Goal: Information Seeking & Learning: Learn about a topic

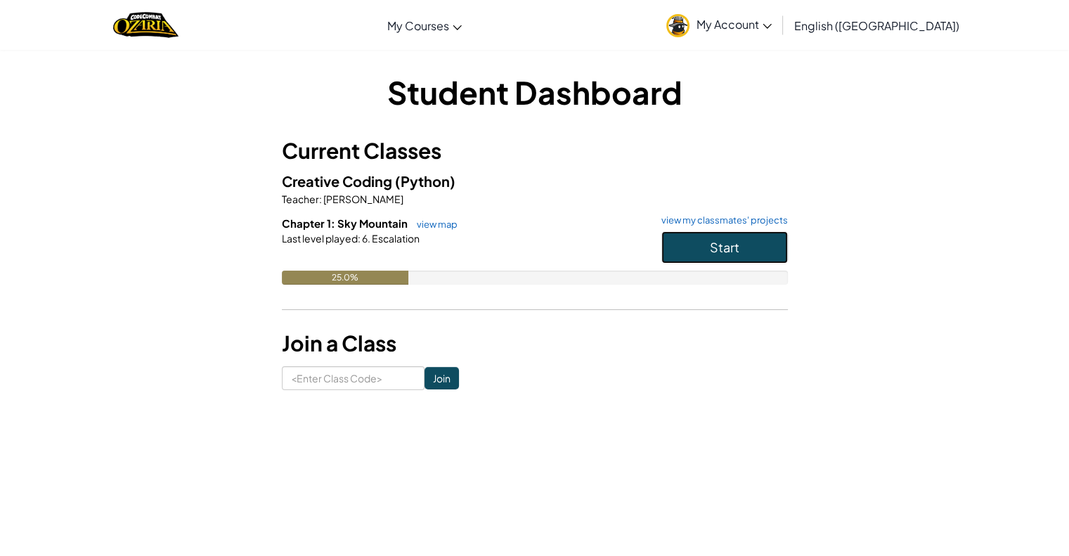
click at [720, 250] on span "Start" at bounding box center [725, 247] width 30 height 16
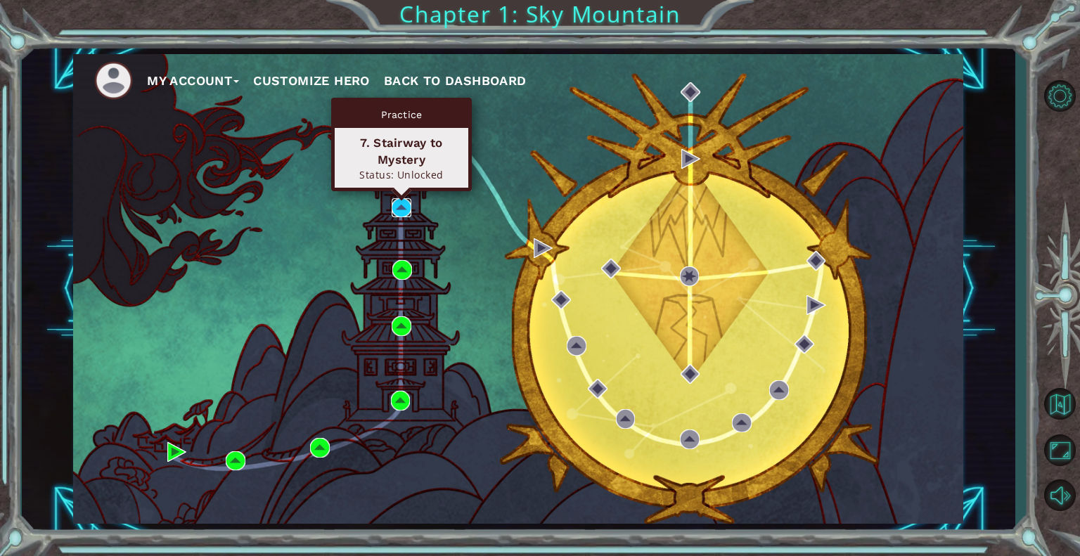
click at [395, 200] on img at bounding box center [402, 208] width 20 height 20
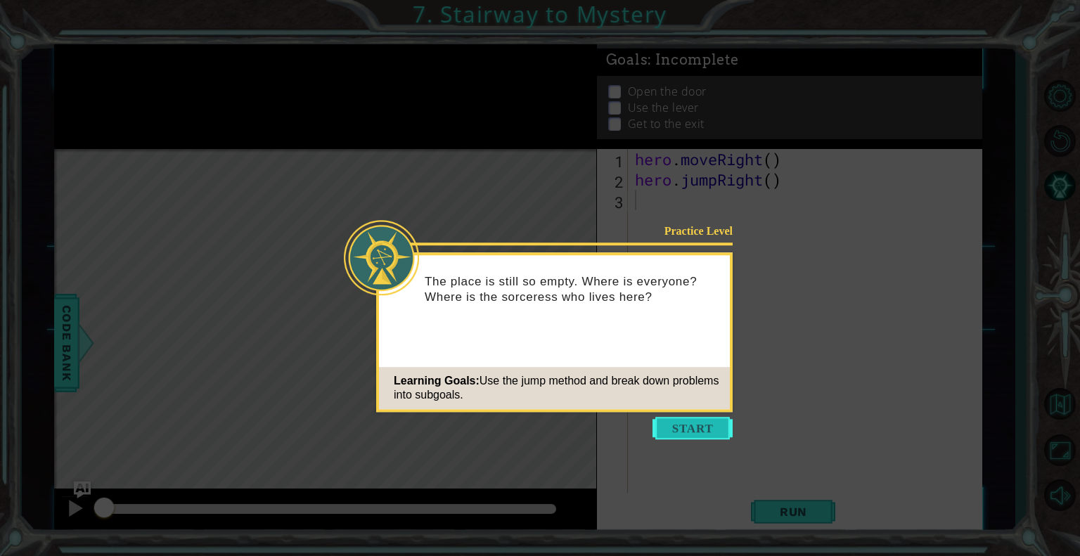
click at [707, 429] on button "Start" at bounding box center [692, 428] width 80 height 22
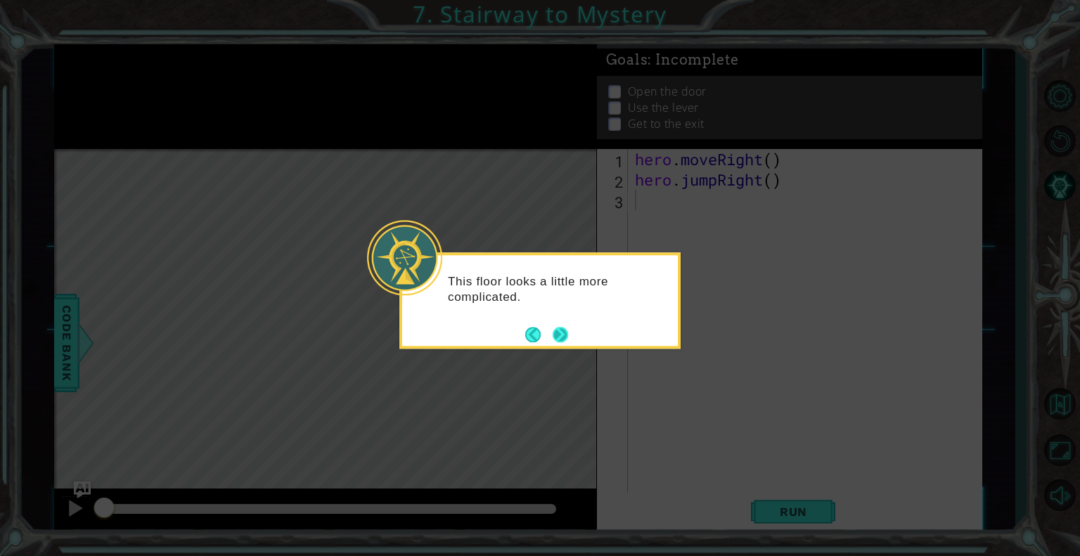
click at [567, 342] on button "Next" at bounding box center [560, 334] width 15 height 15
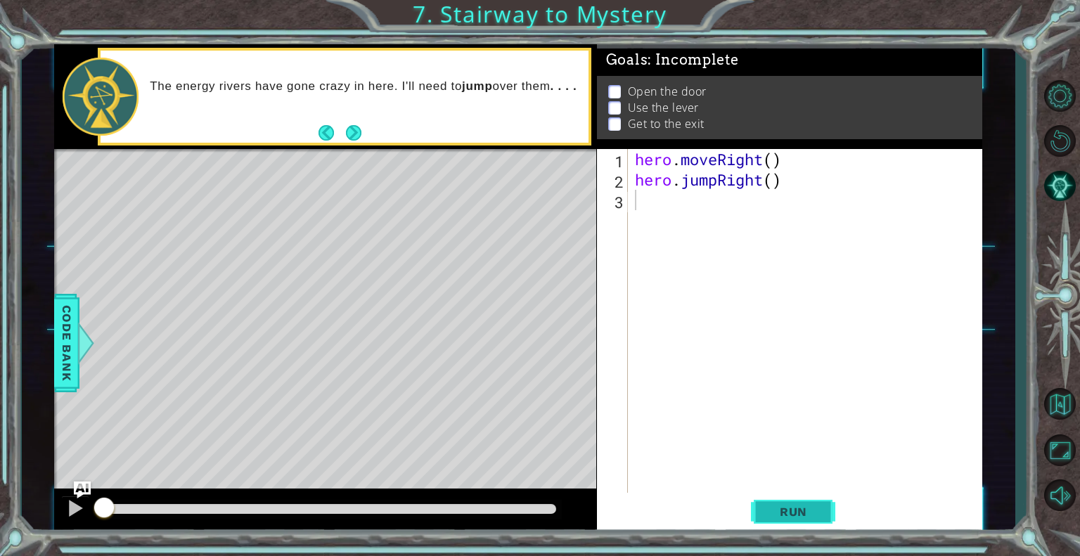
click at [779, 505] on span "Run" at bounding box center [794, 512] width 56 height 14
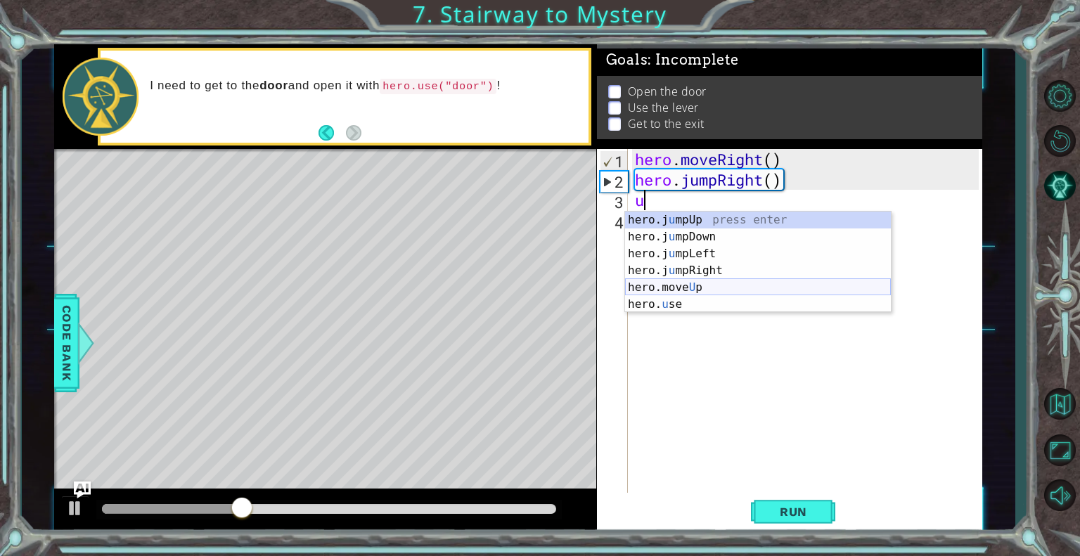
click at [704, 284] on div "hero.j u mpUp press enter hero.j u mpDown press enter hero.j u mpLeft press ent…" at bounding box center [758, 279] width 266 height 135
type textarea "hero.moveUp(1)"
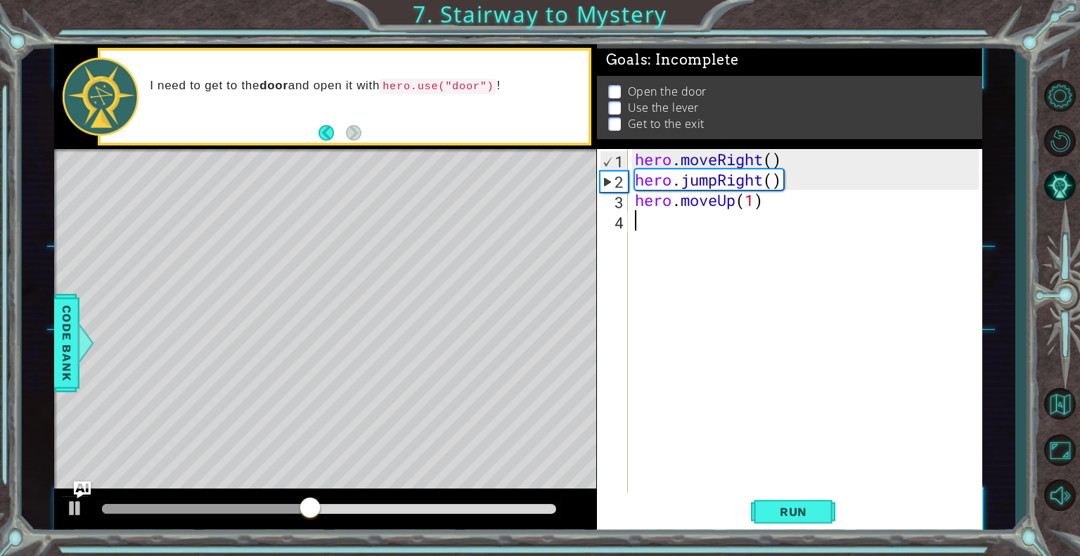
click at [690, 226] on div "hero . moveRight ( ) hero . jumpRight ( ) hero . moveUp ( 1 )" at bounding box center [809, 342] width 354 height 387
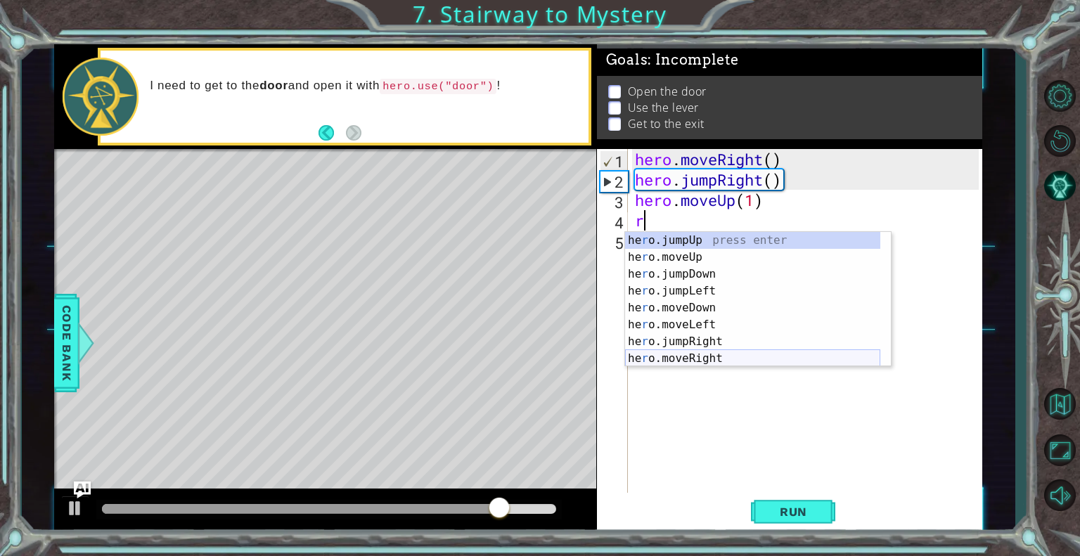
click at [715, 361] on div "he r o.jumpUp press enter he r o.moveUp press enter he r o.jumpDown press enter…" at bounding box center [752, 316] width 255 height 169
type textarea "hero.moveRight(1)"
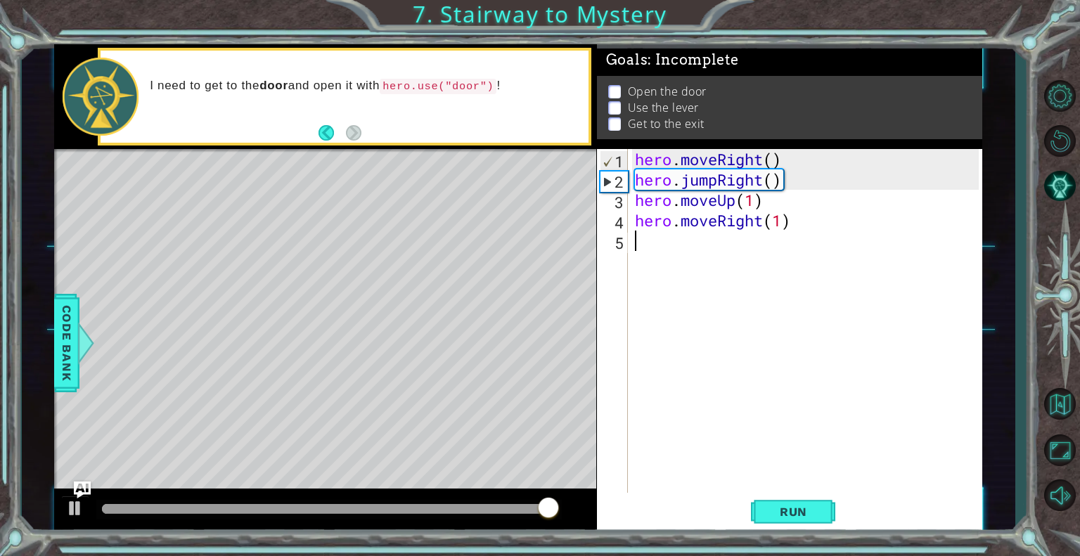
click at [672, 250] on div "hero . moveRight ( ) hero . jumpRight ( ) hero . moveUp ( 1 ) hero . moveRight …" at bounding box center [809, 342] width 354 height 387
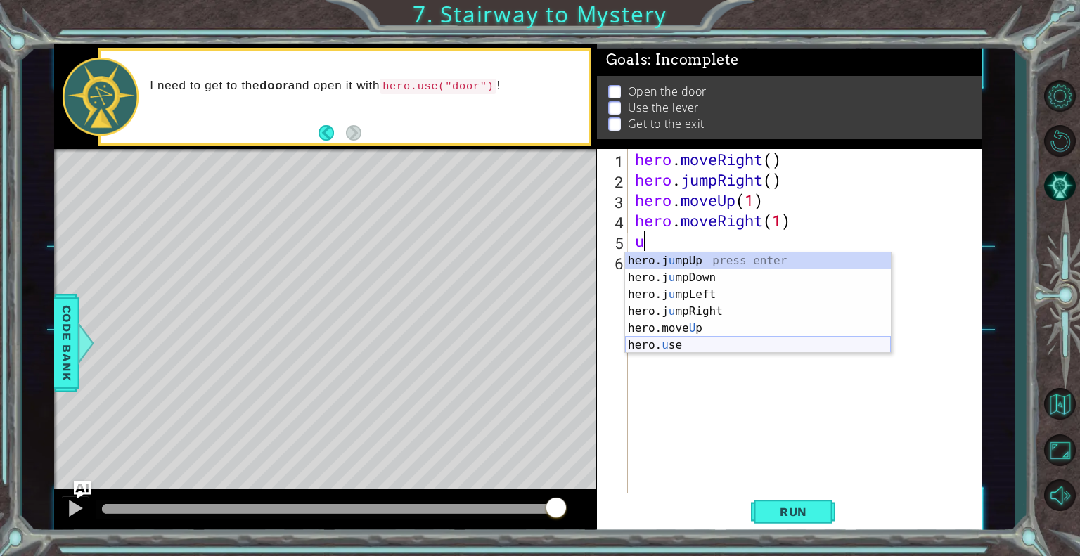
click at [682, 342] on div "hero.j u mpUp press enter hero.j u mpDown press enter hero.j u mpLeft press ent…" at bounding box center [758, 319] width 266 height 135
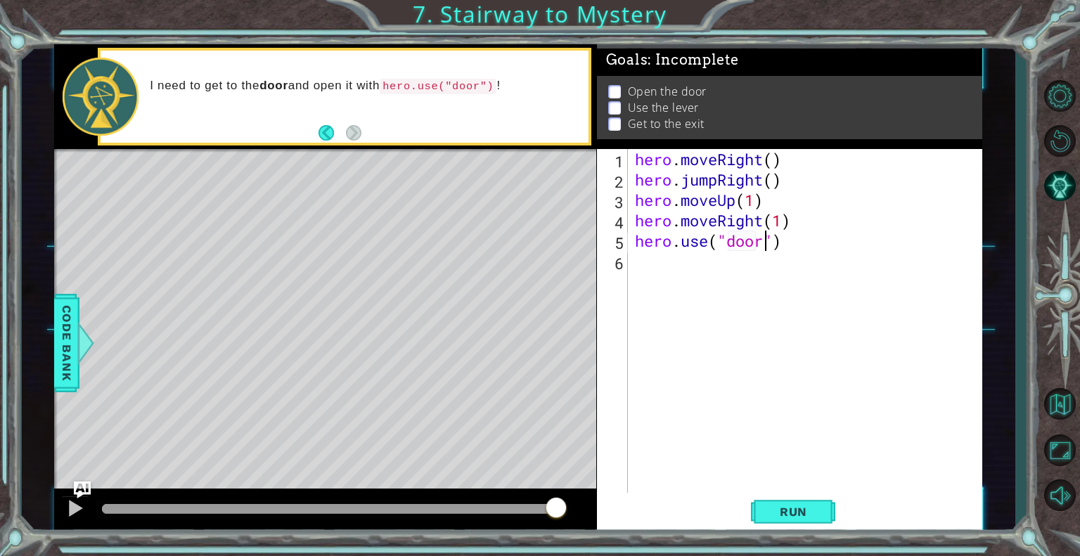
scroll to position [0, 6]
type textarea "hero.use("door")"
click at [798, 511] on span "Run" at bounding box center [794, 512] width 56 height 14
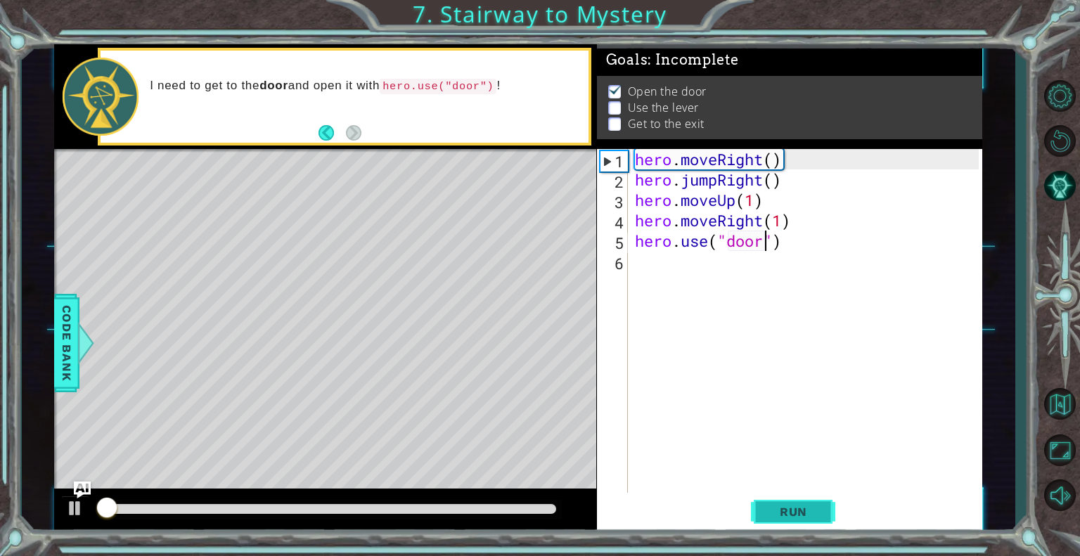
scroll to position [4, 0]
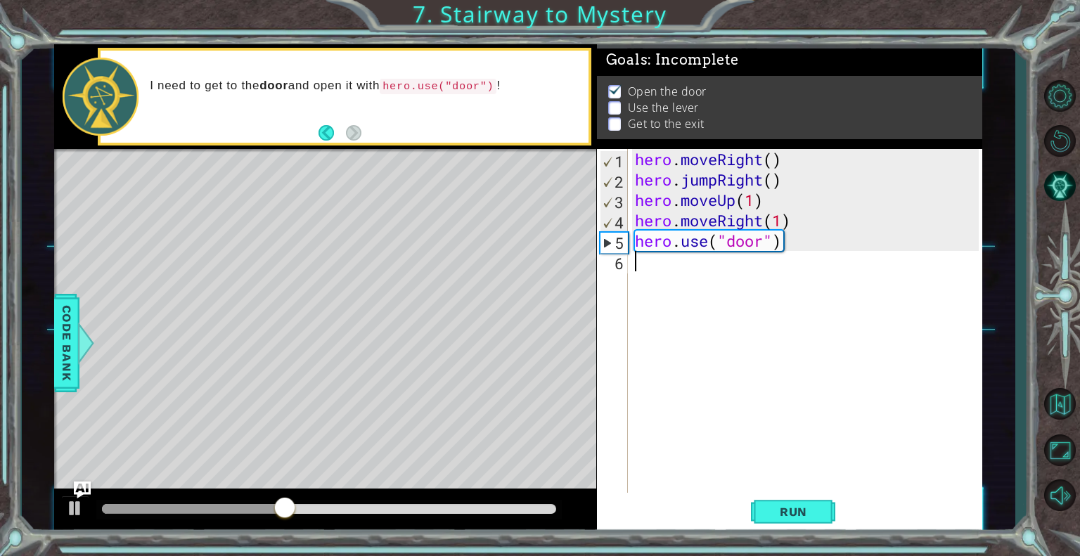
click at [654, 266] on div "hero . moveRight ( ) hero . jumpRight ( ) hero . moveUp ( 1 ) hero . moveRight …" at bounding box center [809, 342] width 354 height 387
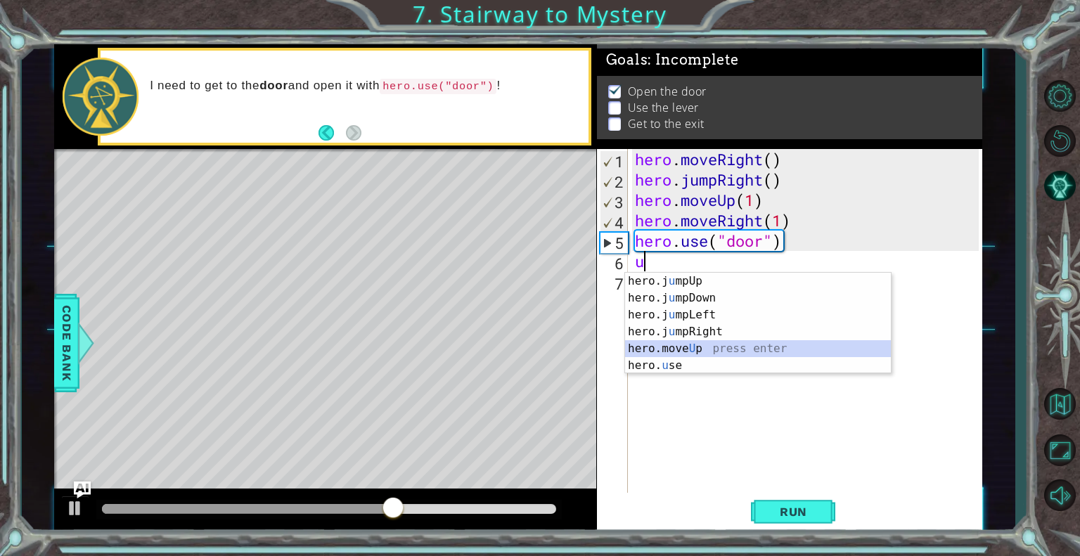
click at [686, 344] on div "hero.j u mpUp press enter hero.j u mpDown press enter hero.j u mpLeft press ent…" at bounding box center [758, 340] width 266 height 135
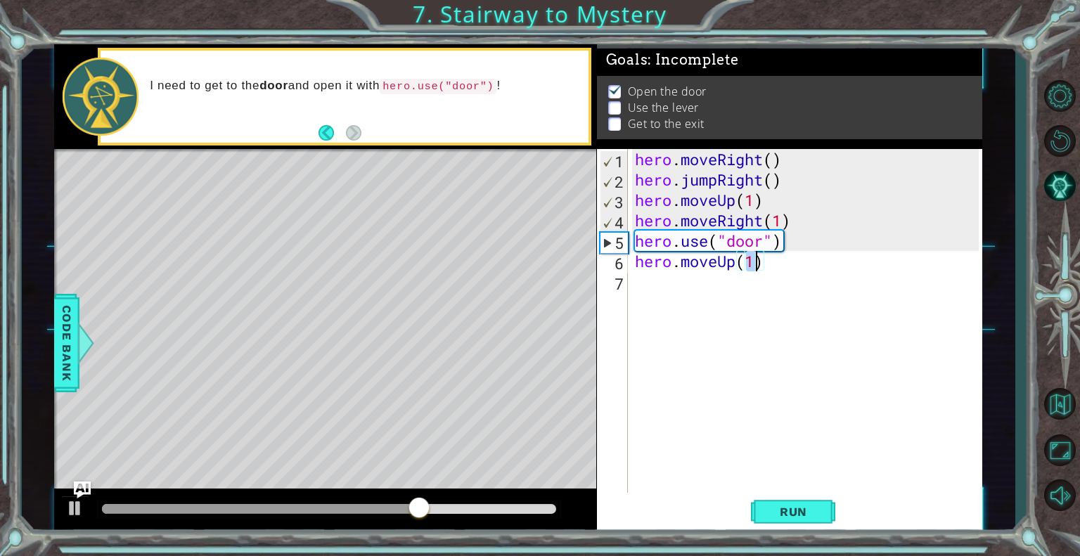
type textarea "hero.moveUp(2)"
click at [654, 286] on div "hero . moveRight ( ) hero . jumpRight ( ) hero . moveUp ( 1 ) hero . moveRight …" at bounding box center [809, 342] width 354 height 387
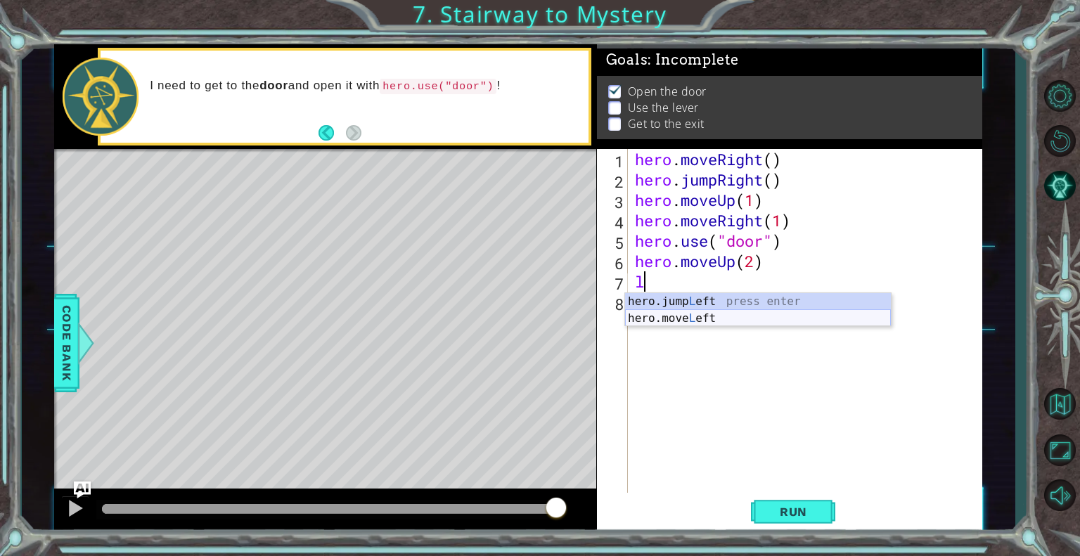
click at [669, 314] on div "hero.jump L eft press enter hero.move L eft press enter" at bounding box center [758, 326] width 266 height 67
type textarea "hero.moveLeft(1)"
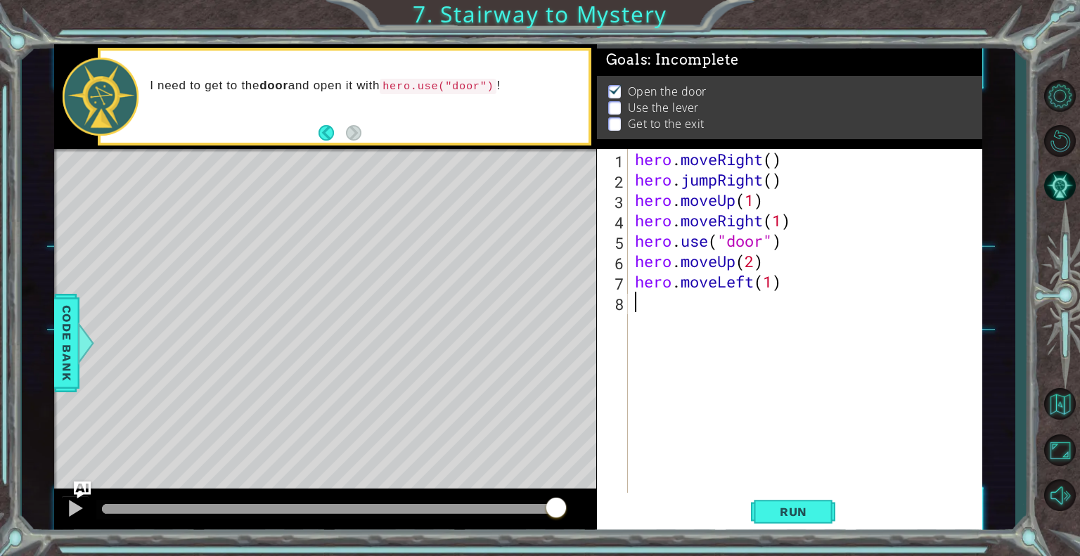
click at [669, 314] on div "hero . moveRight ( ) hero . jumpRight ( ) hero . moveUp ( 1 ) hero . moveRight …" at bounding box center [809, 342] width 354 height 387
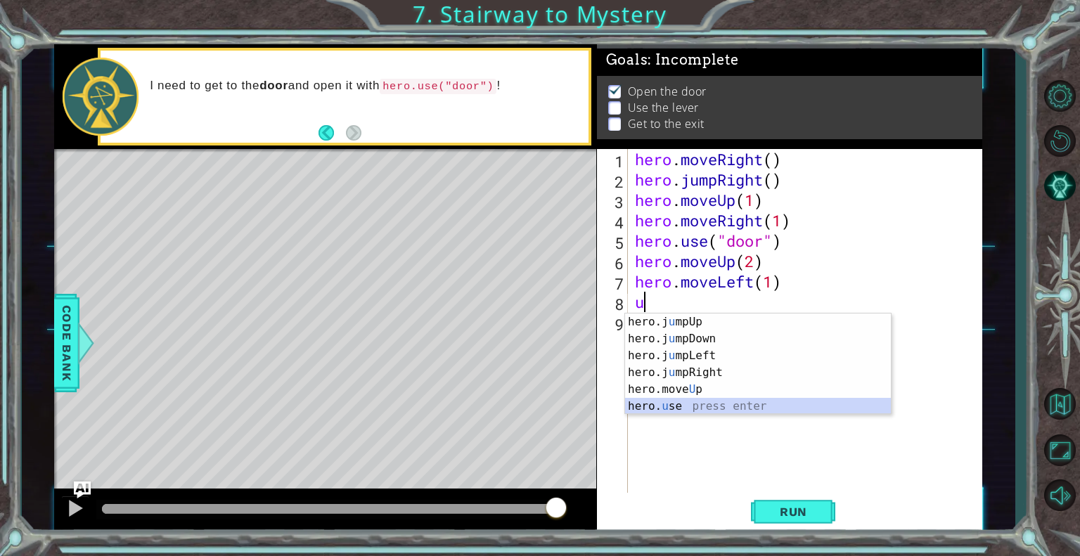
click at [698, 408] on div "hero.j u mpUp press enter hero.j u mpDown press enter hero.j u mpLeft press ent…" at bounding box center [758, 381] width 266 height 135
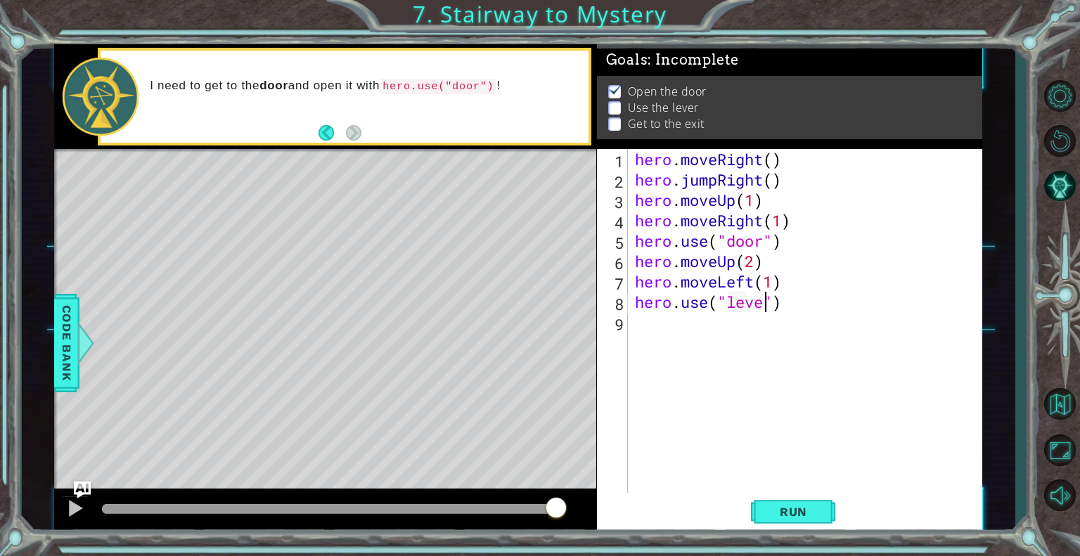
type textarea "hero.use("lever")"
click at [683, 329] on div "hero . moveRight ( ) hero . jumpRight ( ) hero . moveUp ( 1 ) hero . moveRight …" at bounding box center [809, 342] width 354 height 387
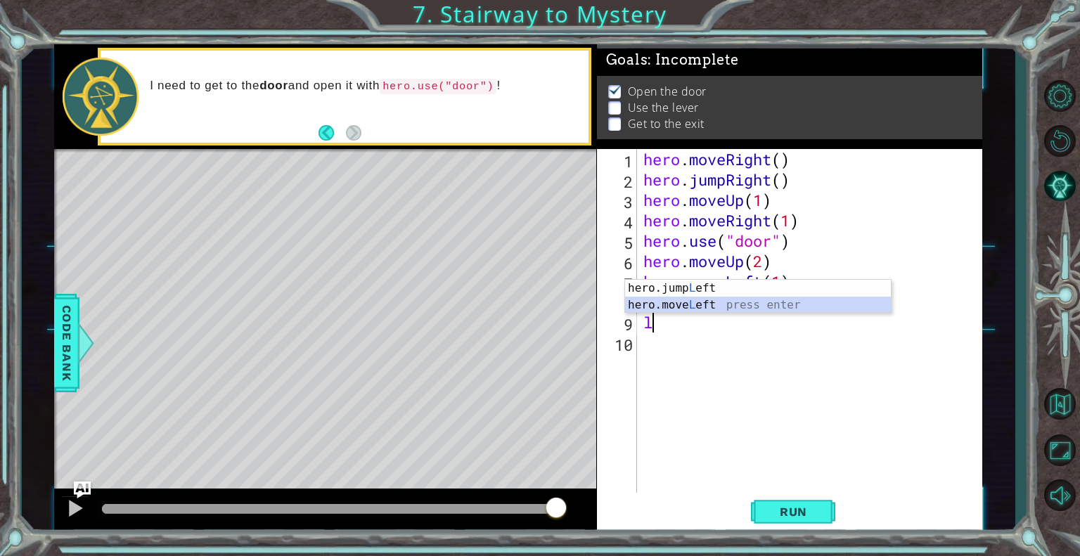
click at [685, 303] on div "hero.jump L eft press enter hero.move L eft press enter" at bounding box center [758, 313] width 266 height 67
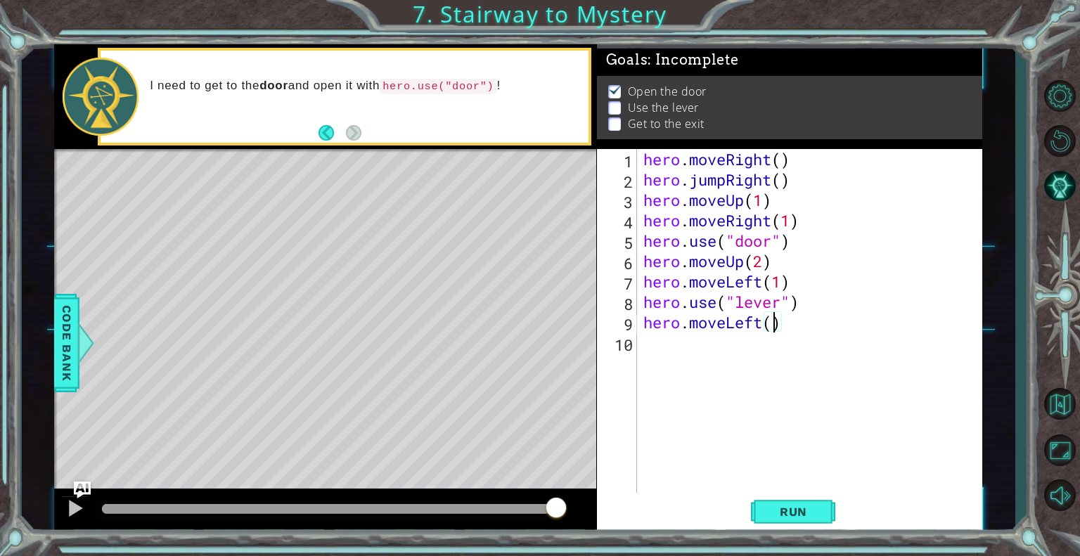
type textarea "hero.moveLeft(2)"
click at [657, 346] on div "hero . moveRight ( ) hero . jumpRight ( ) hero . moveUp ( 1 ) hero . moveRight …" at bounding box center [812, 342] width 345 height 387
type textarea "u"
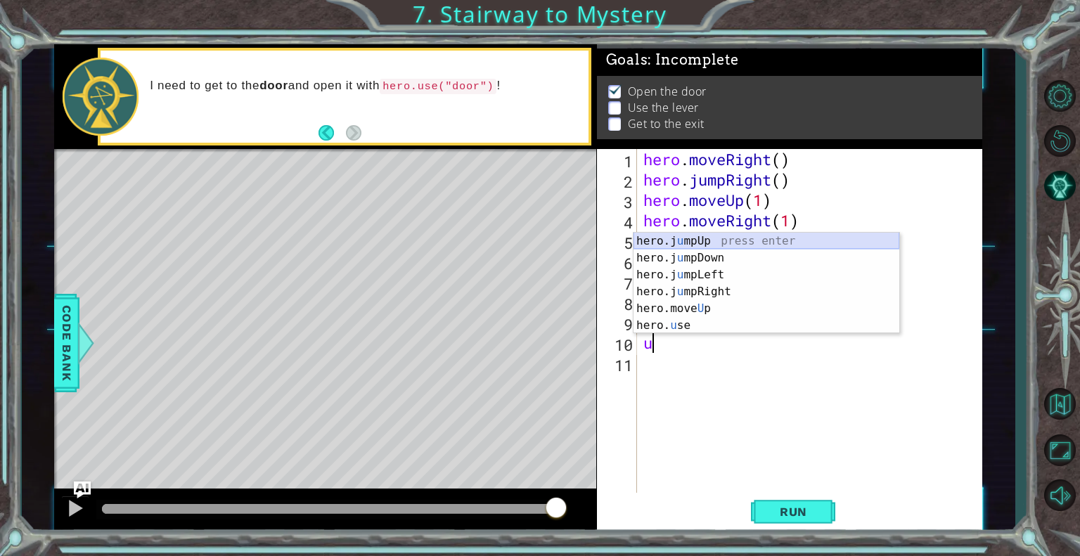
click at [728, 237] on div "hero.j u mpUp press enter hero.j u mpDown press enter hero.j u mpLeft press ent…" at bounding box center [766, 300] width 266 height 135
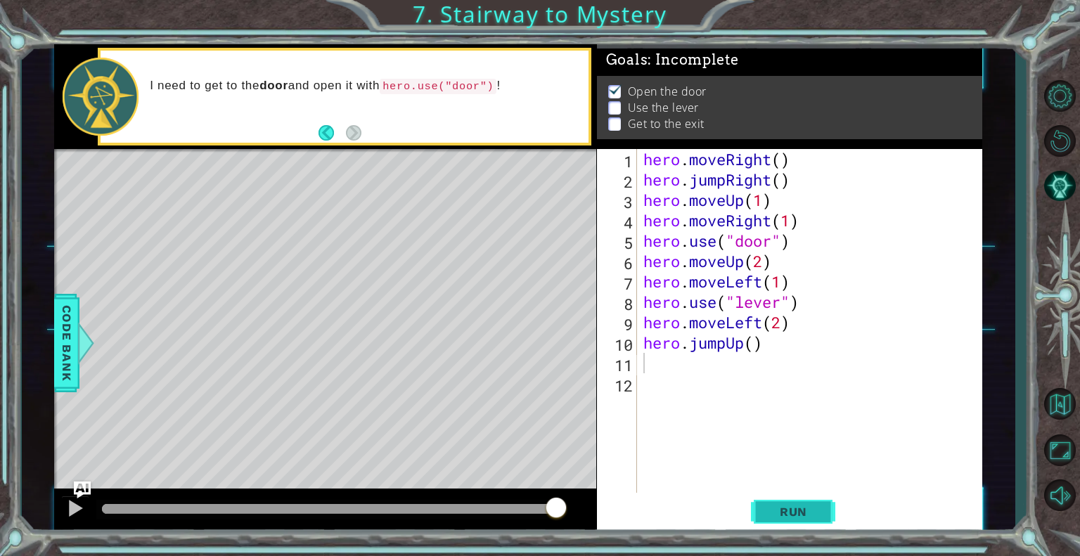
click at [795, 510] on span "Run" at bounding box center [794, 512] width 56 height 14
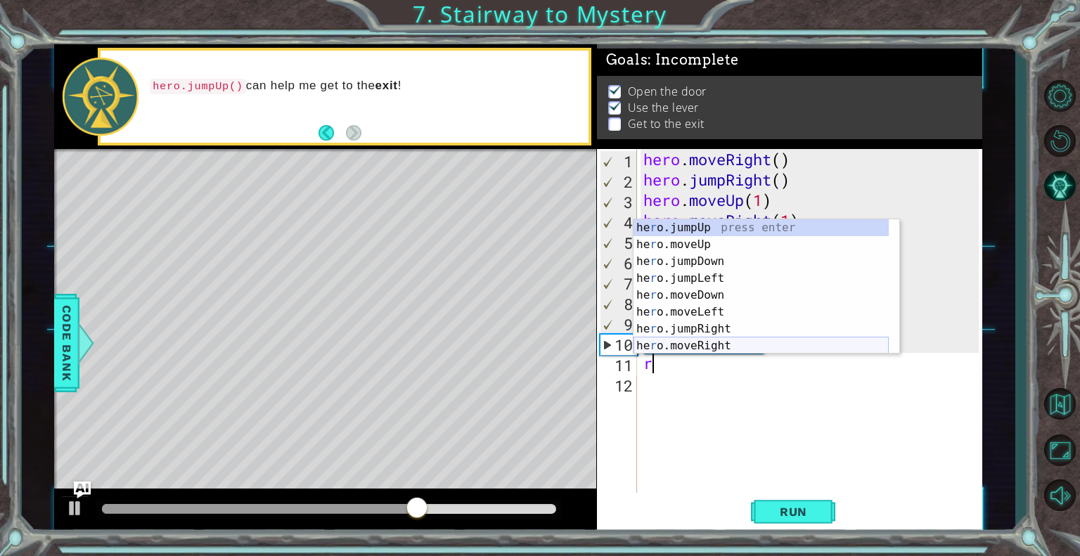
click at [697, 345] on div "he r o.jumpUp press enter he r o.moveUp press enter he r o.jumpDown press enter…" at bounding box center [760, 303] width 255 height 169
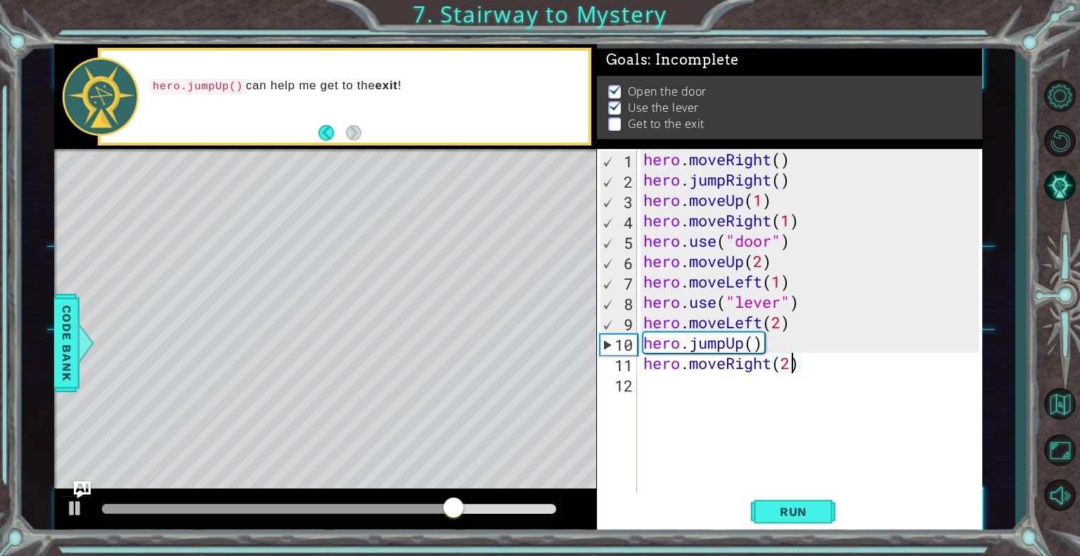
scroll to position [0, 6]
type textarea "hero.moveRight(2)"
click at [801, 512] on span "Run" at bounding box center [794, 512] width 56 height 14
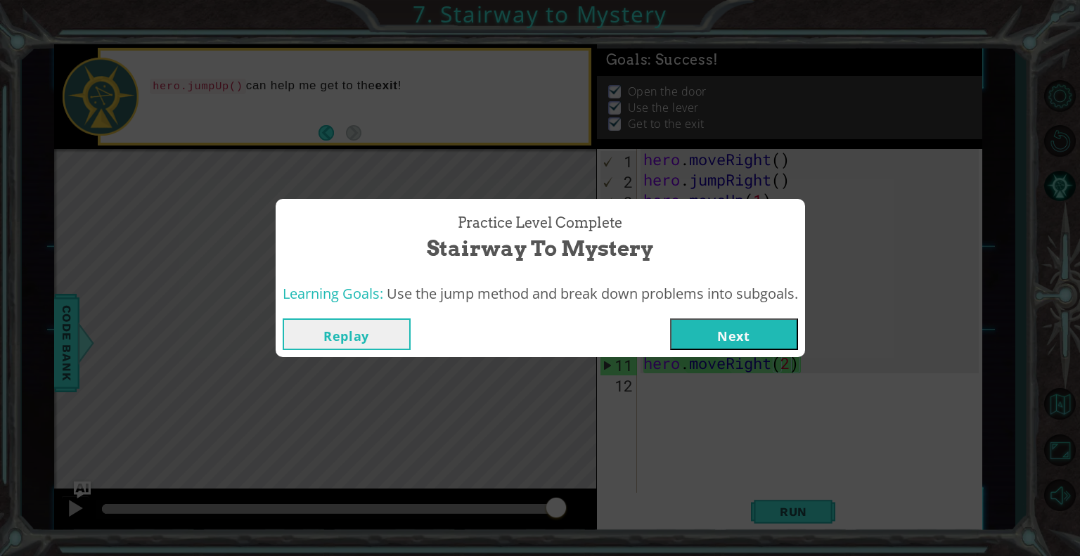
click at [762, 340] on button "Next" at bounding box center [734, 334] width 128 height 32
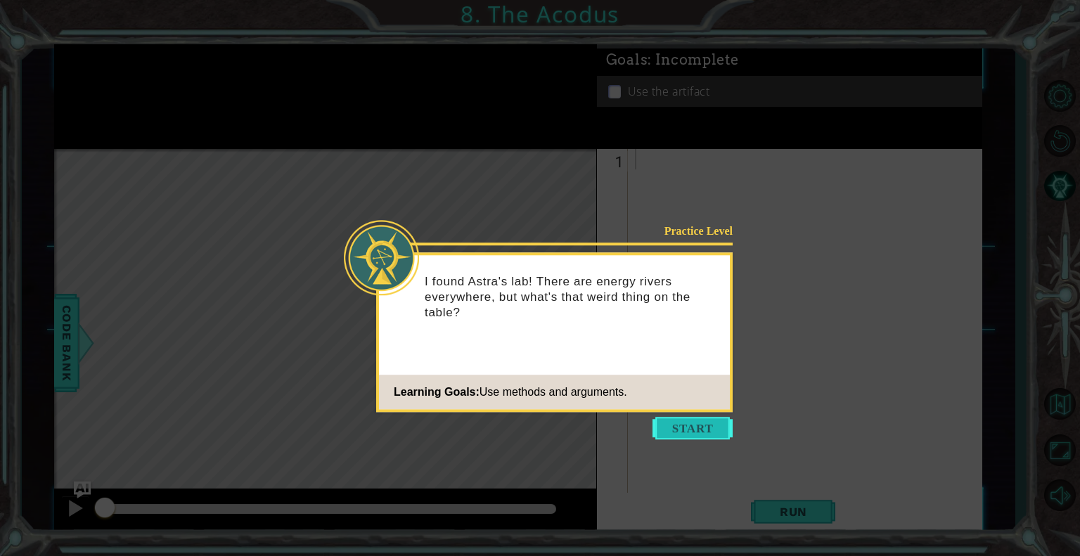
click at [719, 425] on button "Start" at bounding box center [692, 428] width 80 height 22
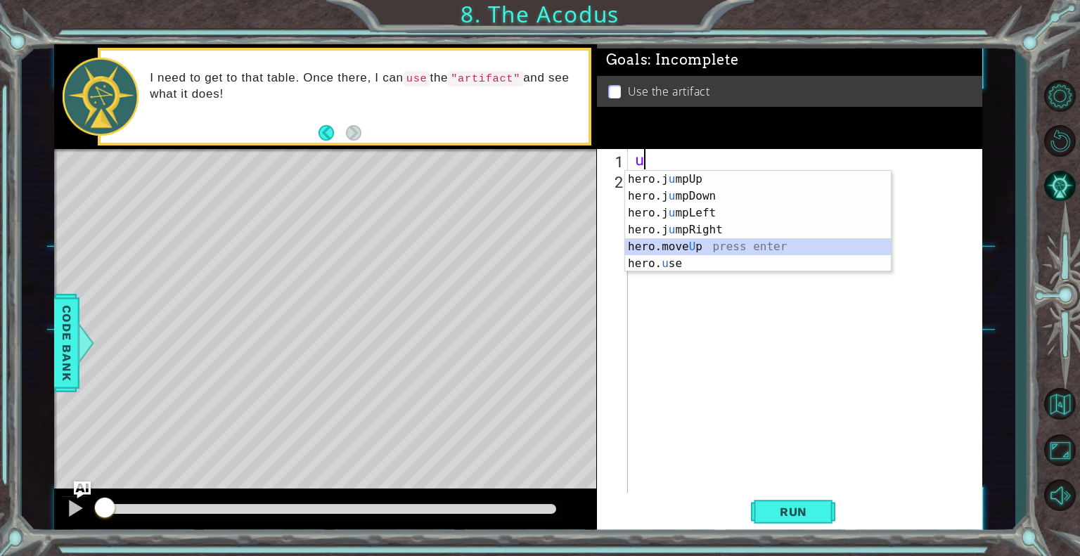
click at [686, 244] on div "hero.j u mpUp press enter hero.j u mpDown press enter hero.j u mpLeft press ent…" at bounding box center [758, 238] width 266 height 135
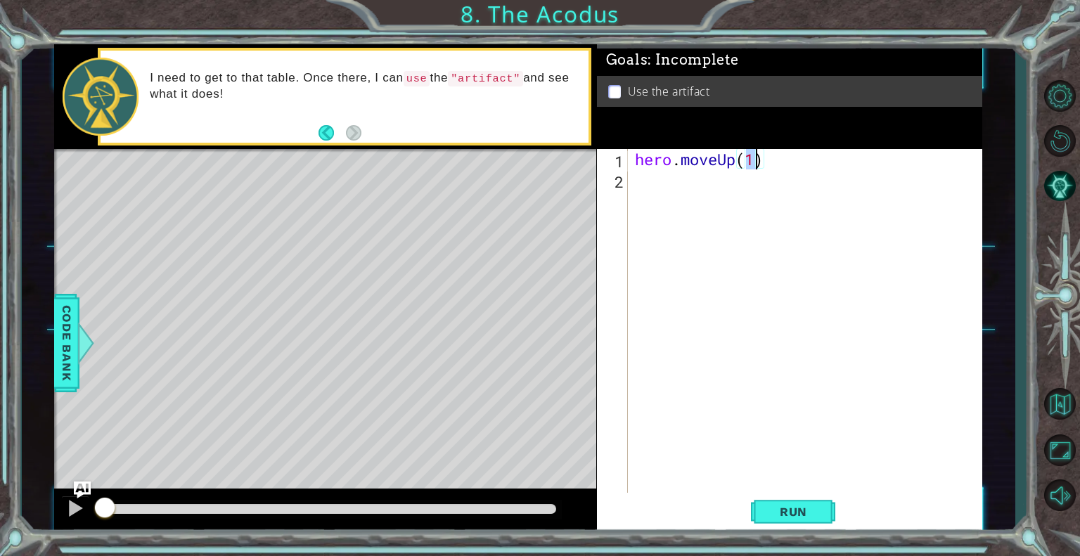
type textarea "hero.moveUp(2)"
click at [655, 181] on div "hero . moveUp ( 2 )" at bounding box center [809, 342] width 354 height 387
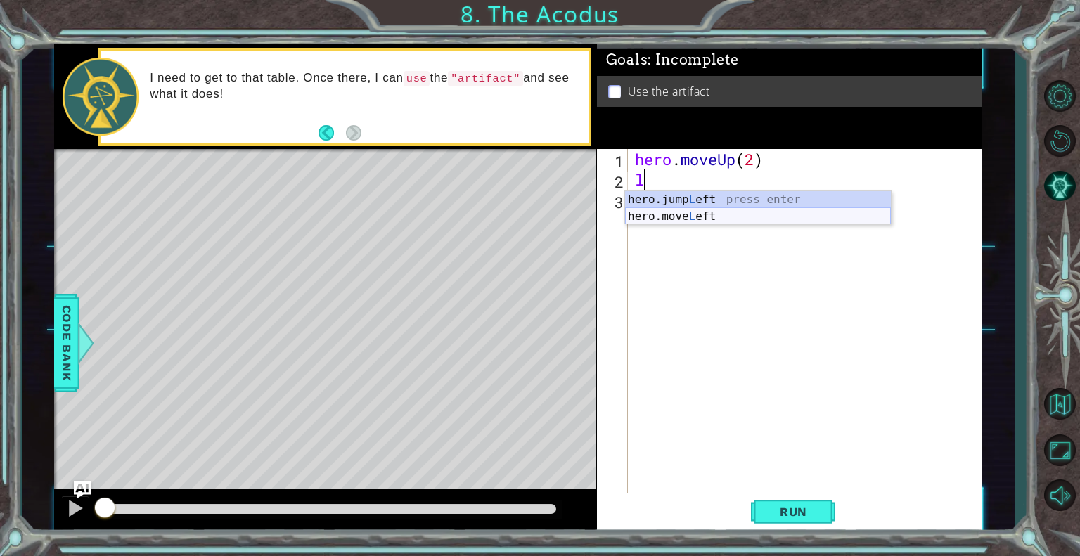
click at [661, 217] on div "hero.jump L eft press enter hero.move L eft press enter" at bounding box center [758, 224] width 266 height 67
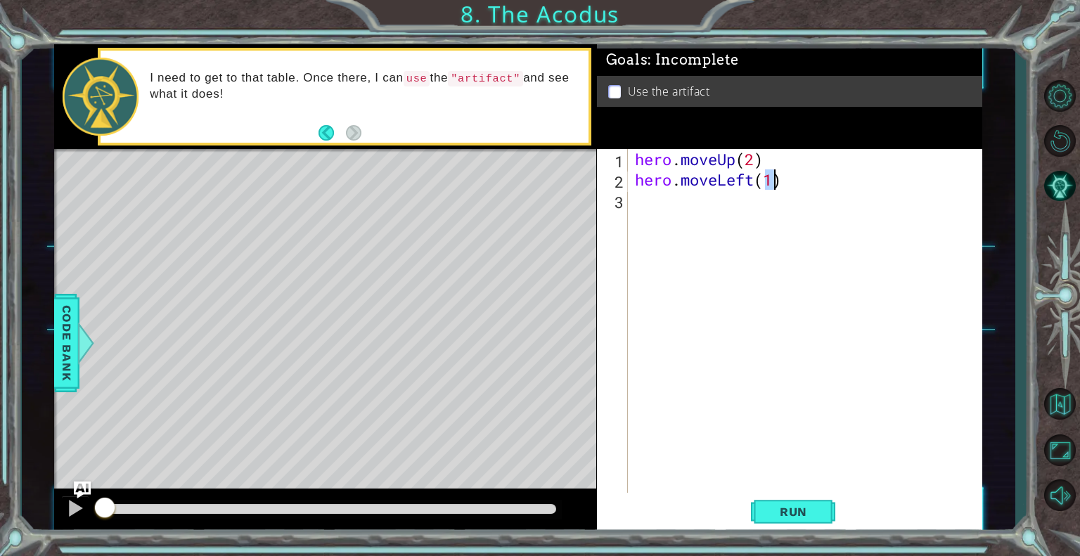
type textarea "hero.moveLeft(1)"
click at [661, 217] on div "hero . moveUp ( 2 ) hero . moveLeft ( 1 )" at bounding box center [809, 342] width 354 height 387
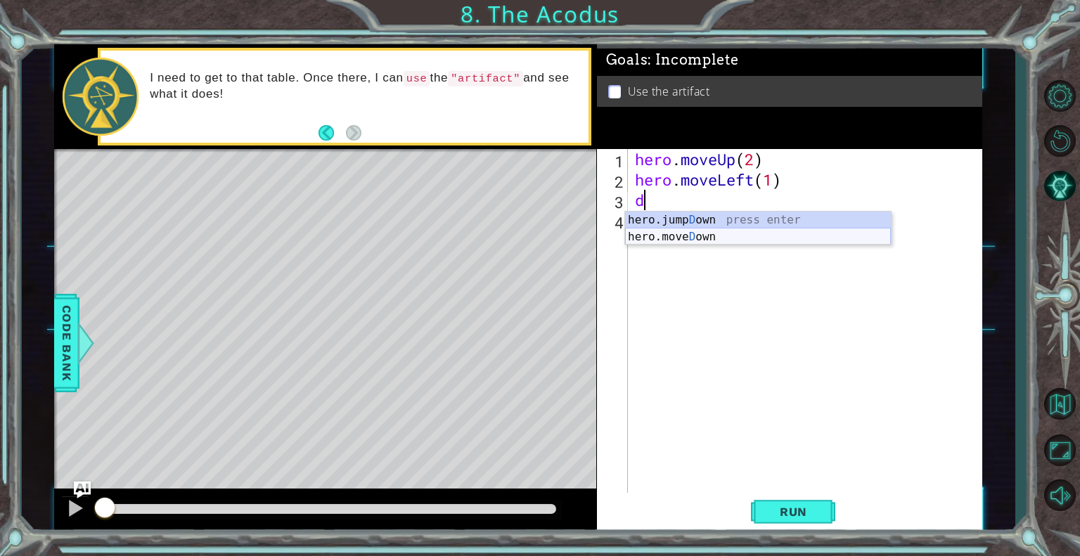
click at [675, 235] on div "hero.jump D own press enter hero.move D own press enter" at bounding box center [758, 245] width 266 height 67
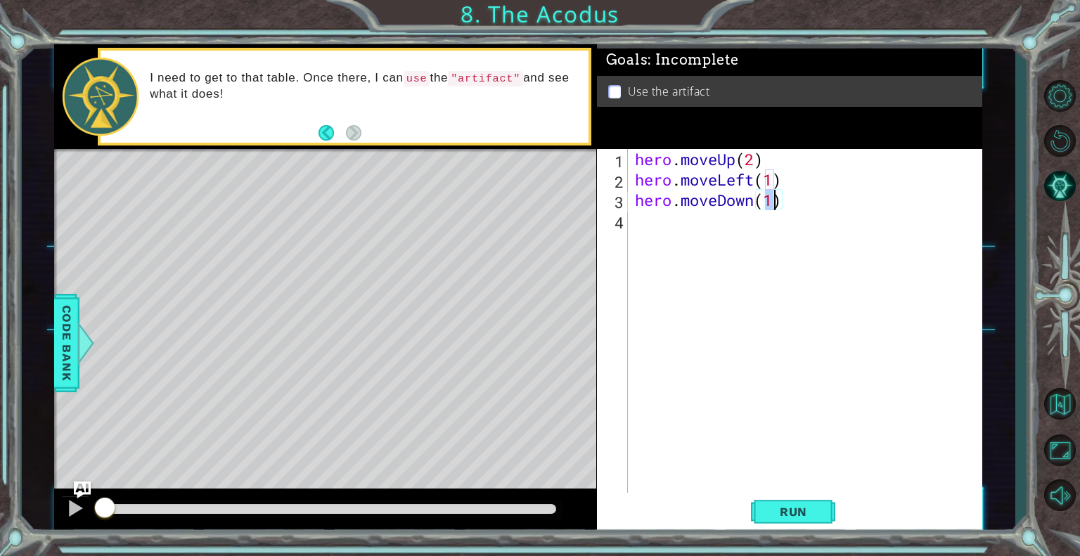
type textarea "hero.moveDown(2)"
click at [675, 235] on div "hero . moveUp ( 2 ) hero . moveLeft ( 1 ) hero . moveDown ( 2 )" at bounding box center [809, 342] width 354 height 387
type textarea "l"
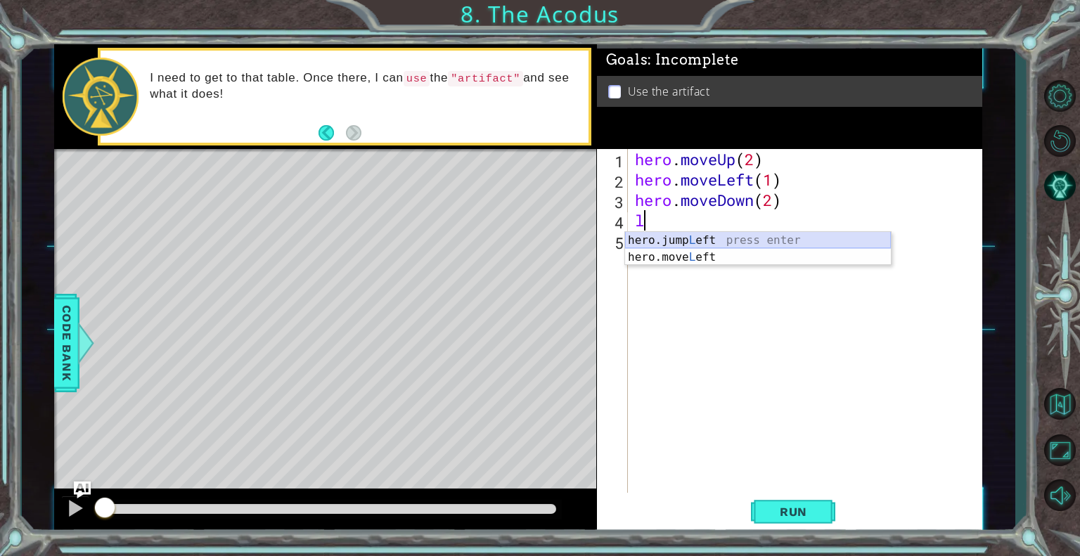
click at [661, 238] on div "hero.jump L eft press enter hero.move L eft press enter" at bounding box center [758, 265] width 266 height 67
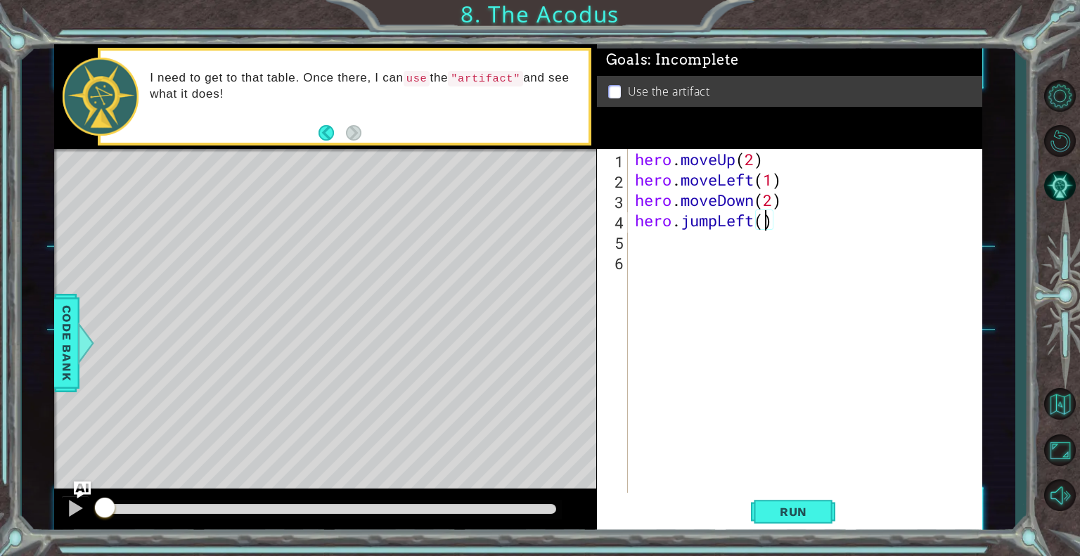
click at [764, 226] on div "hero . moveUp ( 2 ) hero . moveLeft ( 1 ) hero . moveDown ( 2 ) hero . jumpLeft…" at bounding box center [809, 342] width 354 height 387
type textarea "hero.jumpLeft()"
click at [803, 513] on span "Run" at bounding box center [794, 512] width 56 height 14
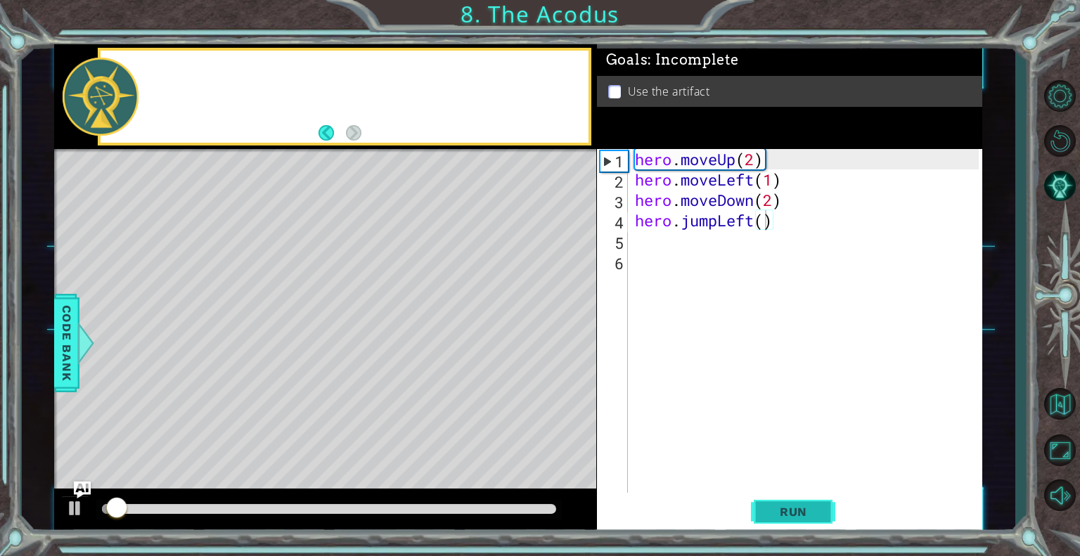
click at [806, 515] on span "Run" at bounding box center [794, 512] width 56 height 14
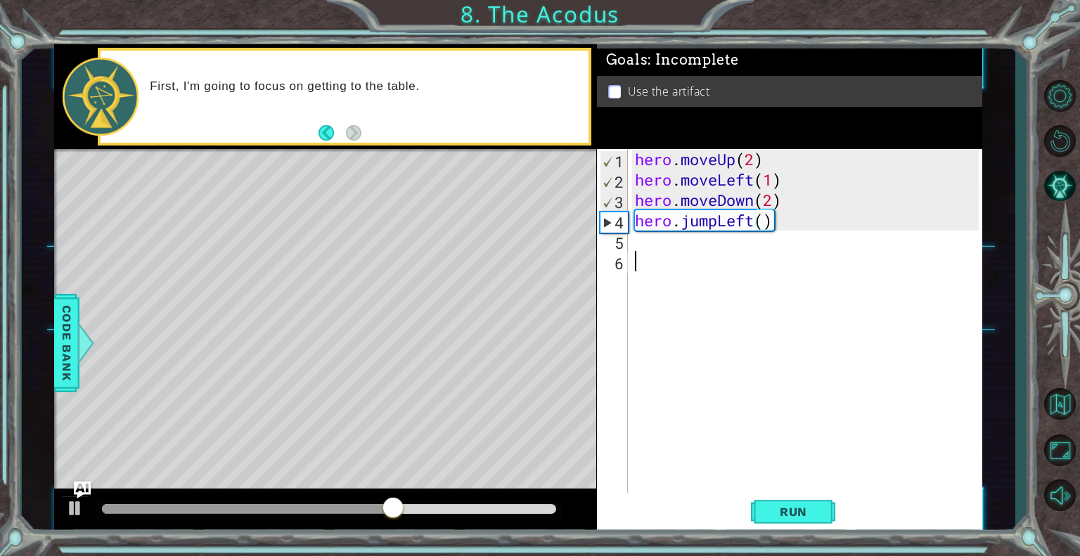
click at [678, 252] on div "hero . moveUp ( 2 ) hero . moveLeft ( 1 ) hero . moveDown ( 2 ) hero . jumpLeft…" at bounding box center [809, 342] width 354 height 387
click at [675, 249] on div "hero . moveUp ( 2 ) hero . moveLeft ( 1 ) hero . moveDown ( 2 ) hero . jumpLeft…" at bounding box center [809, 342] width 354 height 387
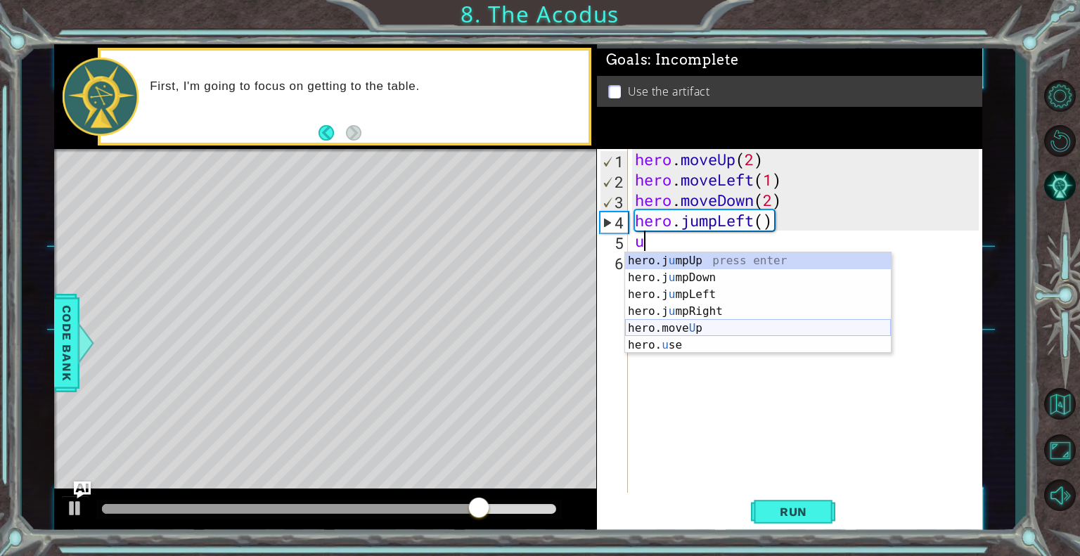
click at [692, 327] on div "hero.j u mpUp press enter hero.j u mpDown press enter hero.j u mpLeft press ent…" at bounding box center [758, 319] width 266 height 135
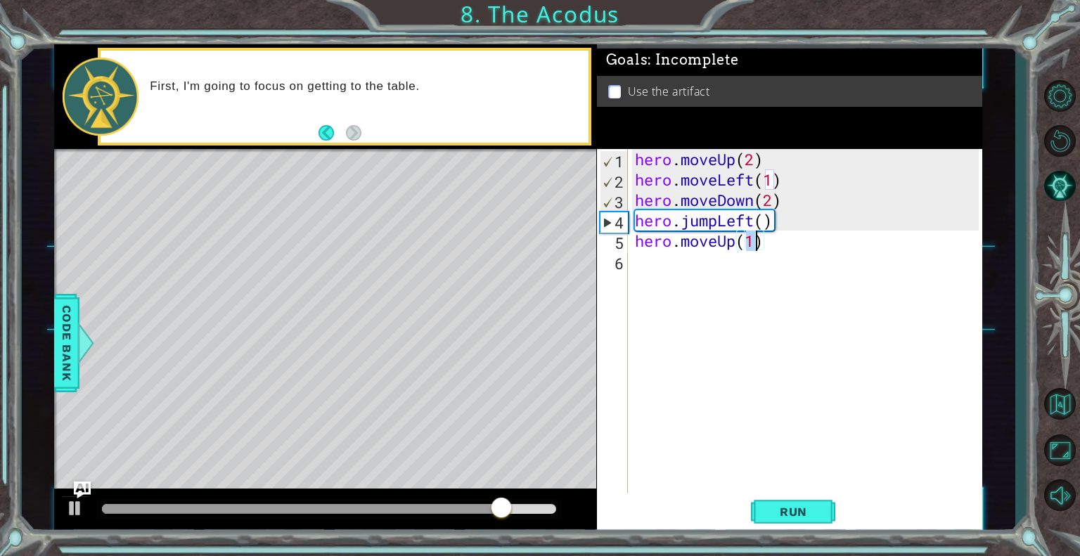
type textarea "hero.moveUp(2)"
click at [661, 268] on div "hero . moveUp ( 2 ) hero . moveLeft ( 1 ) hero . moveDown ( 2 ) hero . jumpLeft…" at bounding box center [809, 342] width 354 height 387
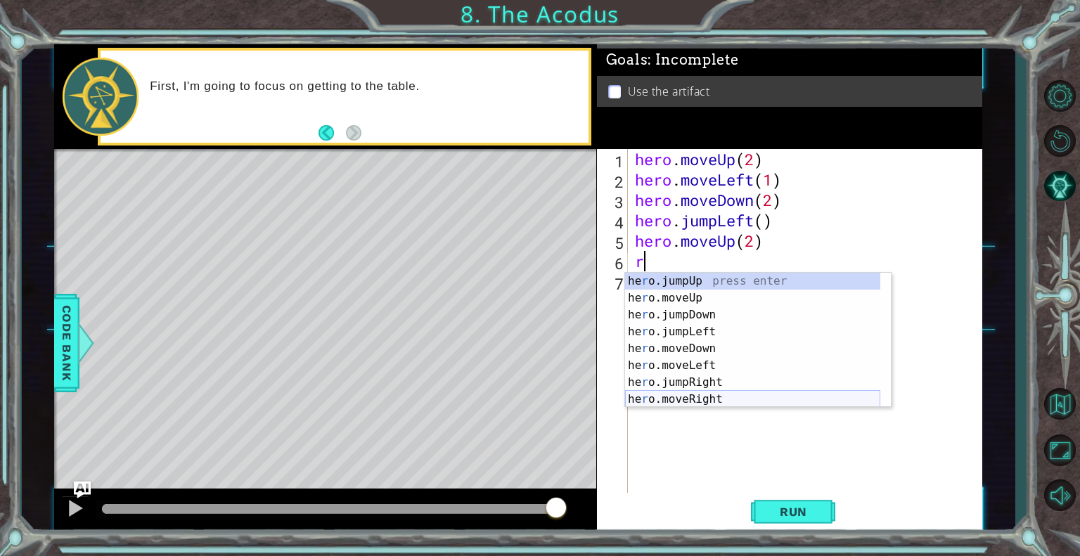
click at [668, 394] on div "he r o.jumpUp press enter he r o.moveUp press enter he r o.jumpDown press enter…" at bounding box center [752, 357] width 255 height 169
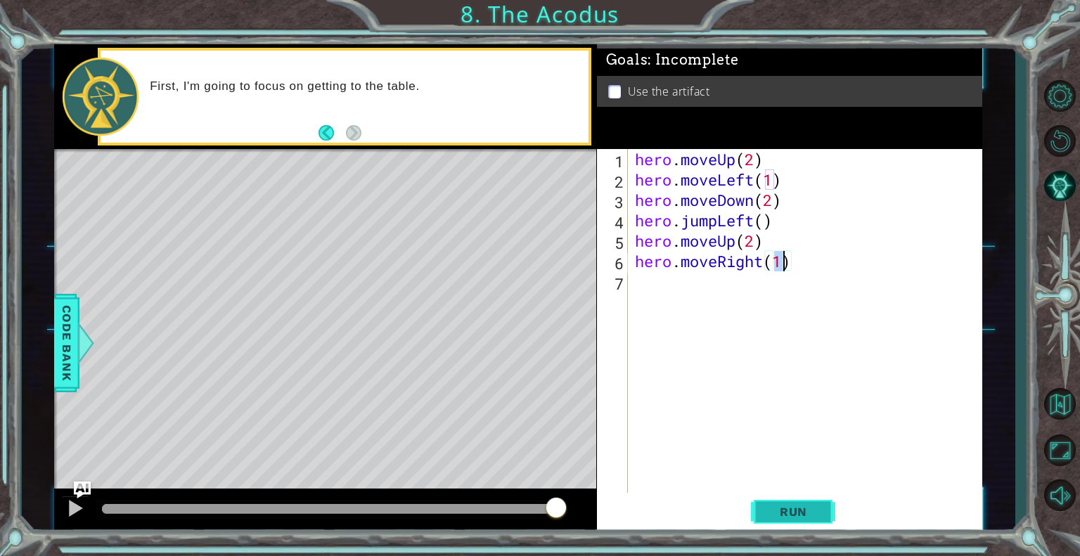
type textarea "hero.moveRight(1)"
click at [818, 514] on span "Run" at bounding box center [794, 512] width 56 height 14
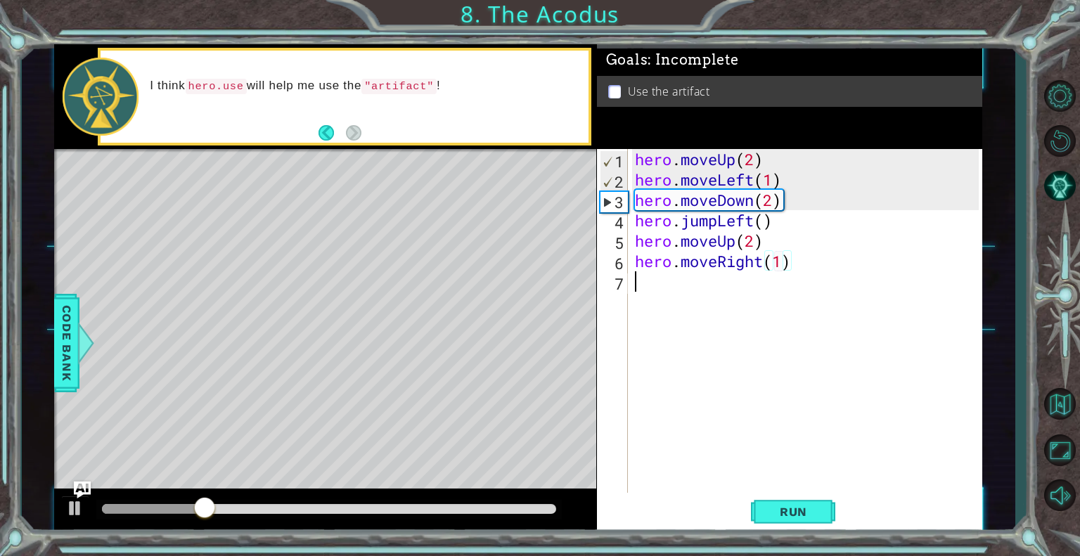
click at [695, 290] on div "hero . moveUp ( 2 ) hero . moveLeft ( 1 ) hero . moveDown ( 2 ) hero . jumpLeft…" at bounding box center [809, 342] width 354 height 387
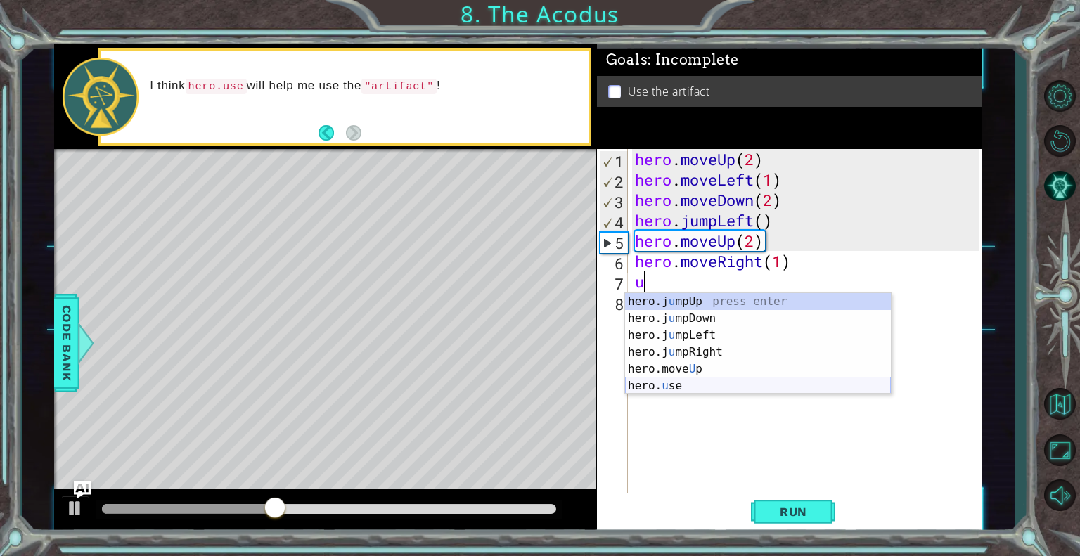
click at [667, 388] on div "hero.j u mpUp press enter hero.j u mpDown press enter hero.j u mpLeft press ent…" at bounding box center [758, 360] width 266 height 135
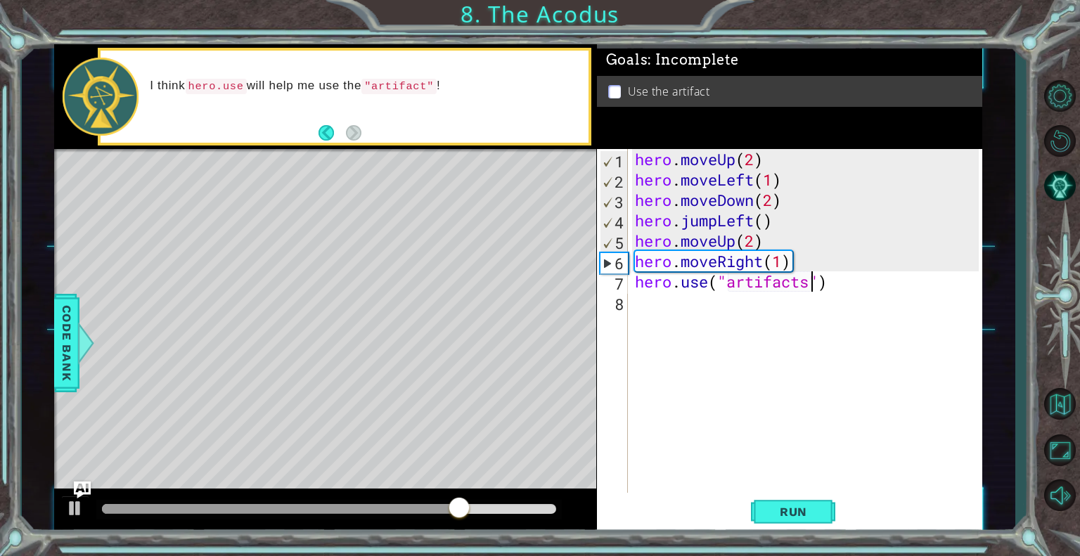
scroll to position [0, 7]
type textarea "hero.use("artifact")"
click at [803, 509] on span "Run" at bounding box center [794, 512] width 56 height 14
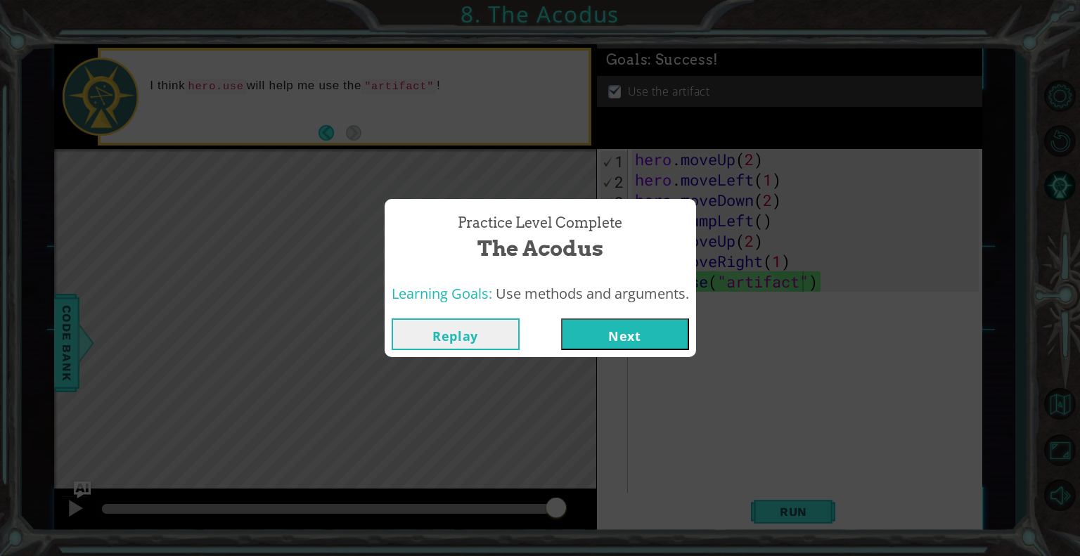
click at [630, 344] on button "Next" at bounding box center [625, 334] width 128 height 32
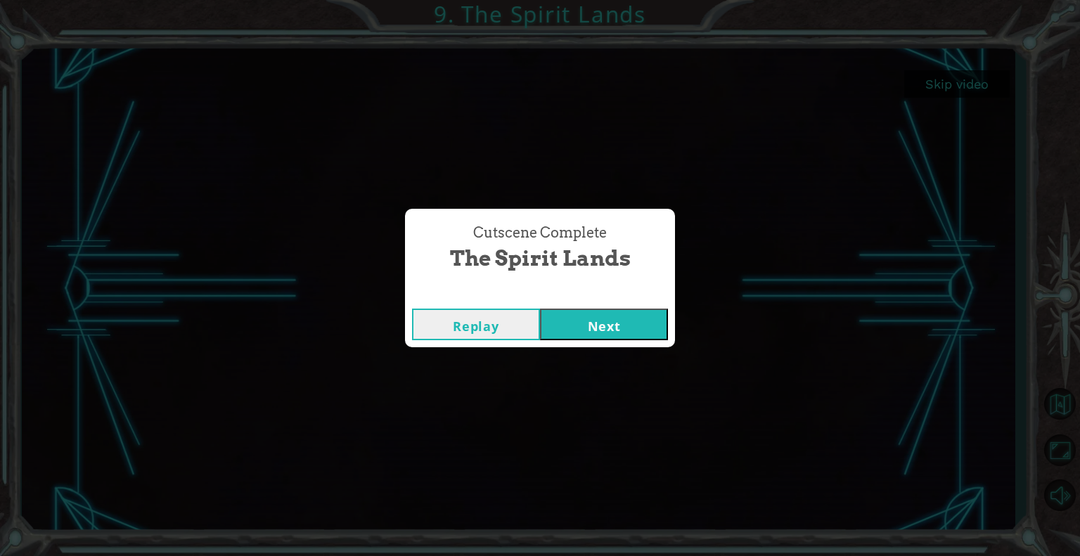
click at [616, 331] on button "Next" at bounding box center [604, 325] width 128 height 32
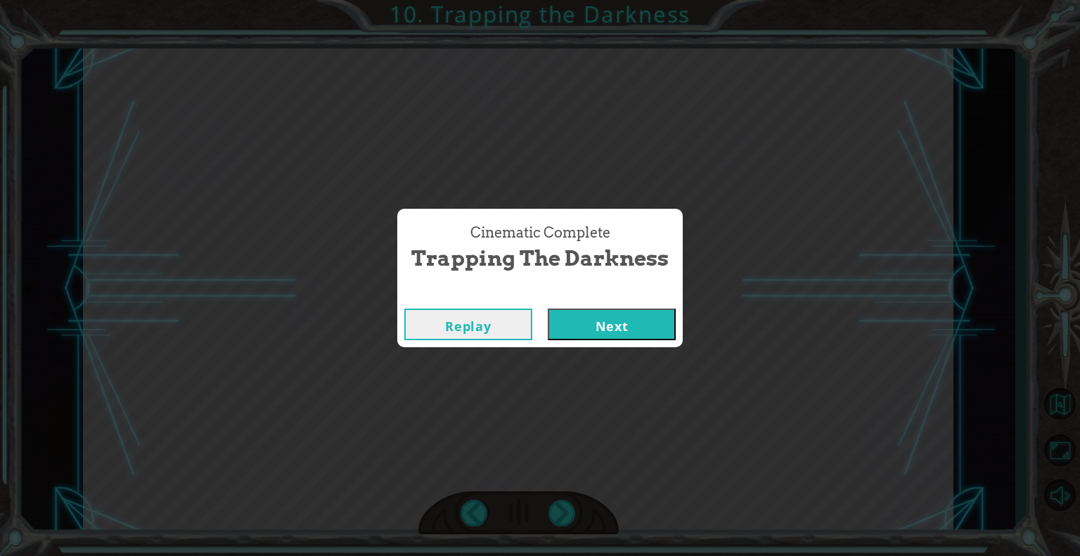
click at [605, 321] on button "Next" at bounding box center [612, 325] width 128 height 32
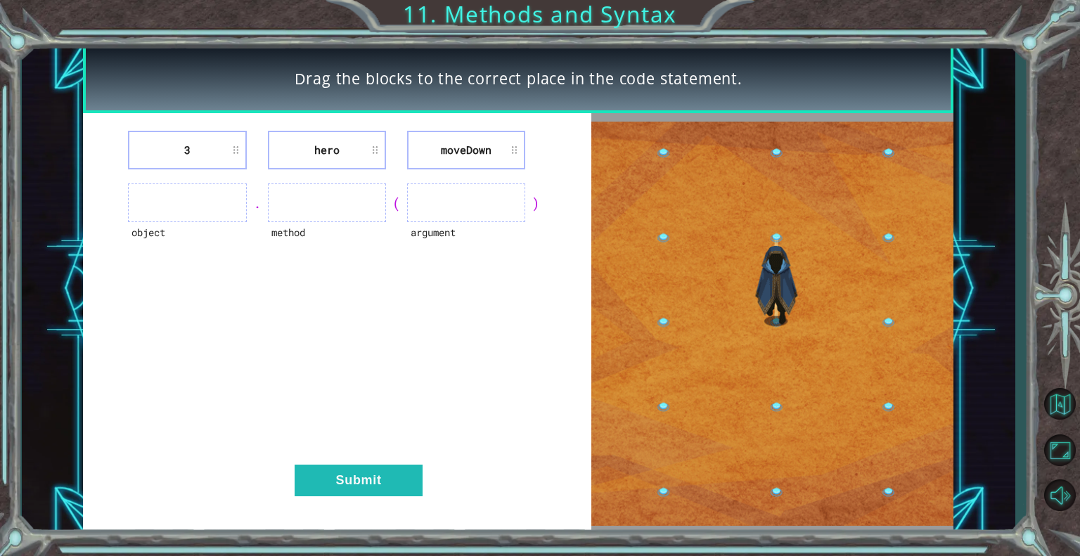
click at [205, 207] on ul at bounding box center [187, 202] width 118 height 39
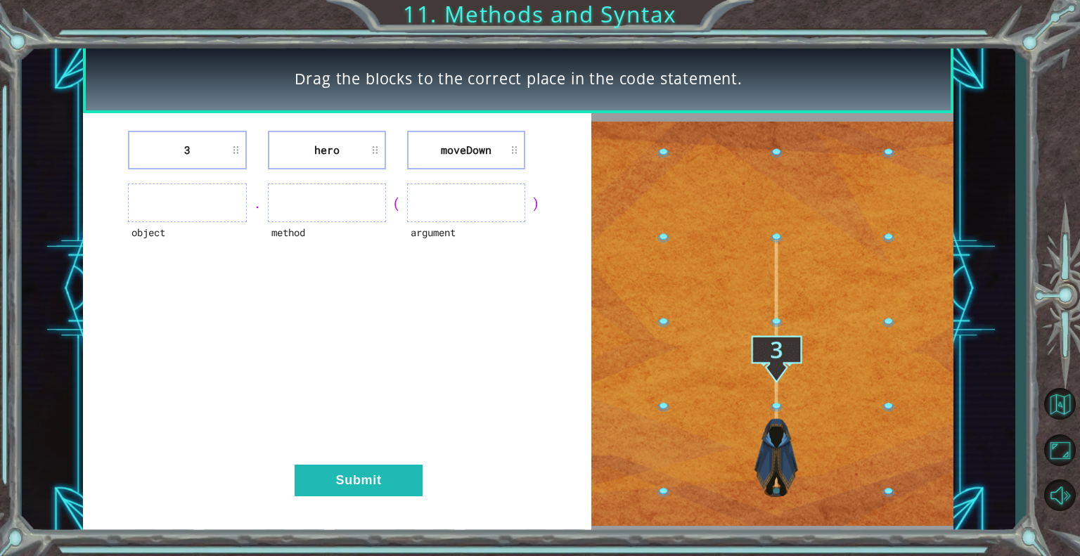
click at [212, 210] on ul at bounding box center [187, 202] width 118 height 39
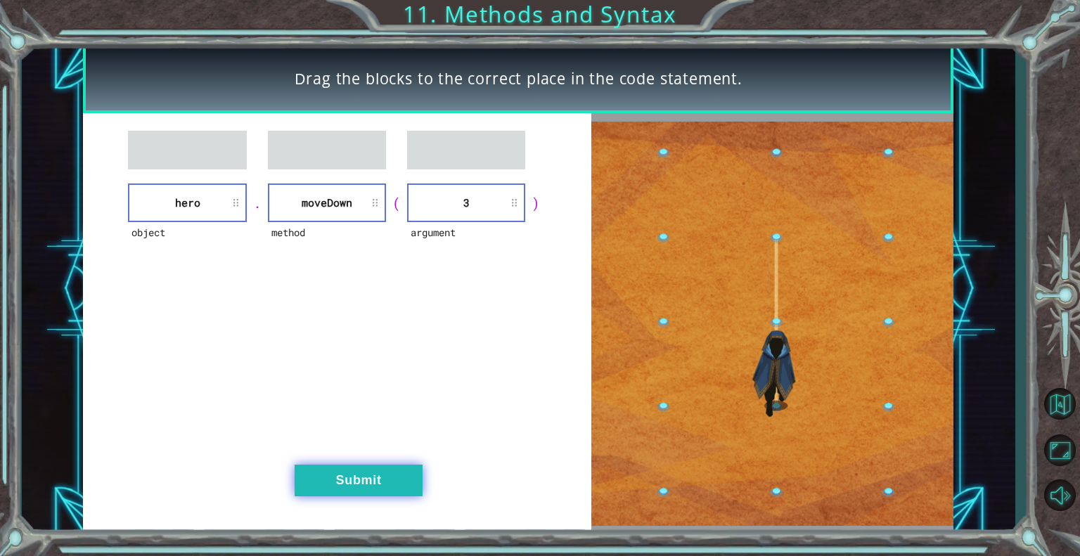
click at [388, 467] on button "Submit" at bounding box center [359, 481] width 128 height 32
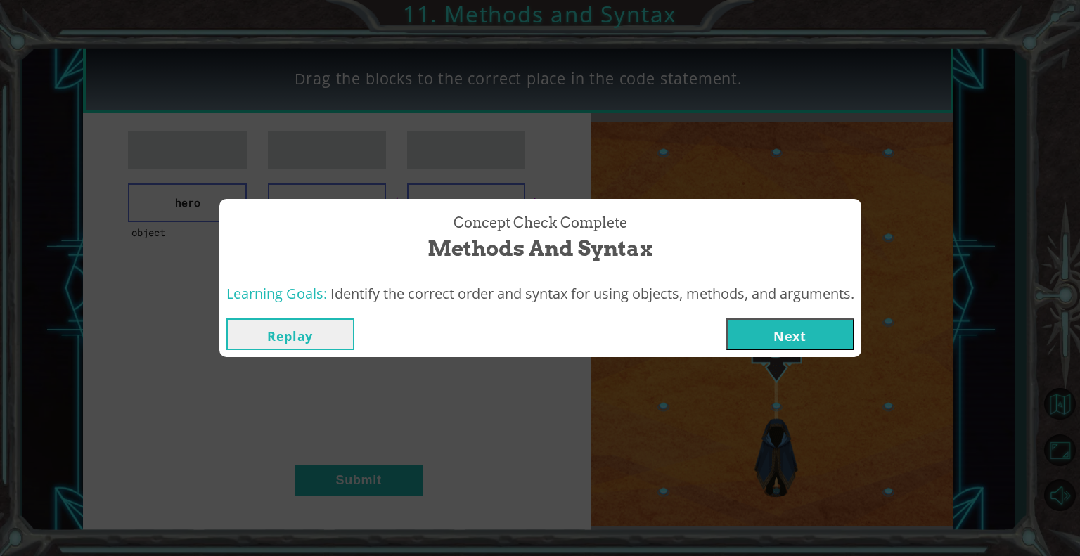
click at [778, 334] on button "Next" at bounding box center [790, 334] width 128 height 32
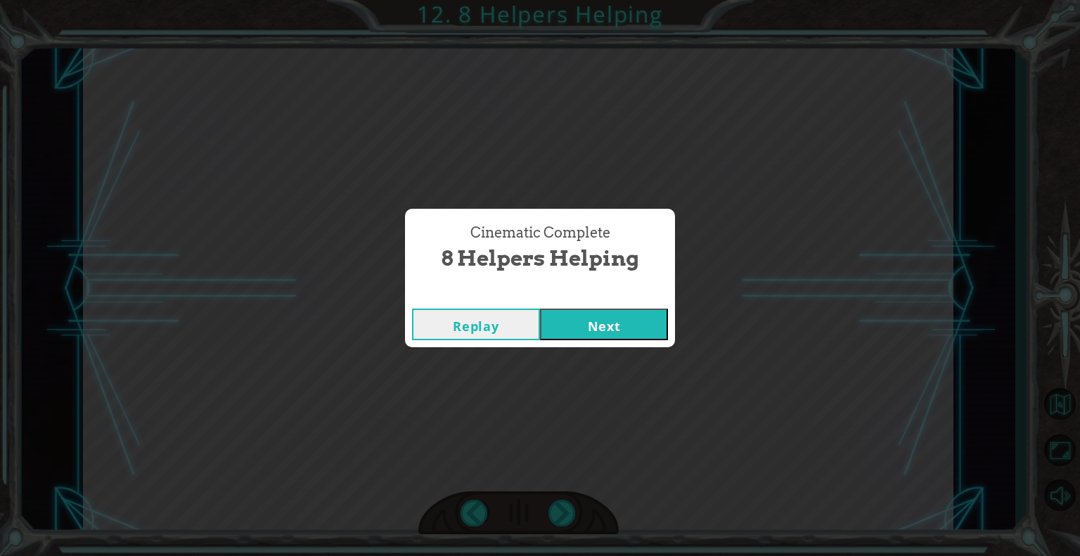
click at [615, 318] on button "Next" at bounding box center [604, 325] width 128 height 32
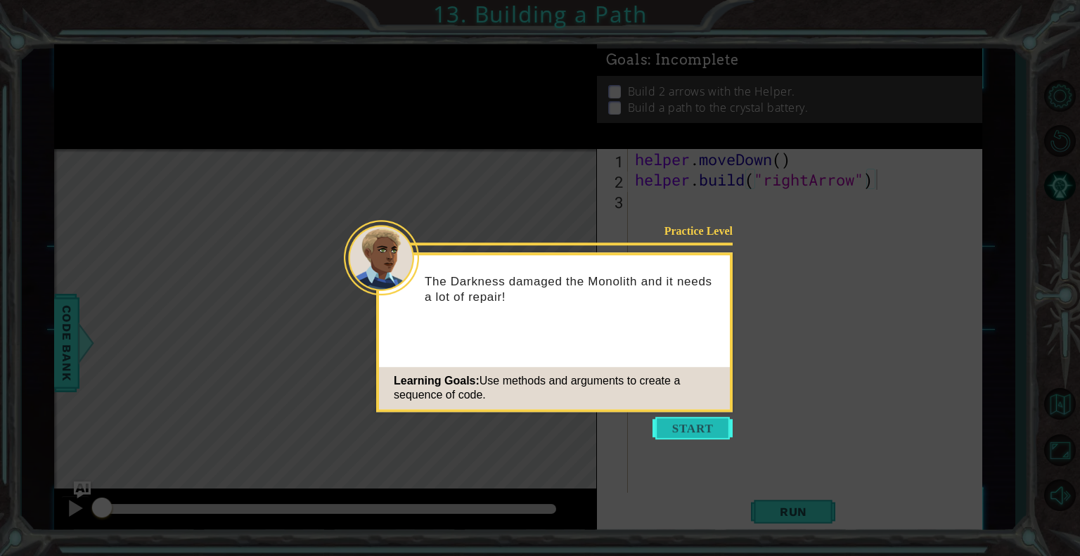
click at [697, 427] on button "Start" at bounding box center [692, 428] width 80 height 22
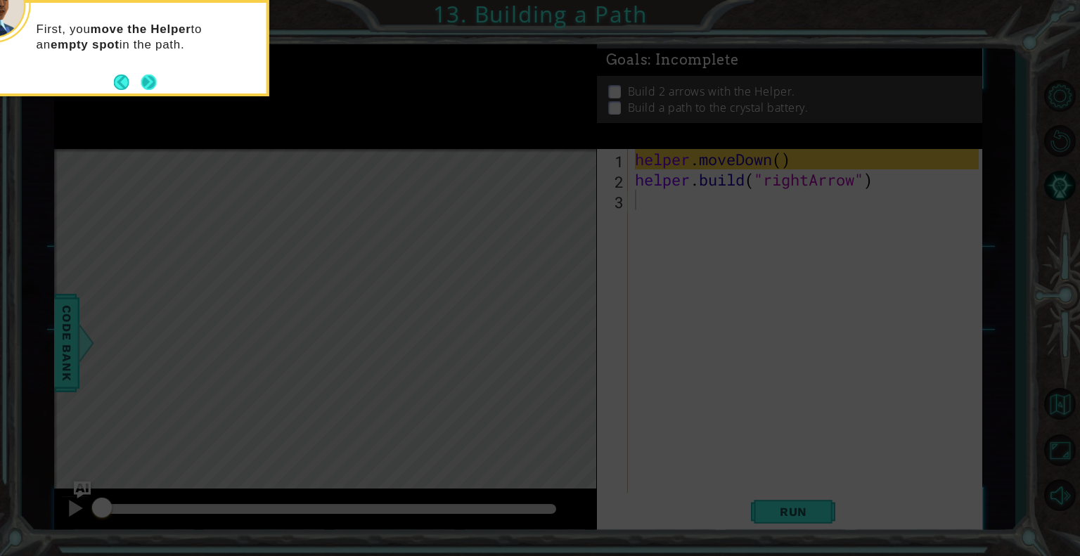
click at [143, 77] on button "Next" at bounding box center [148, 82] width 15 height 15
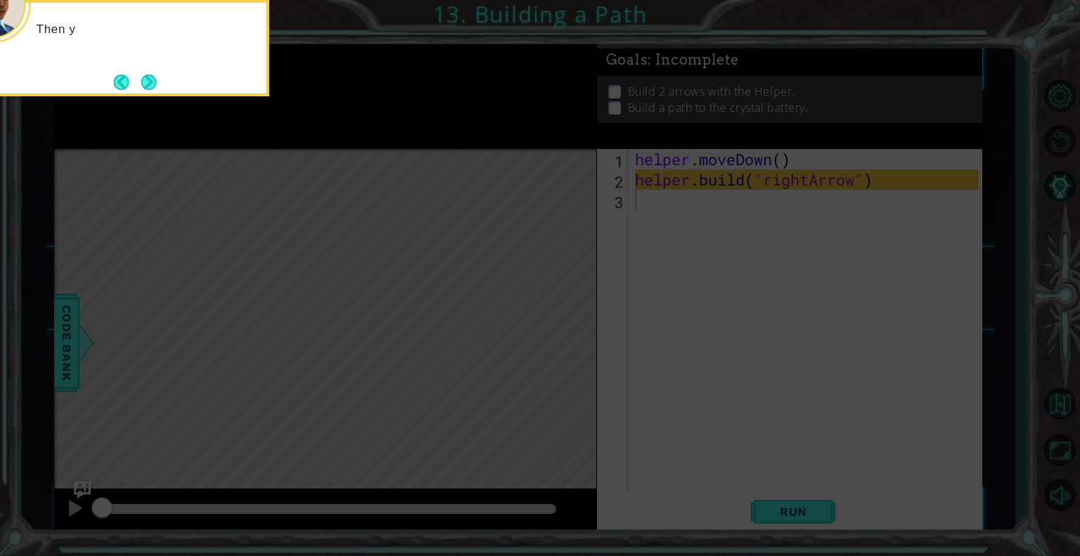
click at [143, 77] on button "Next" at bounding box center [148, 82] width 15 height 15
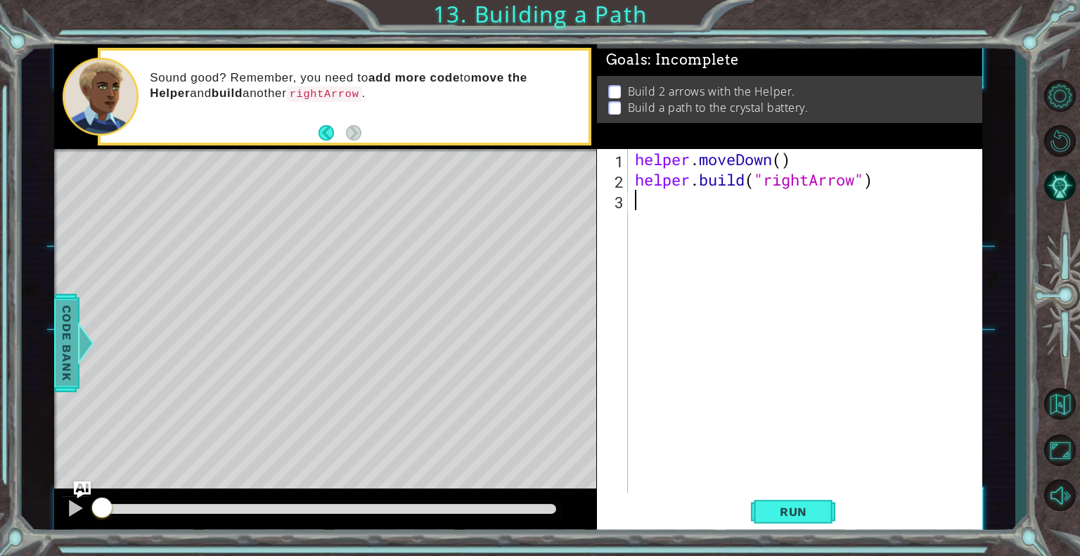
click at [76, 344] on span "Code Bank" at bounding box center [67, 343] width 22 height 86
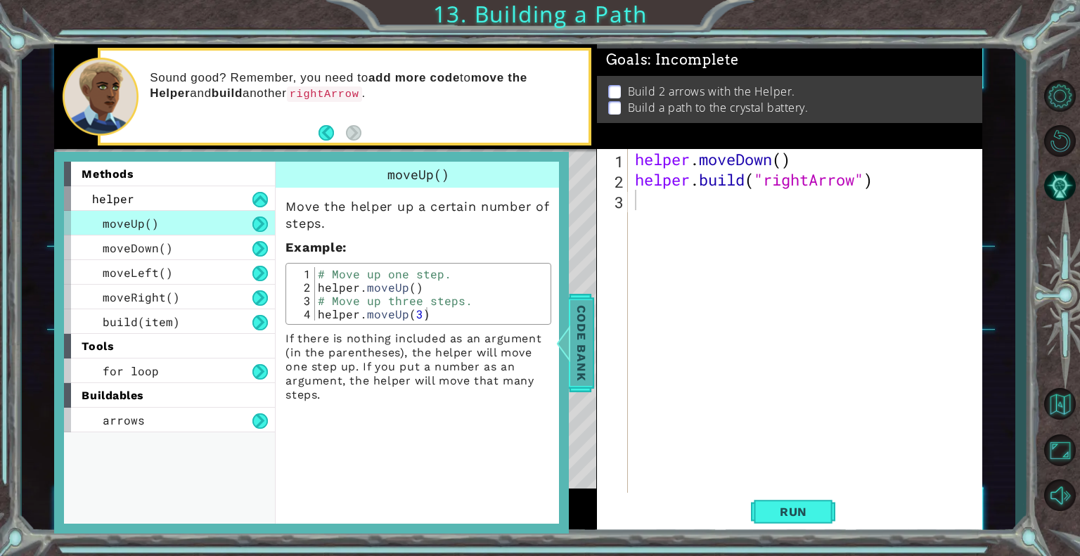
click at [588, 349] on span "Code Bank" at bounding box center [581, 343] width 22 height 86
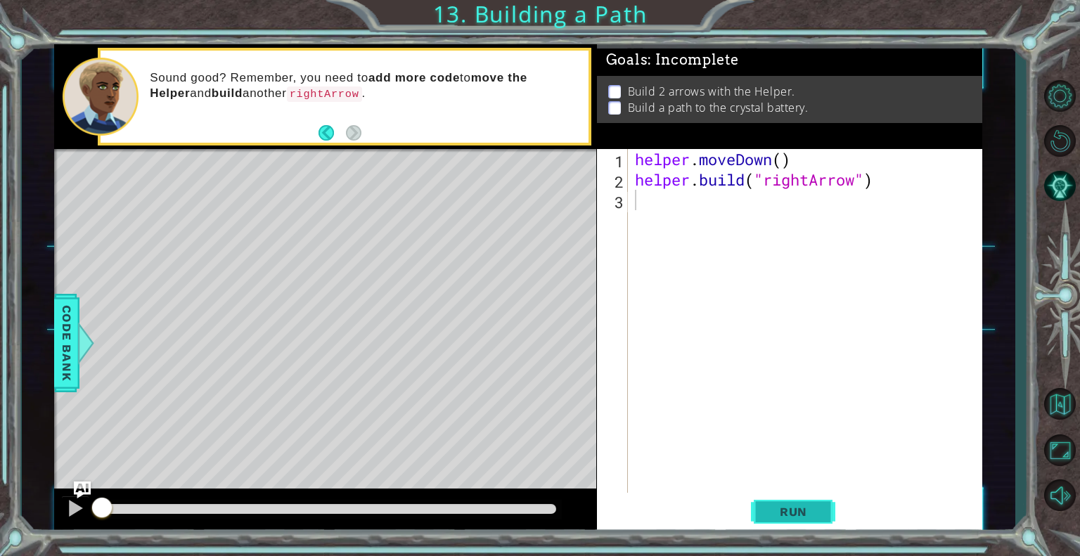
click at [773, 510] on span "Run" at bounding box center [794, 512] width 56 height 14
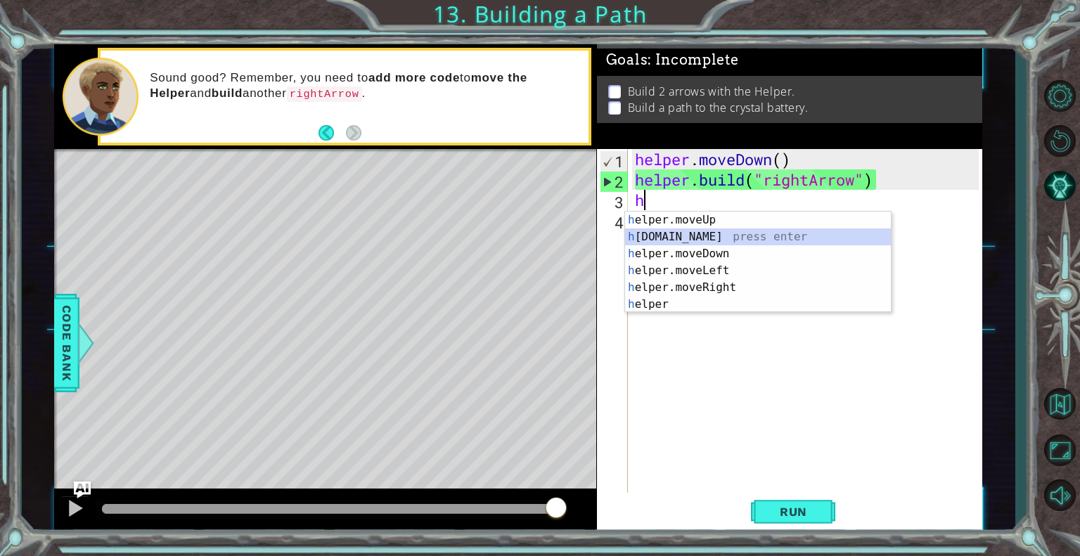
click at [703, 235] on div "h elper.moveUp press enter h [DOMAIN_NAME] press enter h elper.moveDown press e…" at bounding box center [758, 279] width 266 height 135
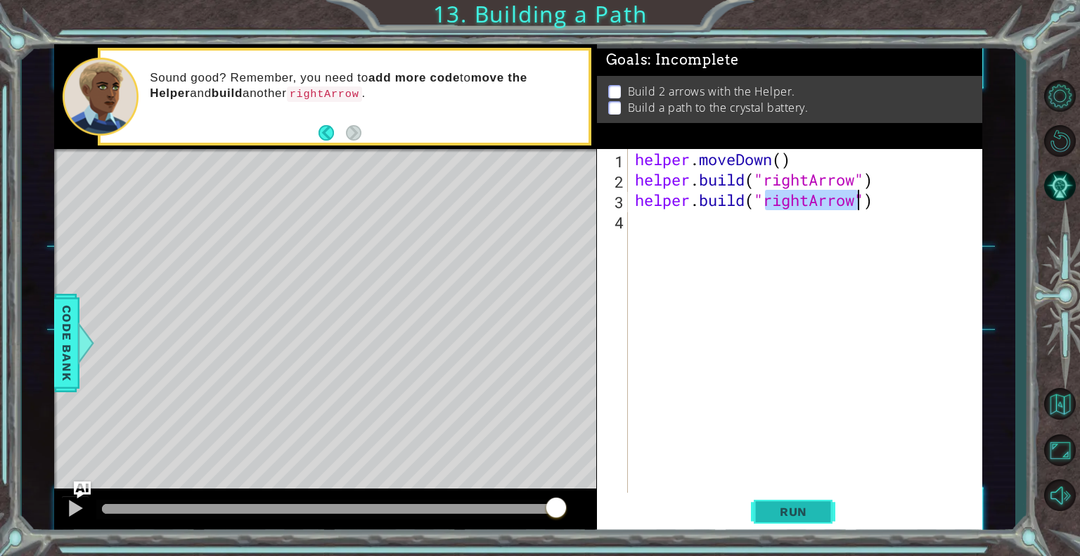
type textarea "[DOMAIN_NAME]("rightArrow")"
click at [816, 505] on span "Run" at bounding box center [794, 512] width 56 height 14
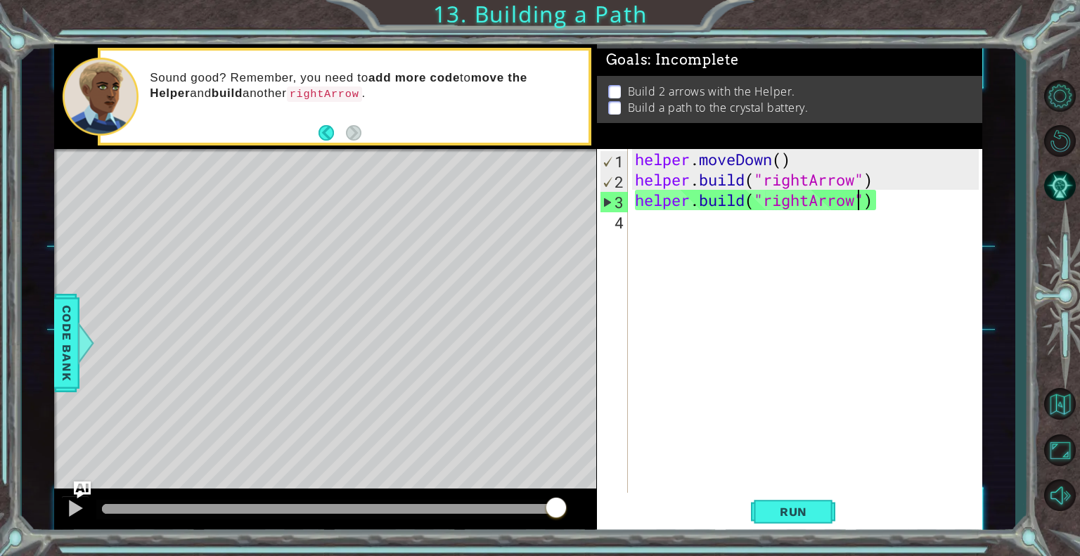
click at [676, 233] on div "helper . moveDown ( ) helper . build ( "rightArrow" ) helper . build ( "rightAr…" at bounding box center [809, 342] width 354 height 387
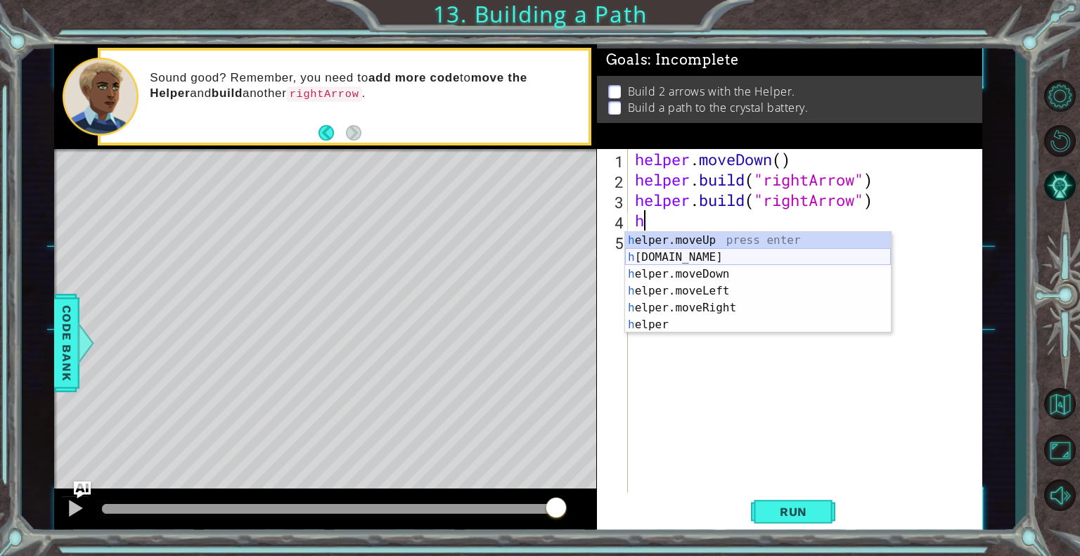
click at [681, 259] on div "h elper.moveUp press enter h [DOMAIN_NAME] press enter h elper.moveDown press e…" at bounding box center [758, 299] width 266 height 135
type textarea "[DOMAIN_NAME]("rightArrow")"
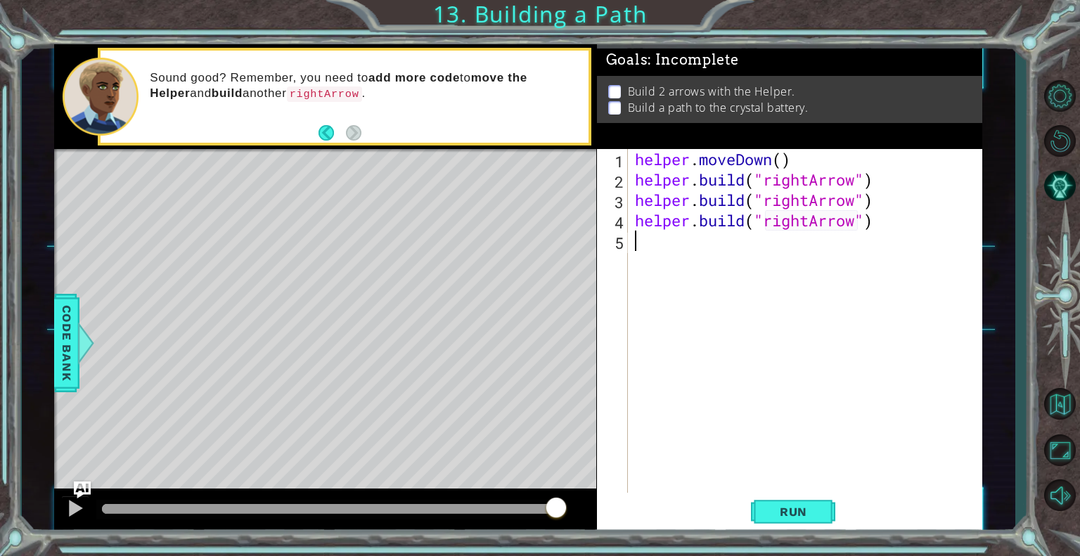
click at [678, 255] on div "helper . moveDown ( ) helper . build ( "rightArrow" ) helper . build ( "rightAr…" at bounding box center [809, 342] width 354 height 387
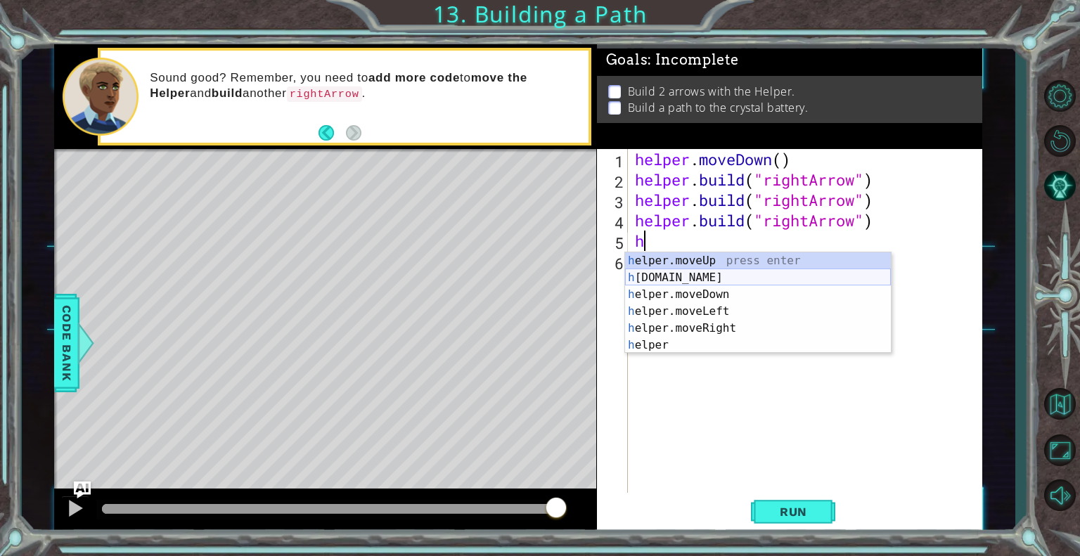
click at [689, 274] on div "h elper.moveUp press enter h [DOMAIN_NAME] press enter h elper.moveDown press e…" at bounding box center [758, 319] width 266 height 135
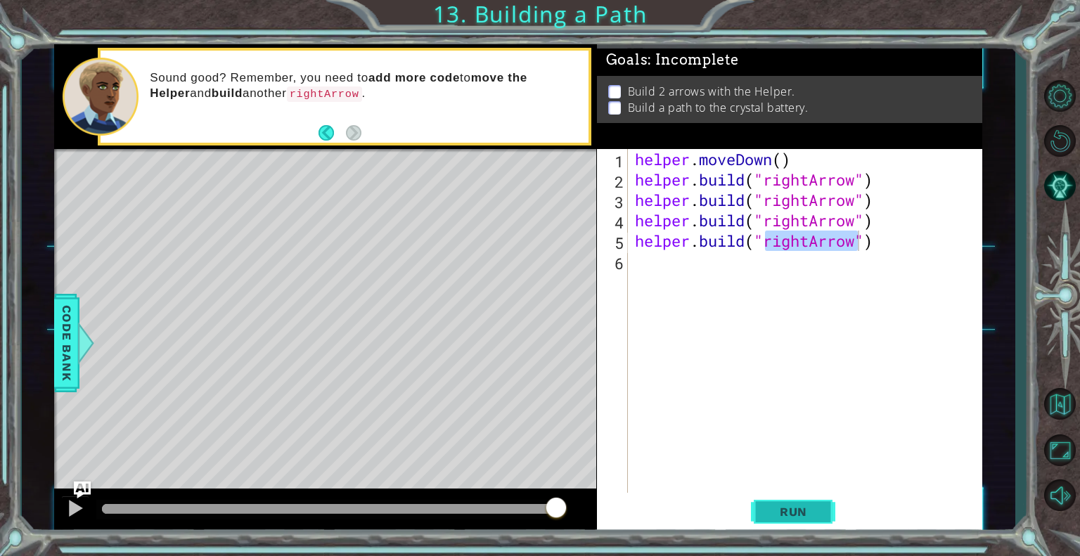
click at [818, 509] on span "Run" at bounding box center [794, 512] width 56 height 14
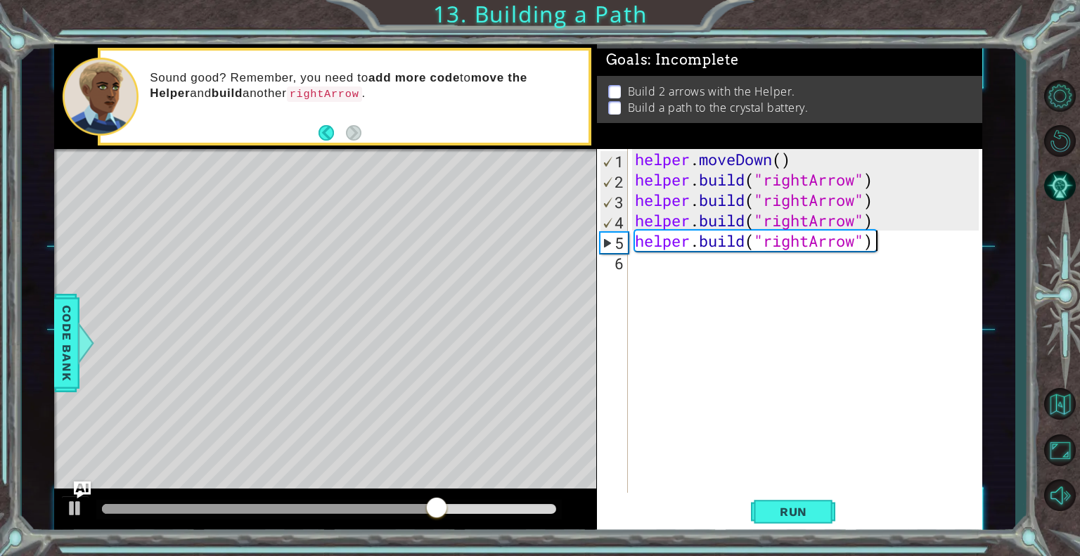
click at [886, 250] on div "helper . moveDown ( ) helper . build ( "rightArrow" ) helper . build ( "rightAr…" at bounding box center [809, 342] width 354 height 387
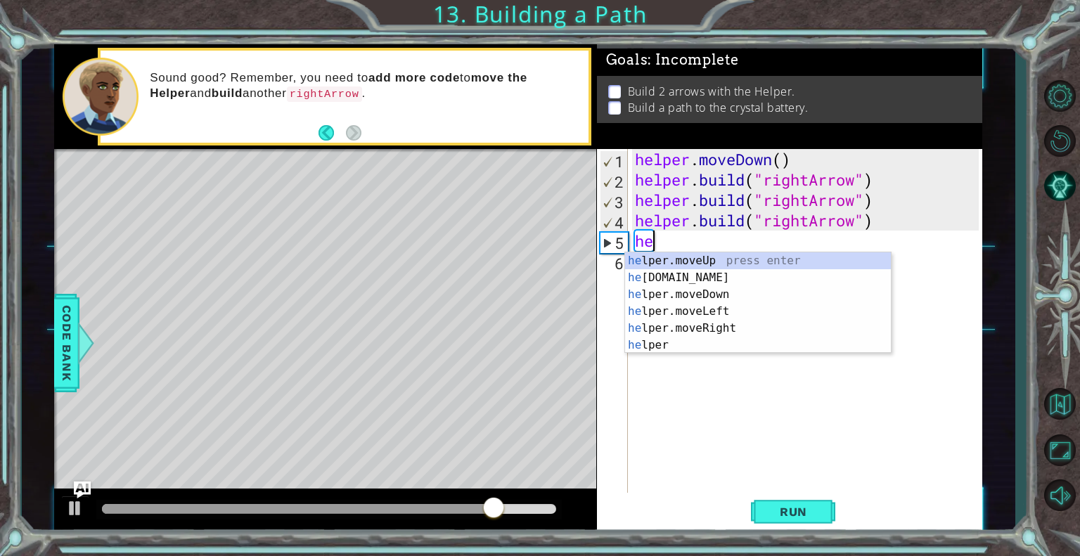
type textarea "h"
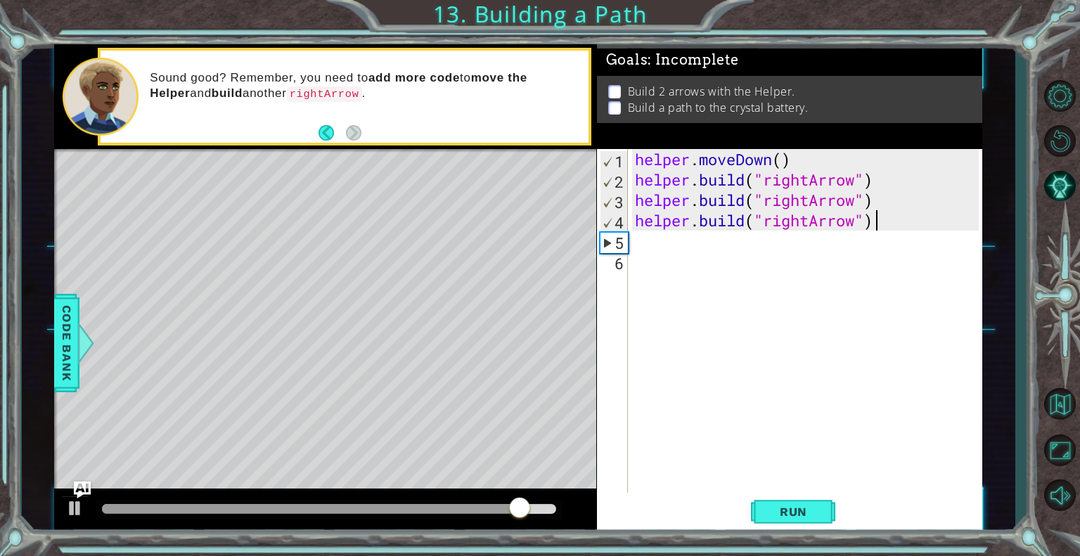
click at [881, 217] on div "helper . moveDown ( ) helper . build ( "rightArrow" ) helper . build ( "rightAr…" at bounding box center [809, 342] width 354 height 387
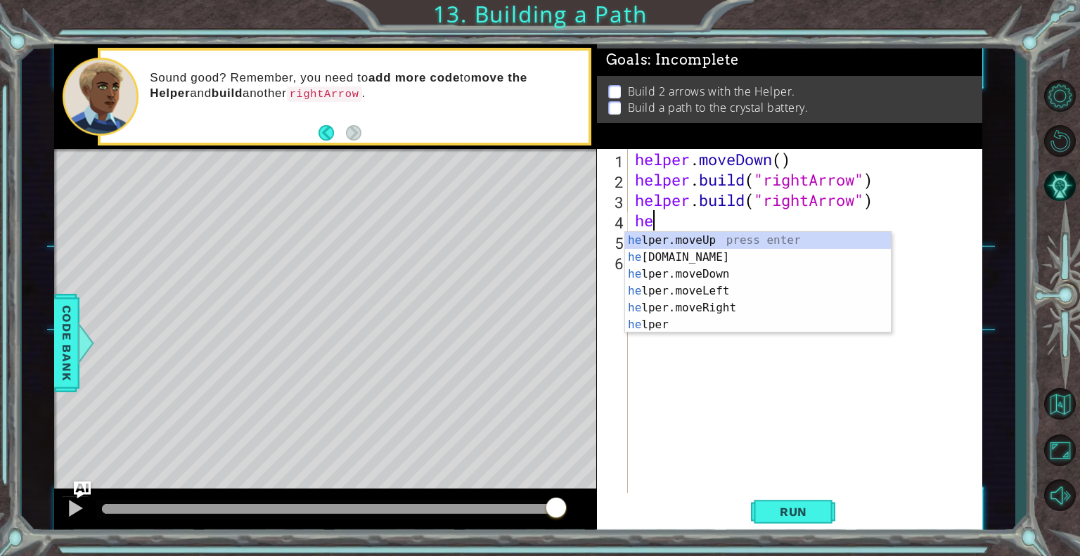
type textarea "h"
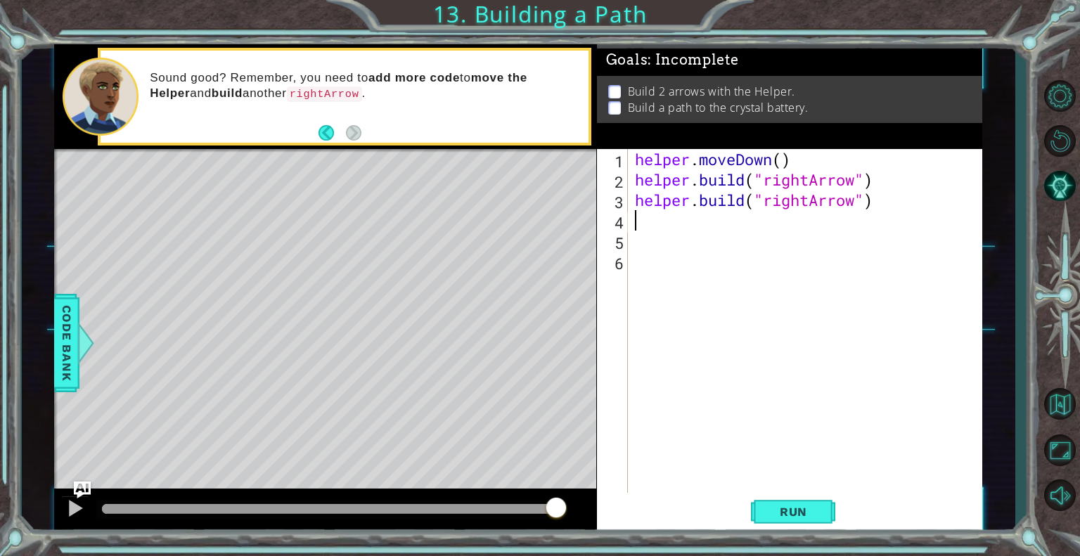
click at [889, 203] on div "helper . moveDown ( ) helper . build ( "rightArrow" ) helper . build ( "rightAr…" at bounding box center [809, 342] width 354 height 387
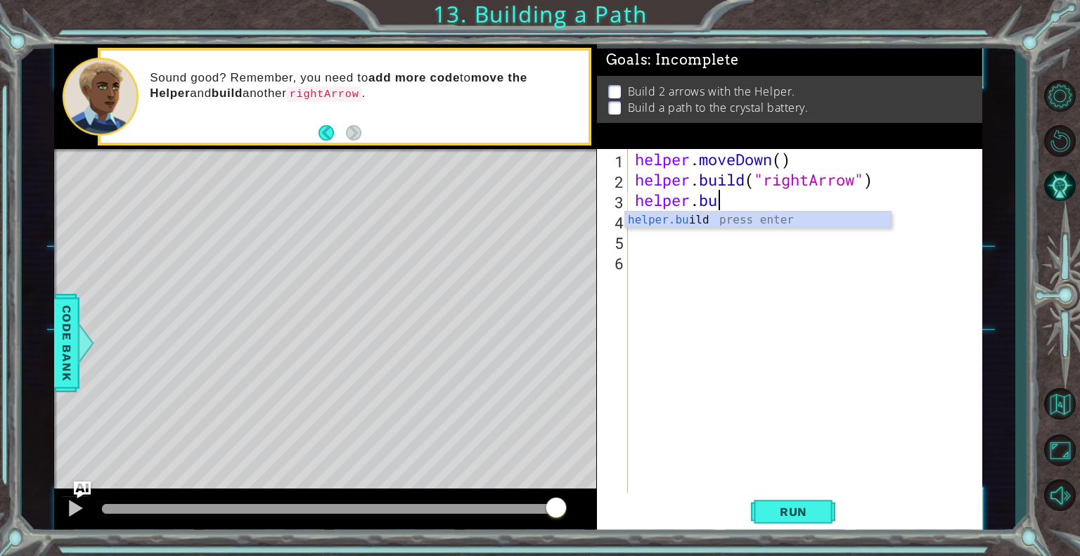
type textarea "h"
type textarea "[DOMAIN_NAME]("rightArrow")"
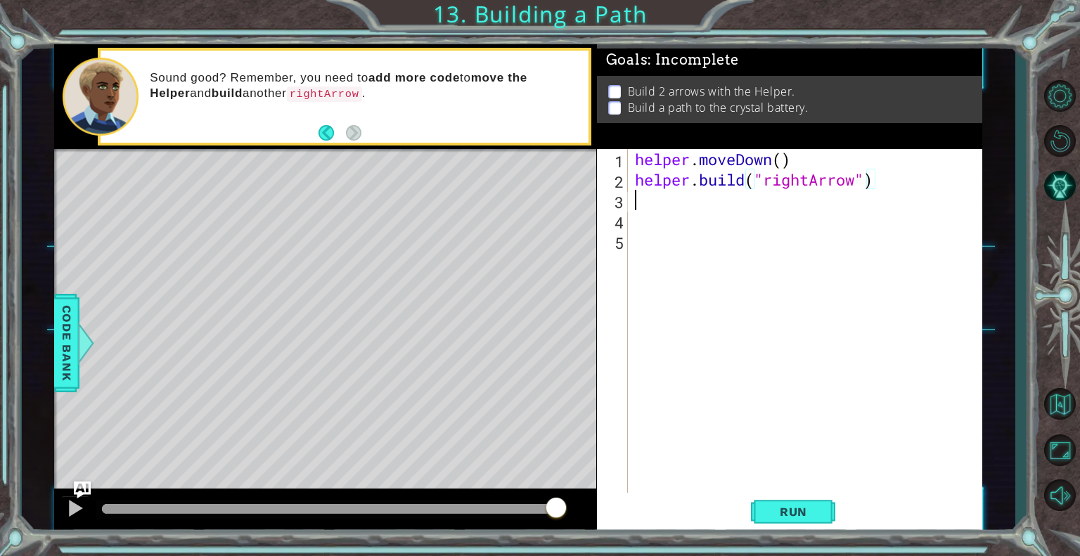
click at [664, 199] on div "helper . moveDown ( ) helper . build ( "rightArrow" )" at bounding box center [809, 342] width 354 height 387
click at [784, 513] on span "Run" at bounding box center [794, 512] width 56 height 14
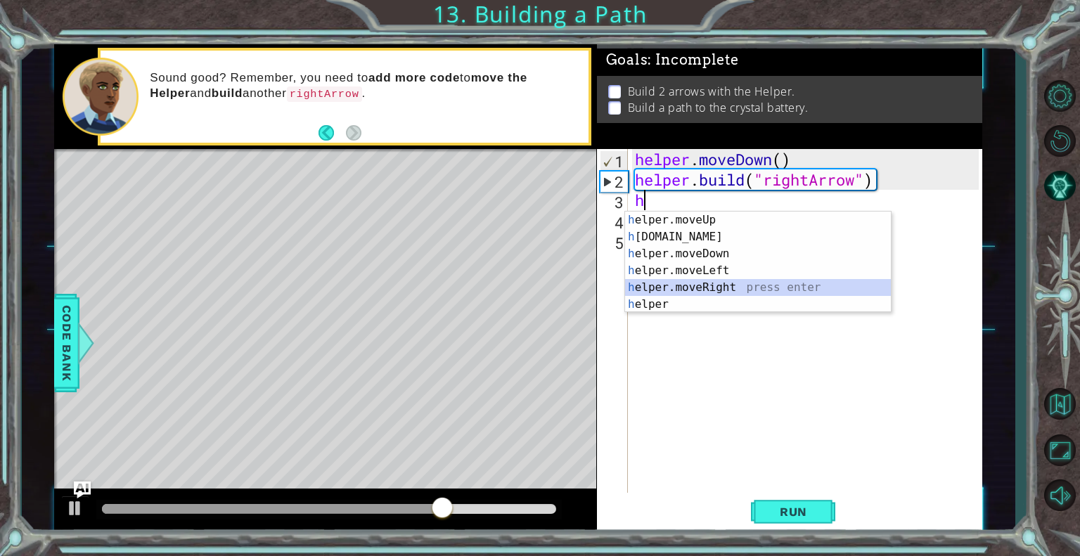
click at [725, 284] on div "h elper.moveUp press enter h [DOMAIN_NAME] press enter h elper.moveDown press e…" at bounding box center [758, 279] width 266 height 135
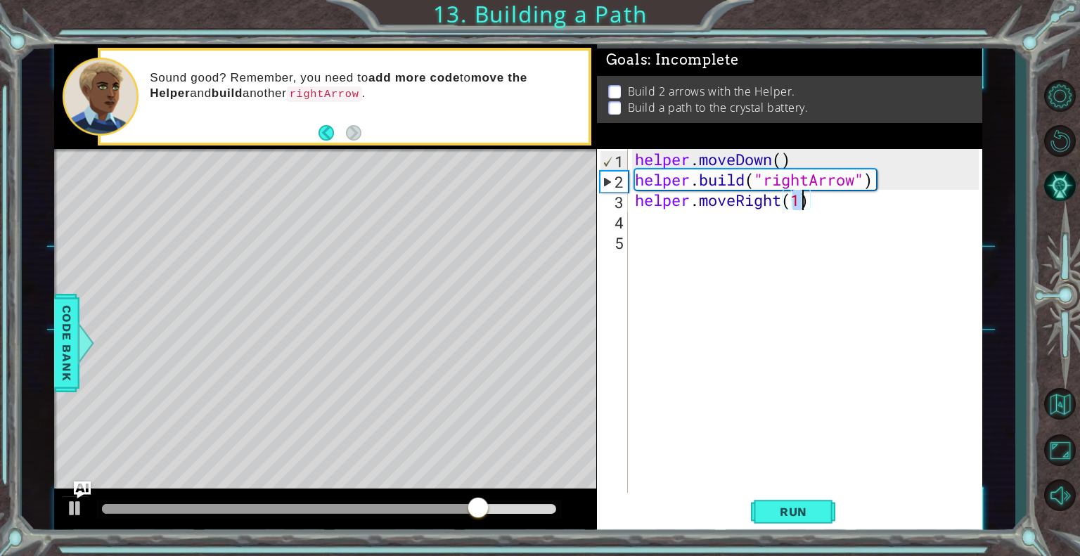
type textarea "helper.moveRight(3)"
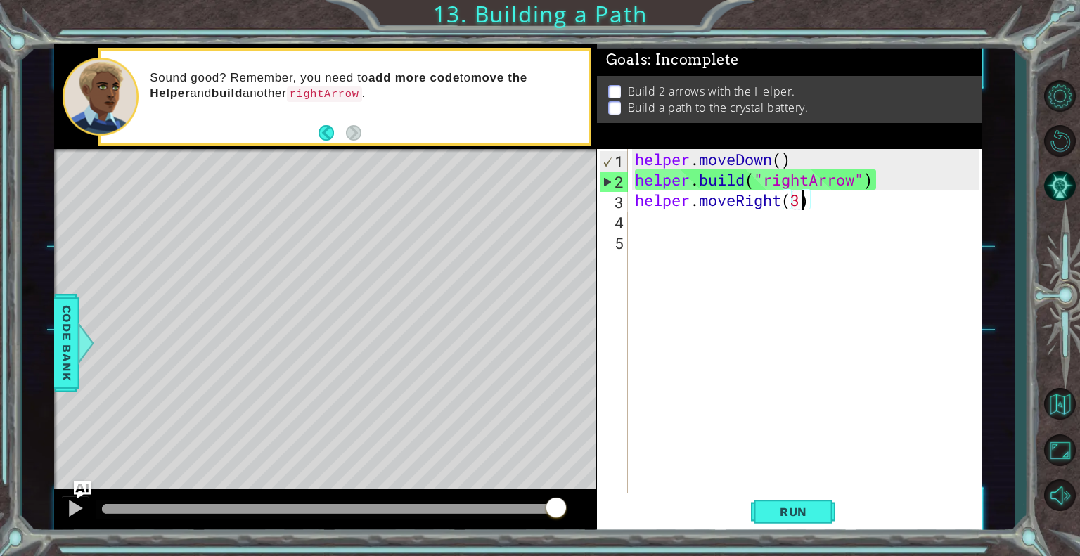
click at [680, 233] on div "helper . moveDown ( ) helper . build ( "rightArrow" ) helper . moveRight ( 3 )" at bounding box center [809, 342] width 354 height 387
click at [652, 224] on div "helper . moveDown ( ) helper . build ( "rightArrow" ) helper . moveRight ( 3 )" at bounding box center [809, 342] width 354 height 387
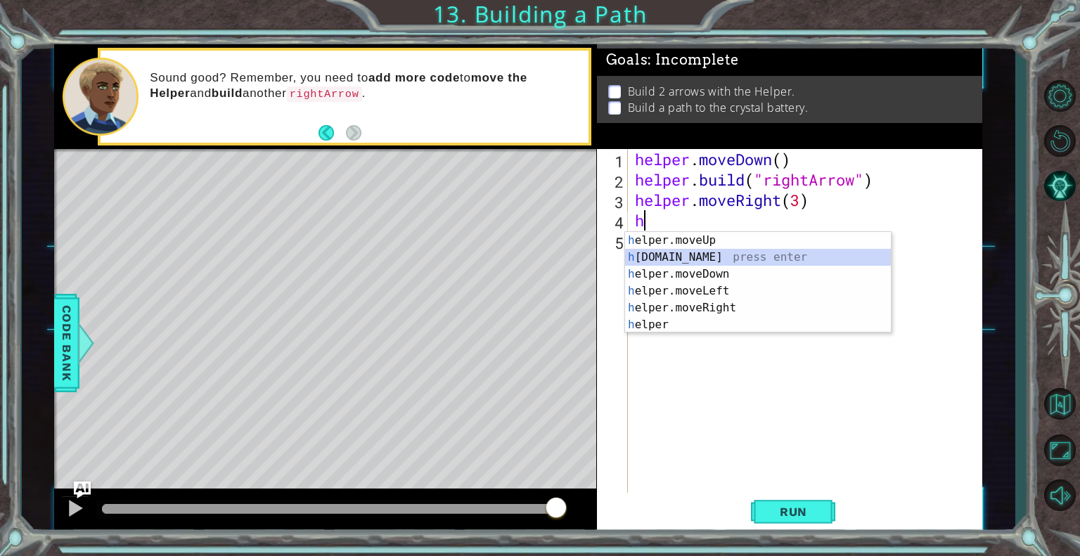
click at [666, 254] on div "h elper.moveUp press enter h [DOMAIN_NAME] press enter h elper.moveDown press e…" at bounding box center [758, 299] width 266 height 135
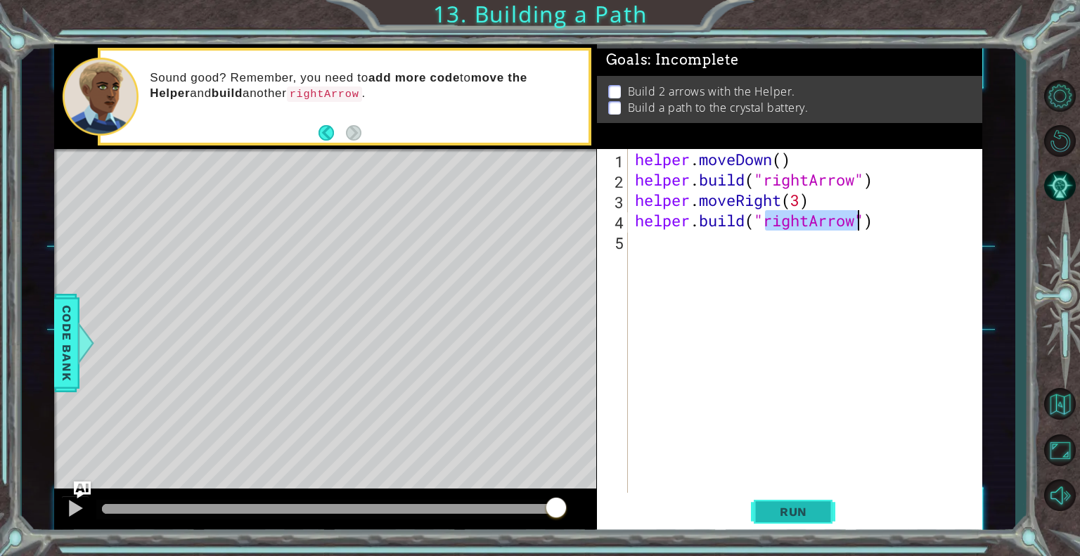
type textarea "[DOMAIN_NAME]("rightArrow")"
click at [757, 513] on button "Run" at bounding box center [793, 512] width 84 height 39
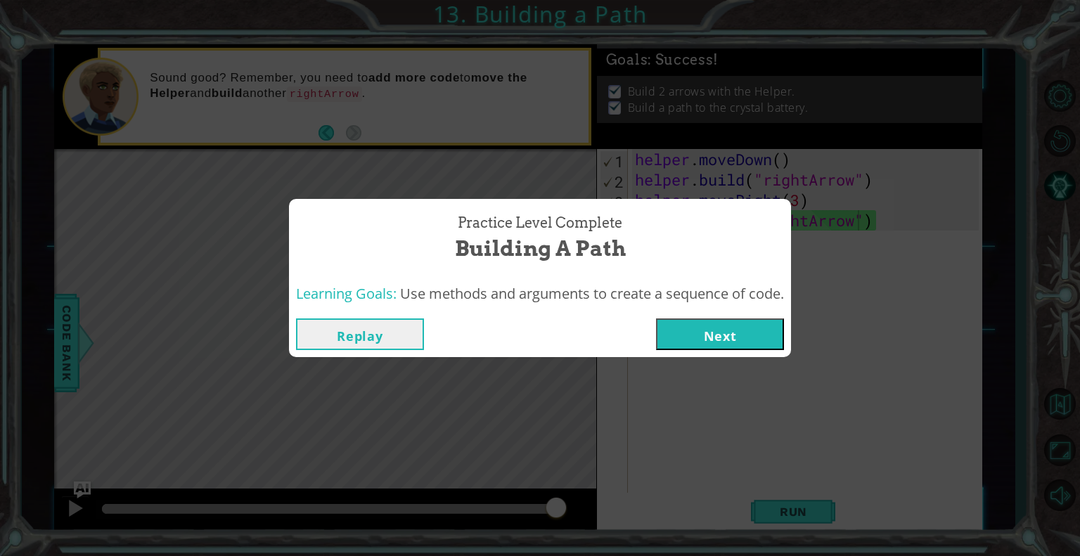
click at [731, 333] on button "Next" at bounding box center [720, 334] width 128 height 32
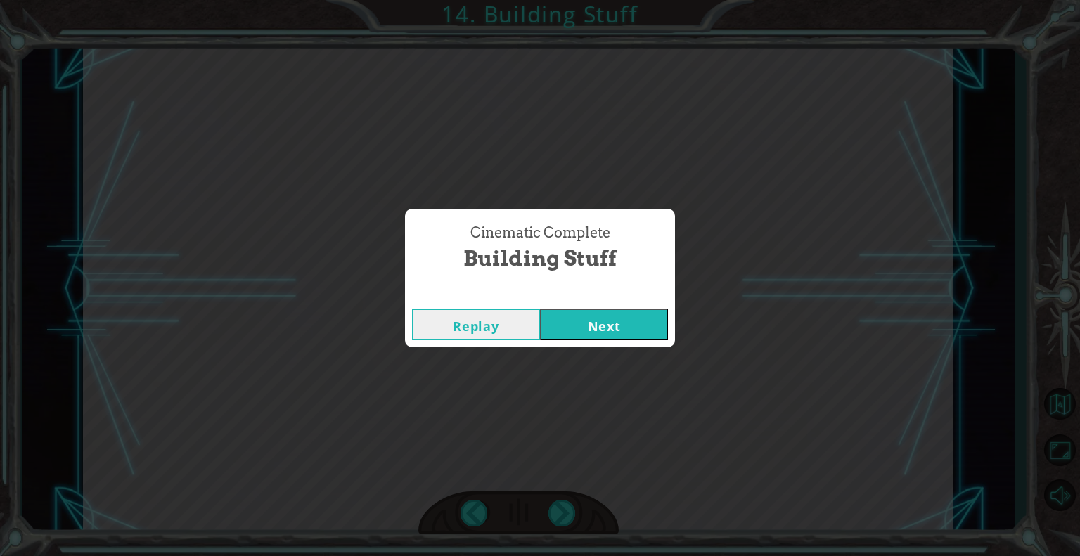
click at [642, 320] on button "Next" at bounding box center [604, 325] width 128 height 32
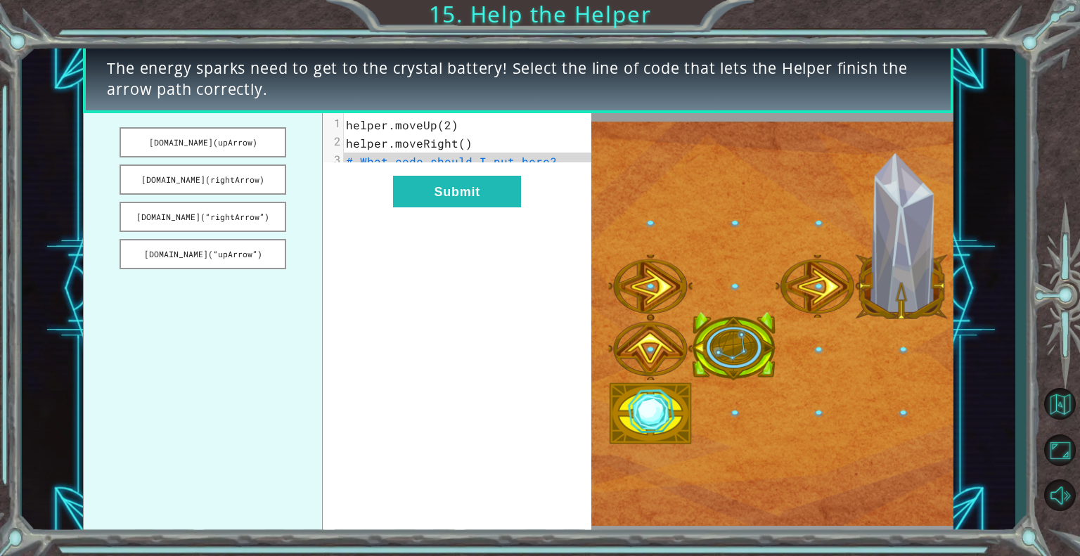
drag, startPoint x: 243, startPoint y: 137, endPoint x: 372, endPoint y: 229, distance: 158.2
click at [372, 229] on div "[DOMAIN_NAME](upArrow) [DOMAIN_NAME](rightArrow) [DOMAIN_NAME](“rightArrow”) [D…" at bounding box center [337, 323] width 508 height 420
click at [245, 260] on button "[DOMAIN_NAME](“upArrow”)" at bounding box center [203, 254] width 167 height 30
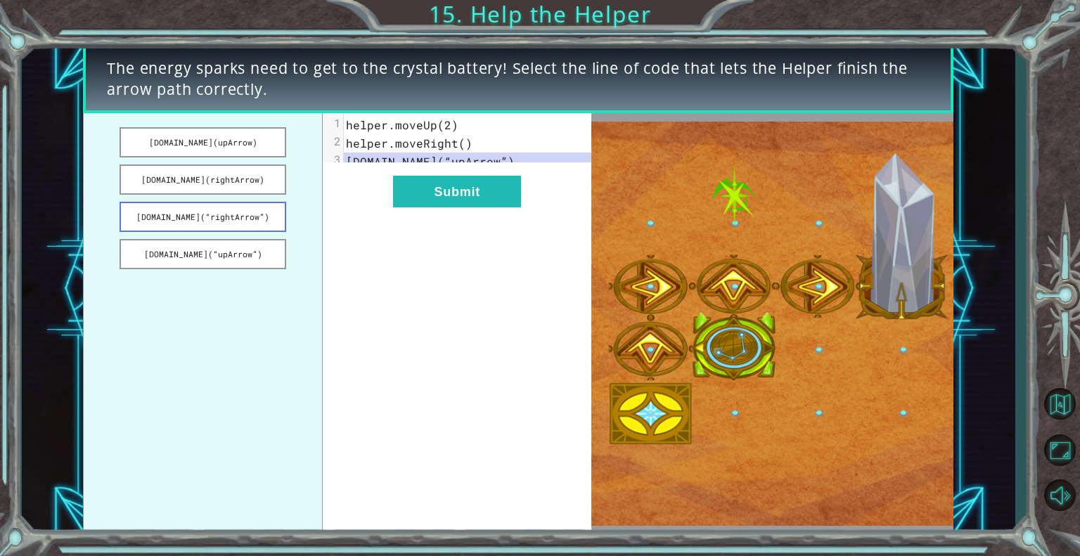
click at [250, 209] on button "[DOMAIN_NAME](“rightArrow”)" at bounding box center [203, 217] width 167 height 30
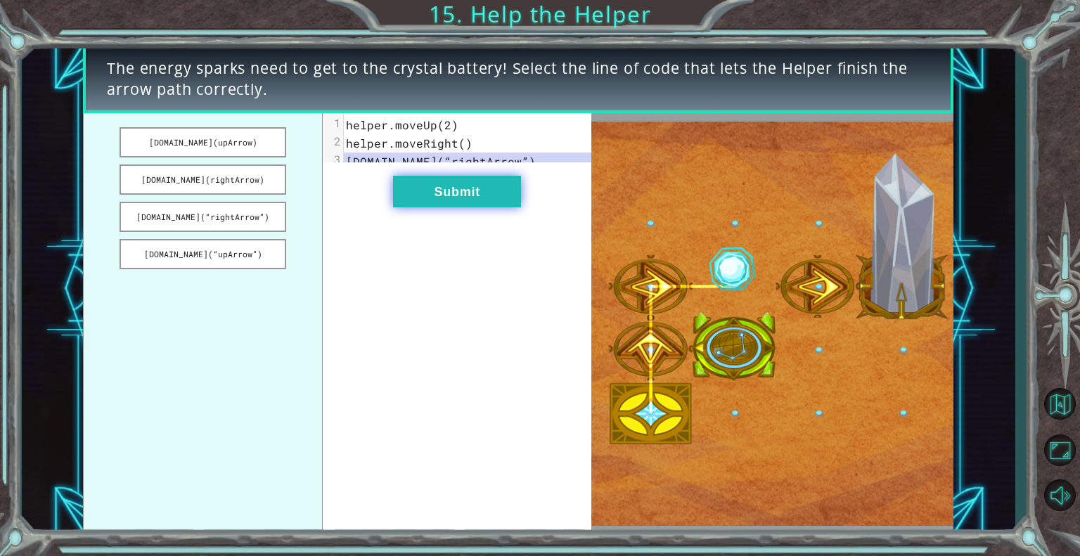
click at [433, 205] on button "Submit" at bounding box center [457, 192] width 128 height 32
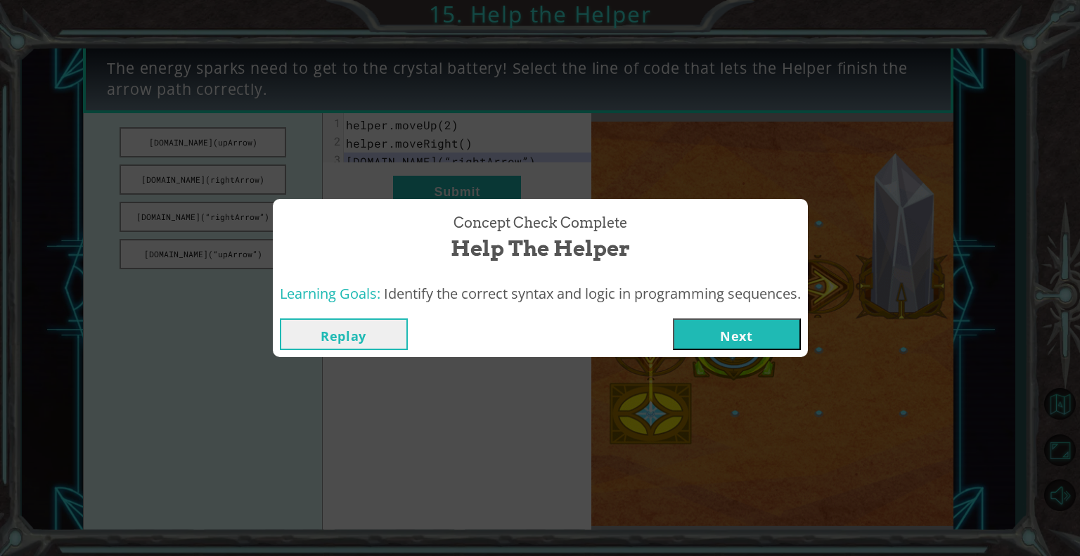
click at [739, 332] on button "Next" at bounding box center [737, 334] width 128 height 32
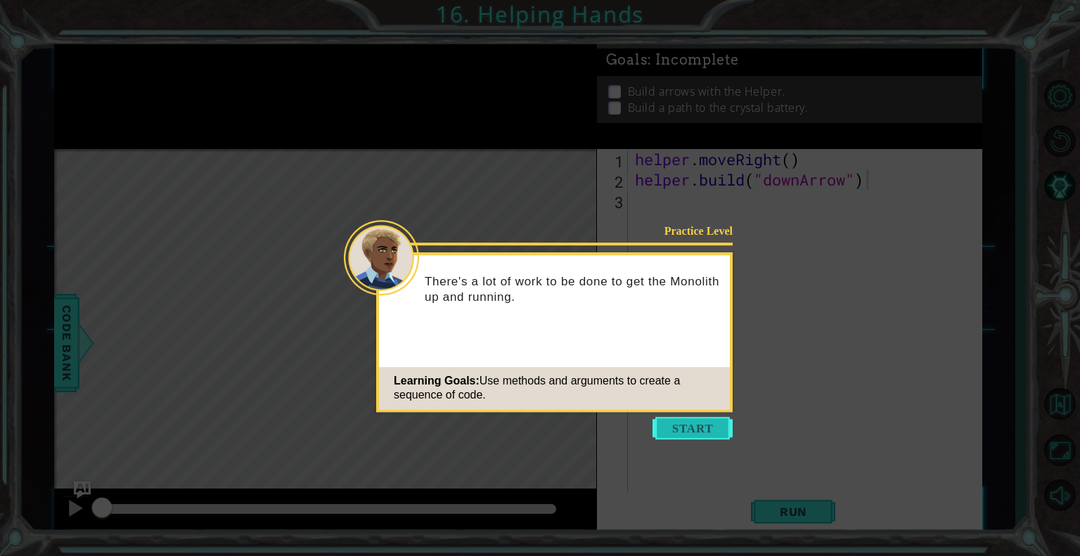
click at [704, 429] on button "Start" at bounding box center [692, 428] width 80 height 22
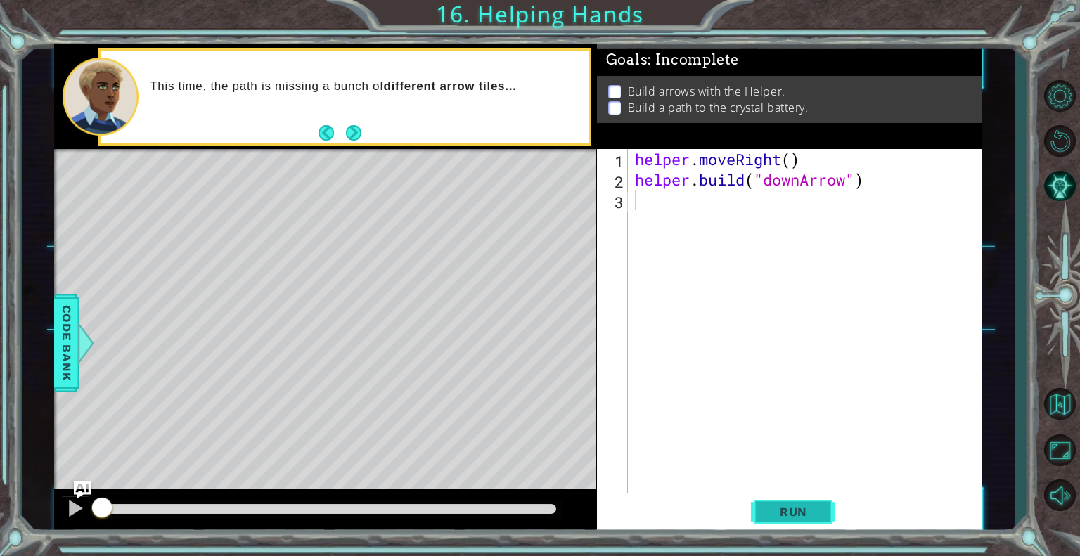
click at [787, 516] on span "Run" at bounding box center [794, 512] width 56 height 14
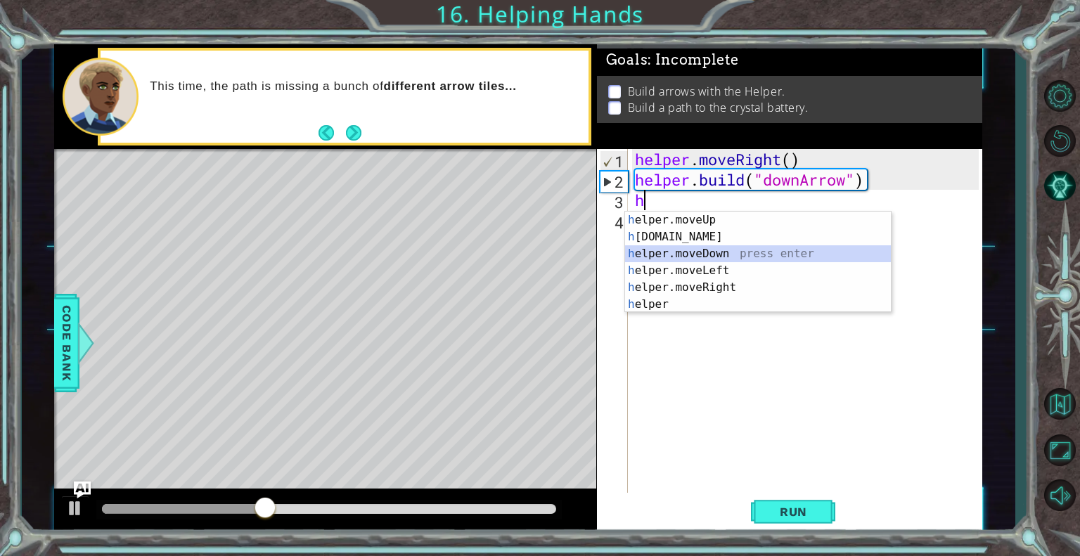
click at [672, 252] on div "h elper.moveUp press enter h [DOMAIN_NAME] press enter h elper.moveDown press e…" at bounding box center [758, 279] width 266 height 135
type textarea "helper.moveDown(1)"
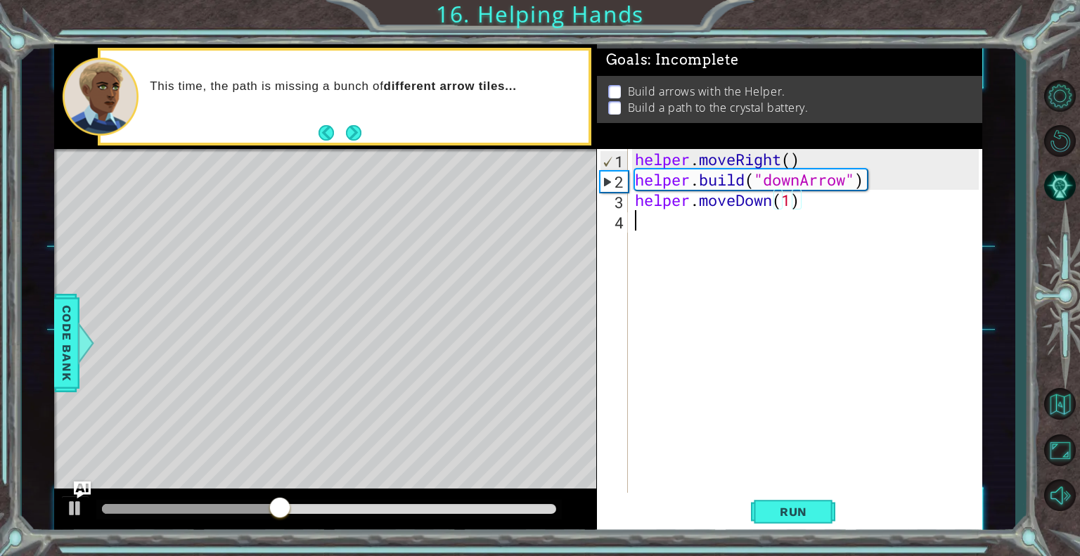
click at [661, 233] on div "helper . moveRight ( ) helper . build ( "downArrow" ) helper . moveDown ( 1 )" at bounding box center [809, 342] width 354 height 387
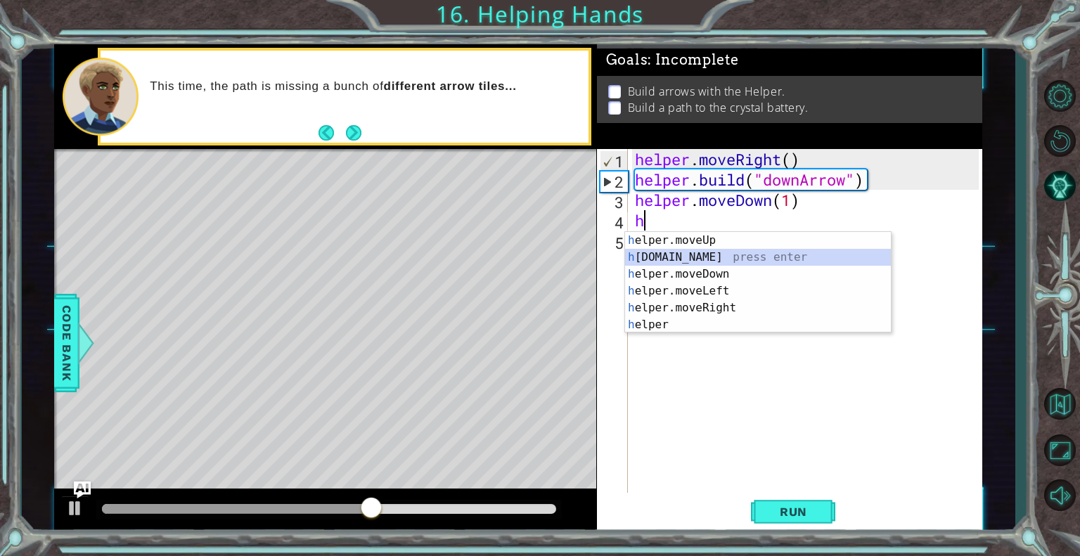
click at [676, 253] on div "h elper.moveUp press enter h [DOMAIN_NAME] press enter h elper.moveDown press e…" at bounding box center [758, 299] width 266 height 135
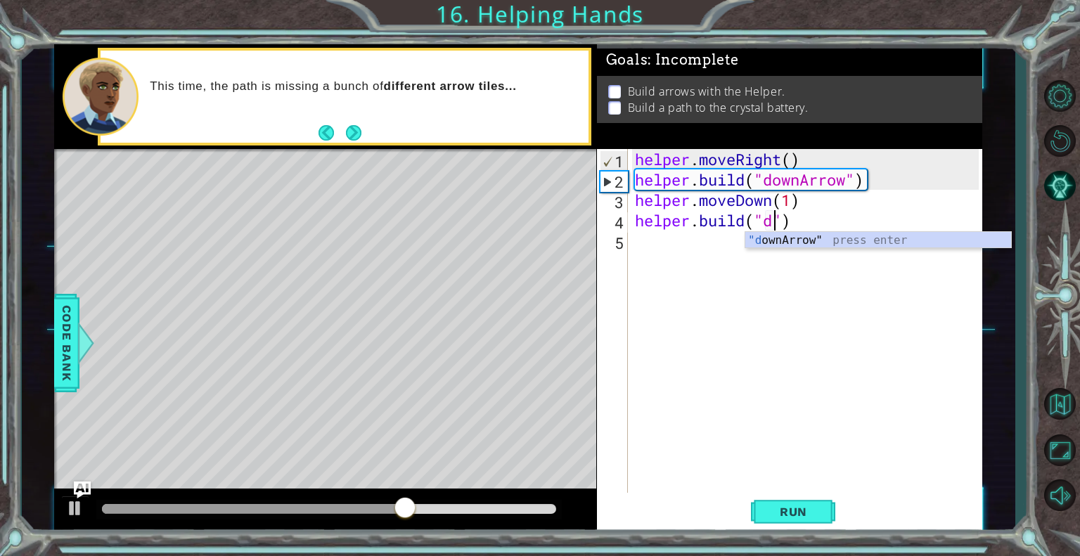
scroll to position [0, 6]
click at [766, 245] on div ""d ownArrow" press enter" at bounding box center [878, 257] width 266 height 51
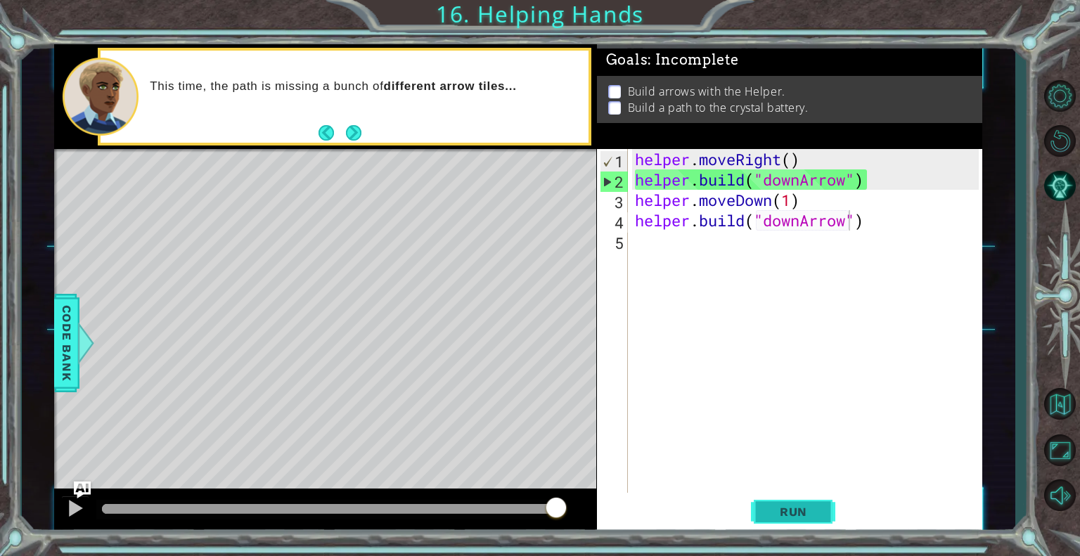
click at [777, 517] on span "Run" at bounding box center [794, 512] width 56 height 14
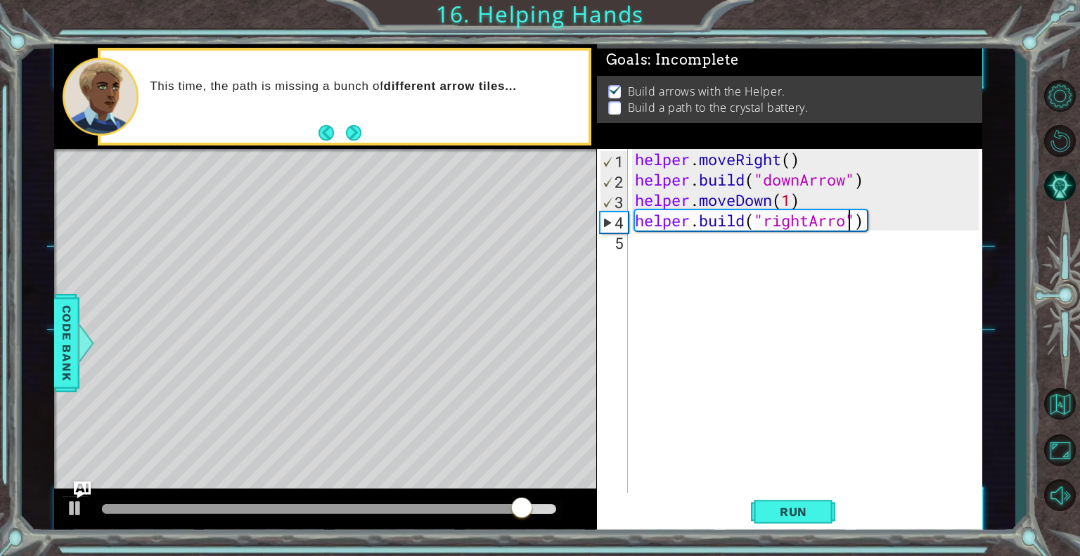
scroll to position [0, 9]
type textarea "[DOMAIN_NAME]("rightArrow")"
click at [794, 505] on span "Run" at bounding box center [794, 512] width 56 height 14
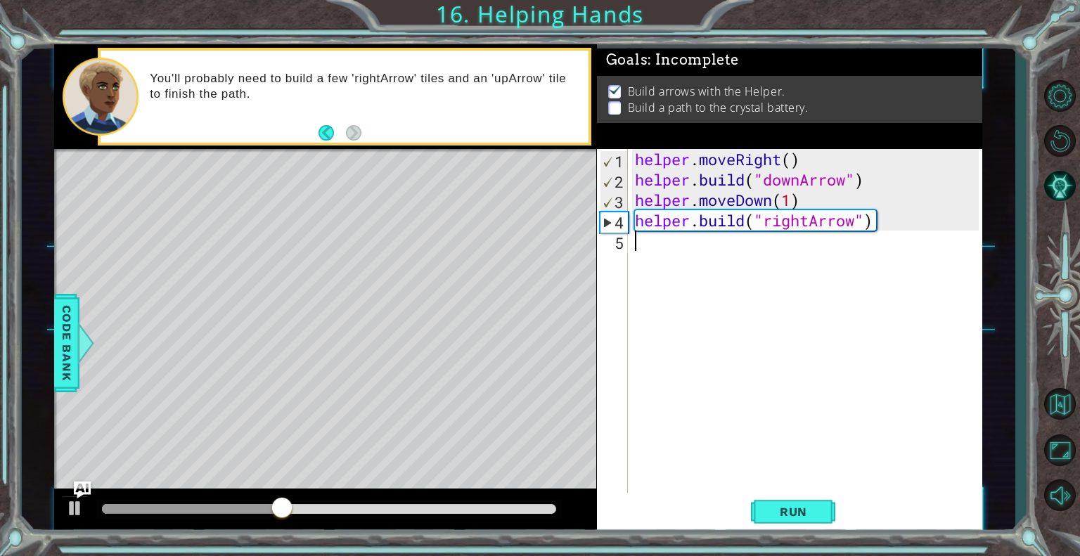
click at [686, 271] on div "helper . moveRight ( ) helper . build ( "downArrow" ) helper . moveDown ( 1 ) h…" at bounding box center [809, 342] width 354 height 387
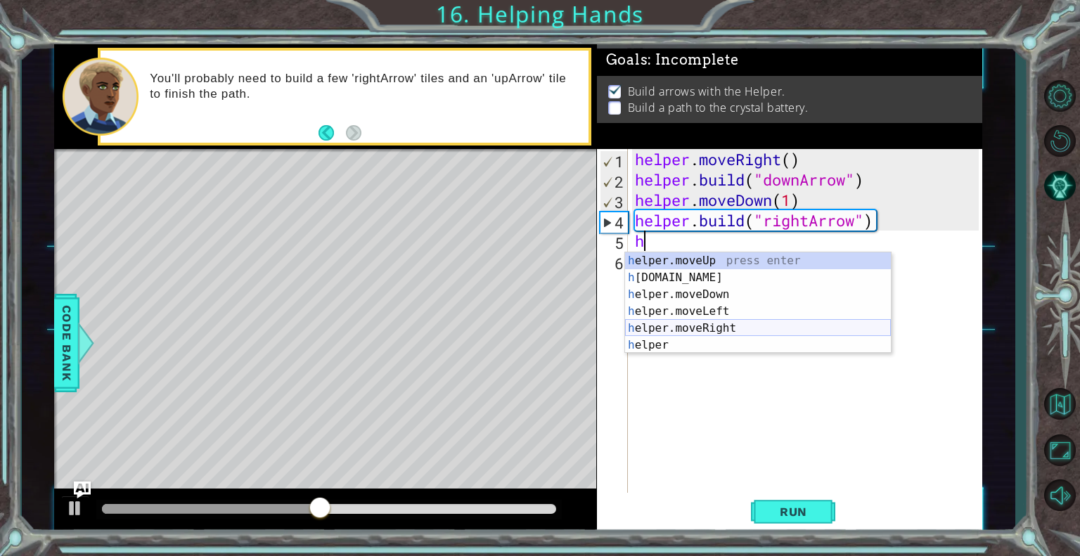
click at [706, 323] on div "h elper.moveUp press enter h [DOMAIN_NAME] press enter h elper.moveDown press e…" at bounding box center [758, 319] width 266 height 135
type textarea "helper.moveRight(1)"
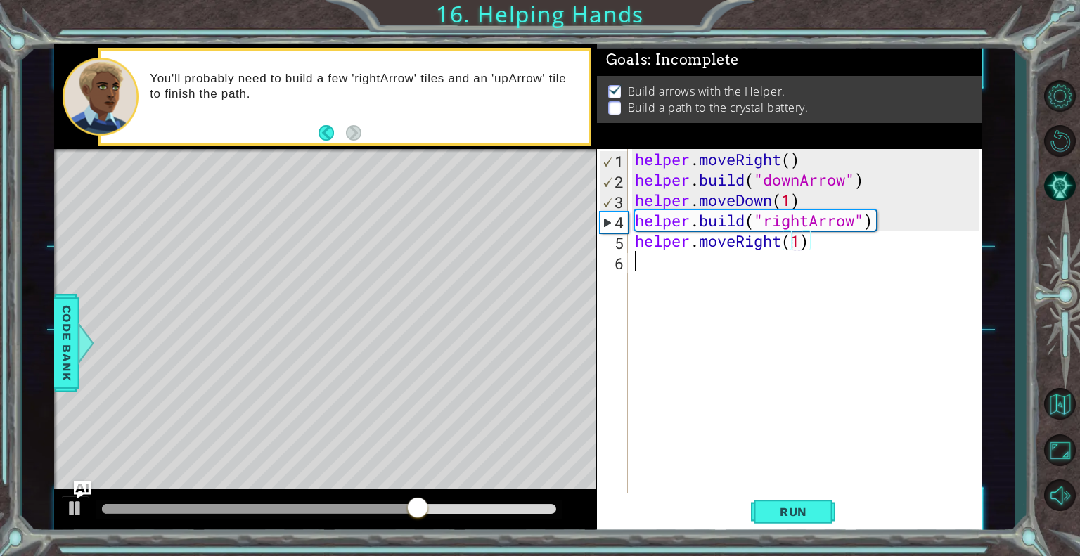
click at [651, 273] on div "helper . moveRight ( ) helper . build ( "downArrow" ) helper . moveDown ( 1 ) h…" at bounding box center [809, 342] width 354 height 387
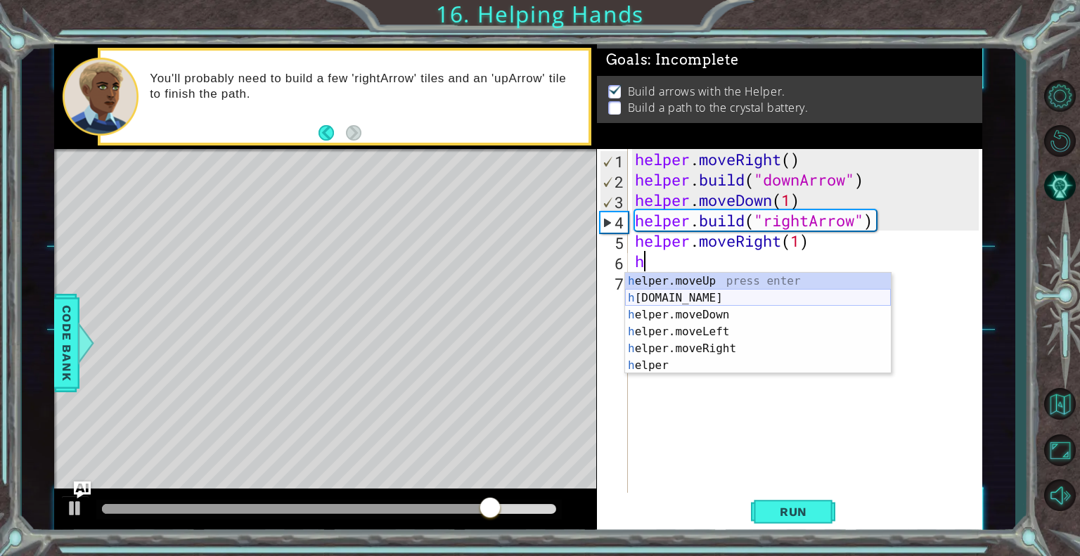
click at [695, 295] on div "h elper.moveUp press enter h [DOMAIN_NAME] press enter h elper.moveDown press e…" at bounding box center [758, 340] width 266 height 135
type textarea "[DOMAIN_NAME]("rightArrow")"
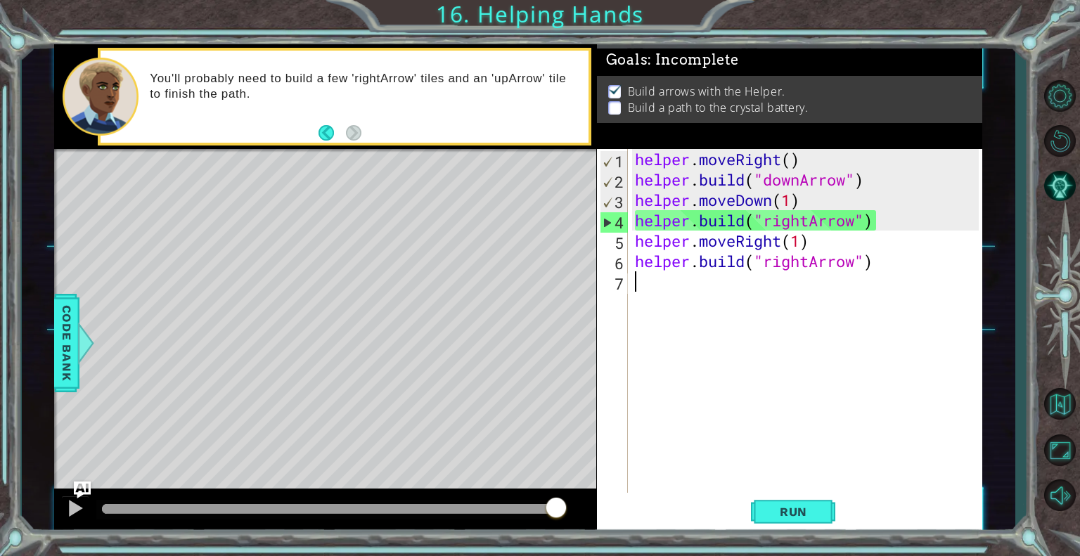
click at [681, 290] on div "helper . moveRight ( ) helper . build ( "downArrow" ) helper . moveDown ( 1 ) h…" at bounding box center [809, 342] width 354 height 387
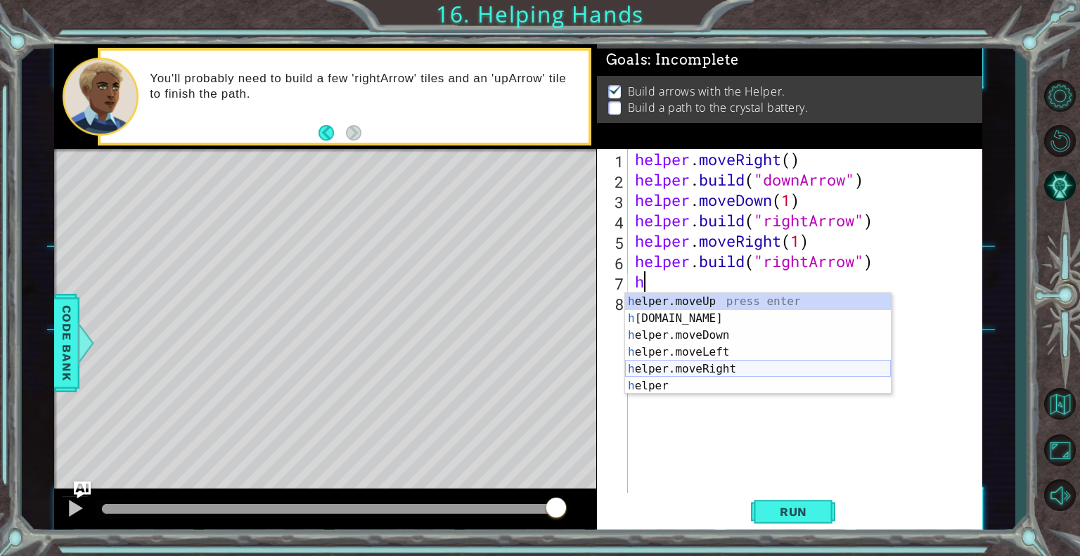
click at [726, 365] on div "h elper.moveUp press enter h [DOMAIN_NAME] press enter h elper.moveDown press e…" at bounding box center [758, 360] width 266 height 135
type textarea "helper.moveRight(1)"
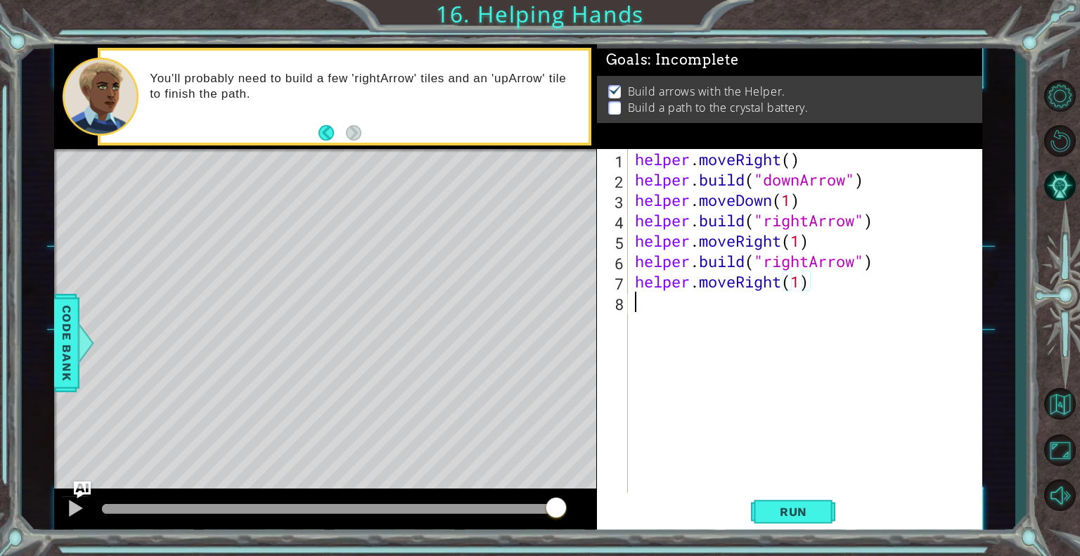
click at [664, 300] on div "helper . moveRight ( ) helper . build ( "downArrow" ) helper . moveDown ( 1 ) h…" at bounding box center [809, 342] width 354 height 387
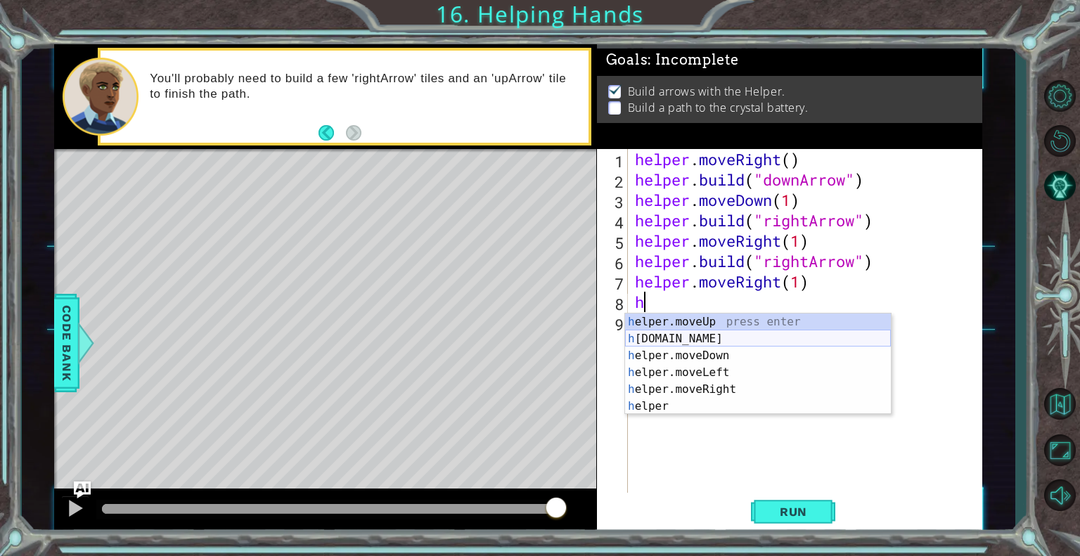
click at [717, 338] on div "h elper.moveUp press enter h [DOMAIN_NAME] press enter h elper.moveDown press e…" at bounding box center [758, 381] width 266 height 135
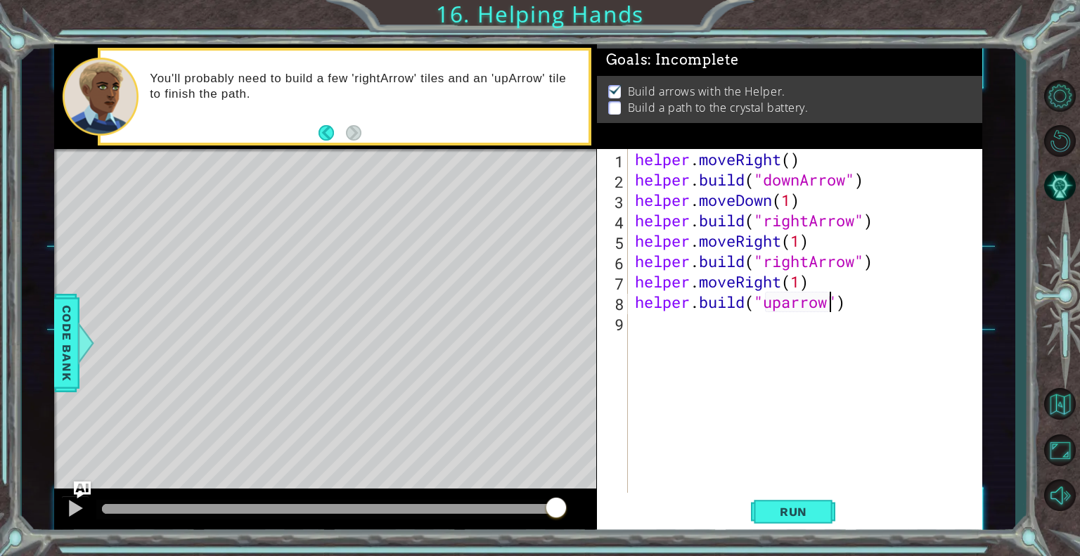
scroll to position [0, 8]
click at [807, 505] on span "Run" at bounding box center [794, 512] width 56 height 14
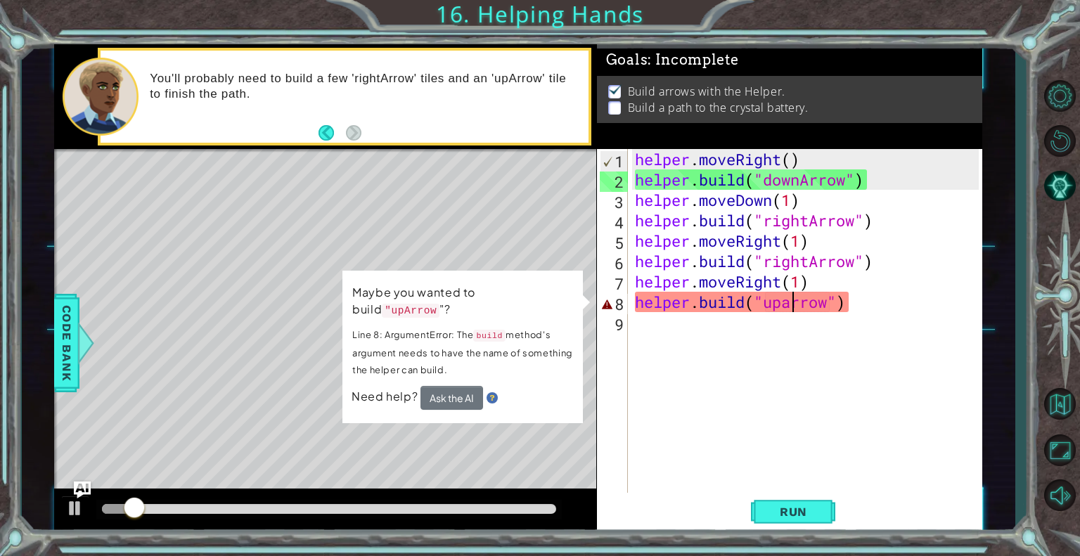
click at [793, 308] on div "helper . moveRight ( ) helper . build ( "downArrow" ) helper . moveDown ( 1 ) h…" at bounding box center [809, 342] width 354 height 387
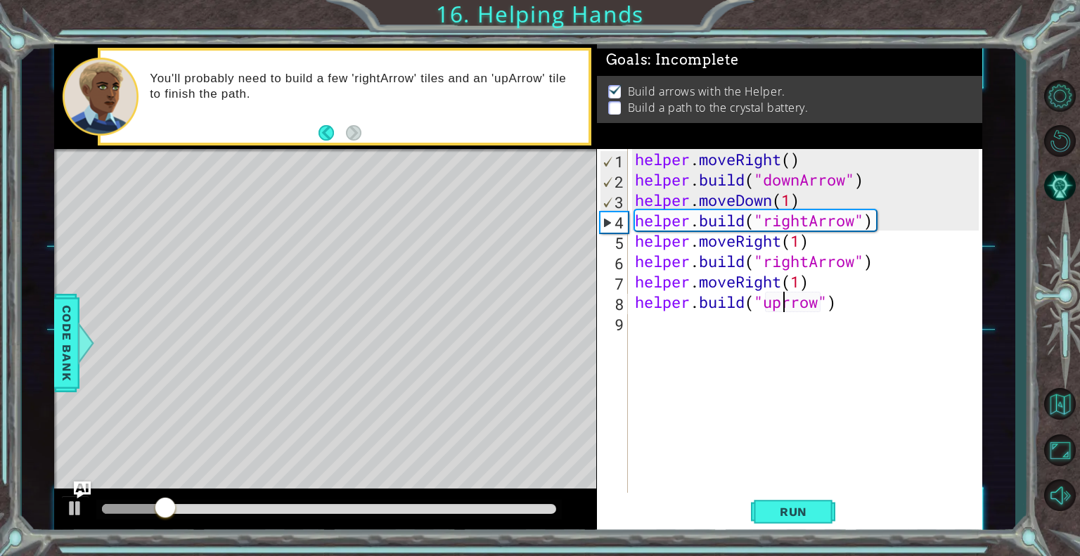
scroll to position [0, 7]
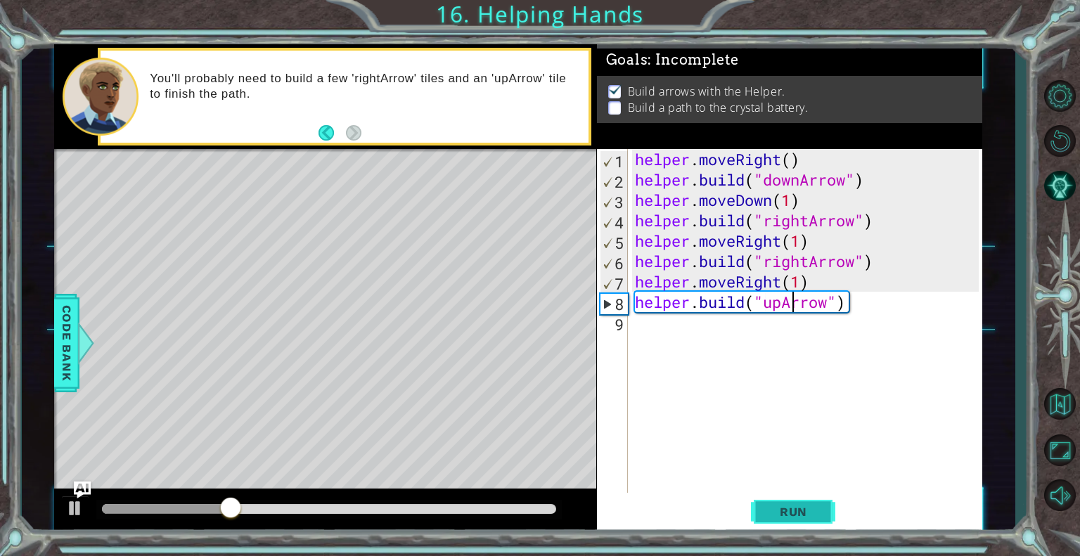
type textarea "[DOMAIN_NAME]("upArrow")"
click at [799, 511] on span "Run" at bounding box center [794, 512] width 56 height 14
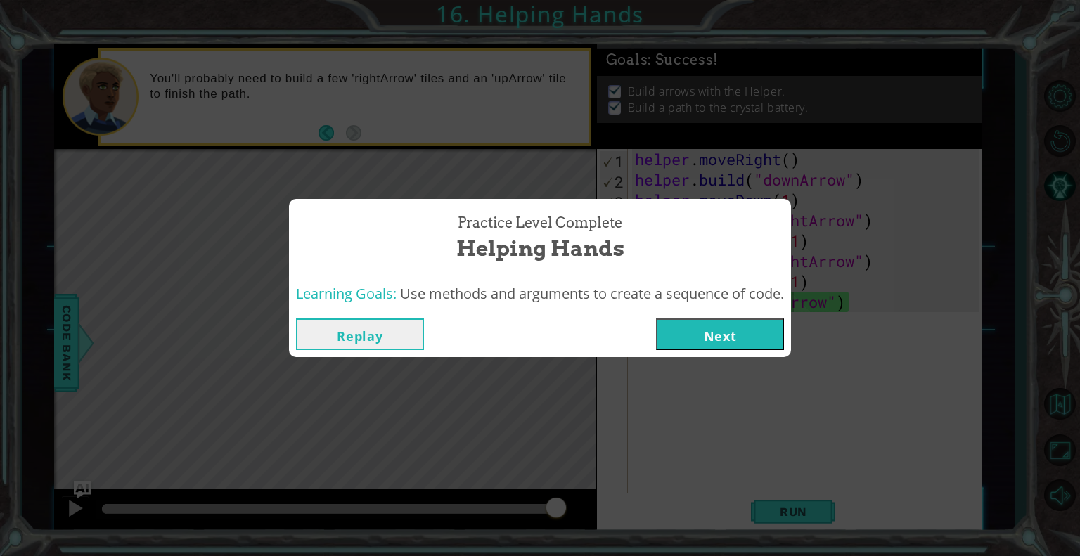
click at [756, 332] on button "Next" at bounding box center [720, 334] width 128 height 32
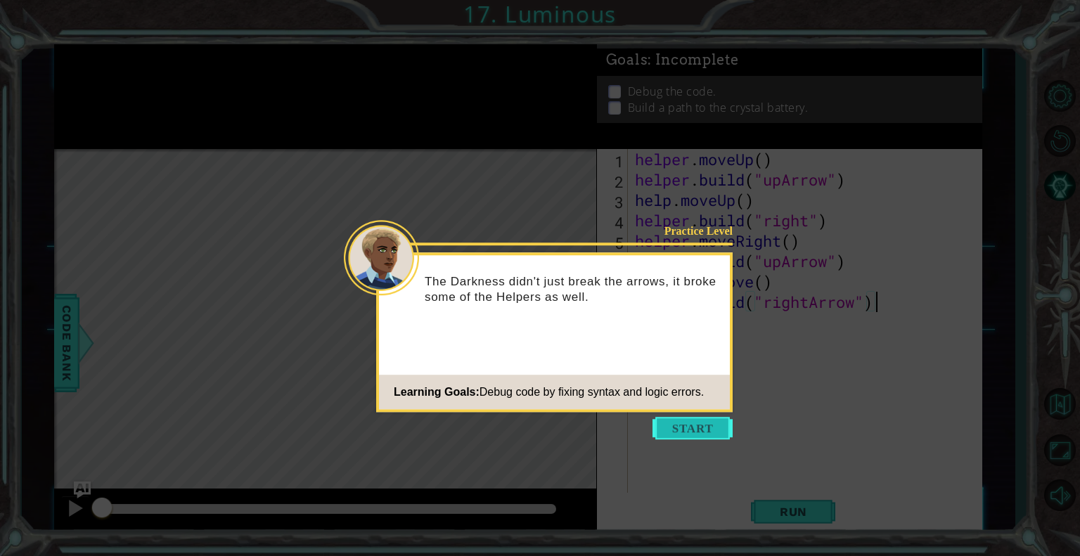
click at [687, 429] on button "Start" at bounding box center [692, 428] width 80 height 22
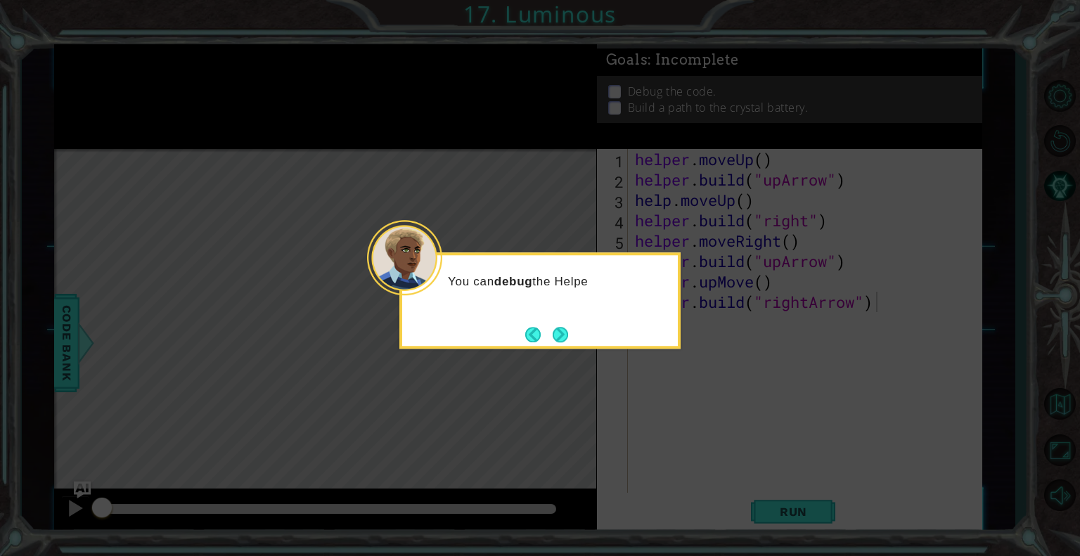
click at [687, 429] on icon at bounding box center [540, 278] width 1080 height 556
click at [565, 332] on button "Next" at bounding box center [560, 334] width 15 height 15
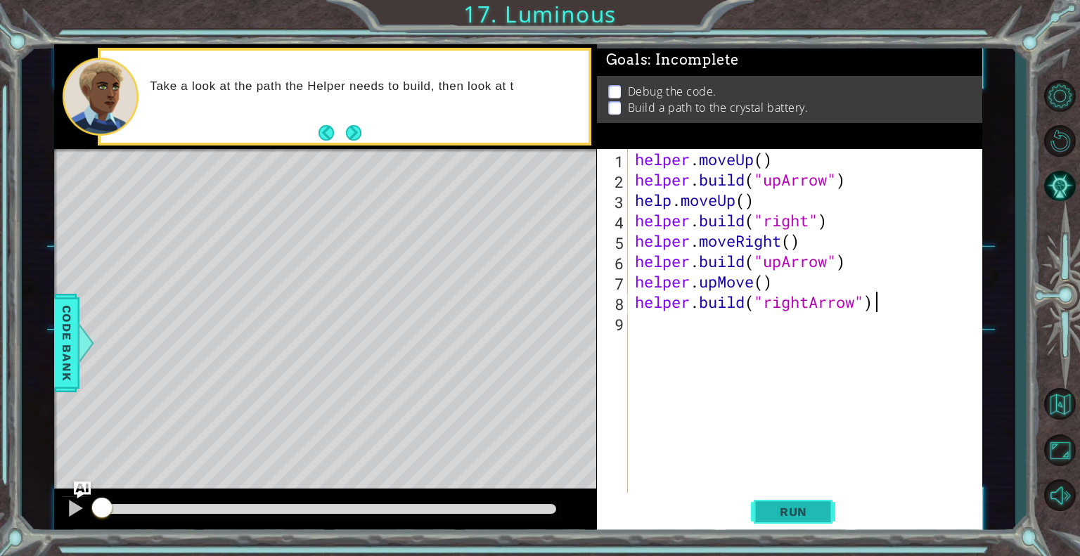
click at [818, 508] on span "Run" at bounding box center [794, 512] width 56 height 14
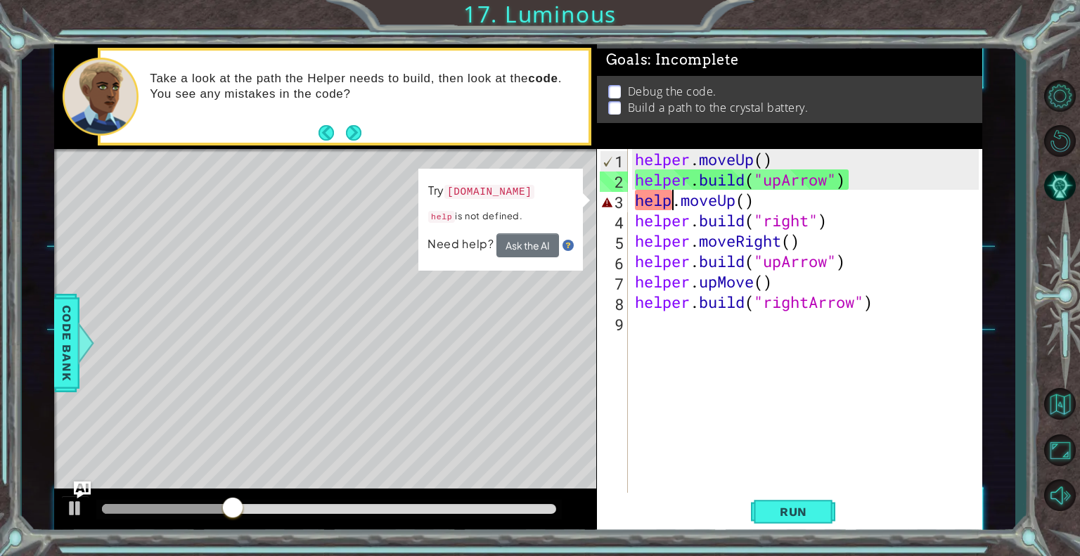
click at [669, 200] on div "helper . moveUp ( ) helper . build ( "upArrow" ) help . moveUp ( ) helper . bui…" at bounding box center [809, 342] width 354 height 387
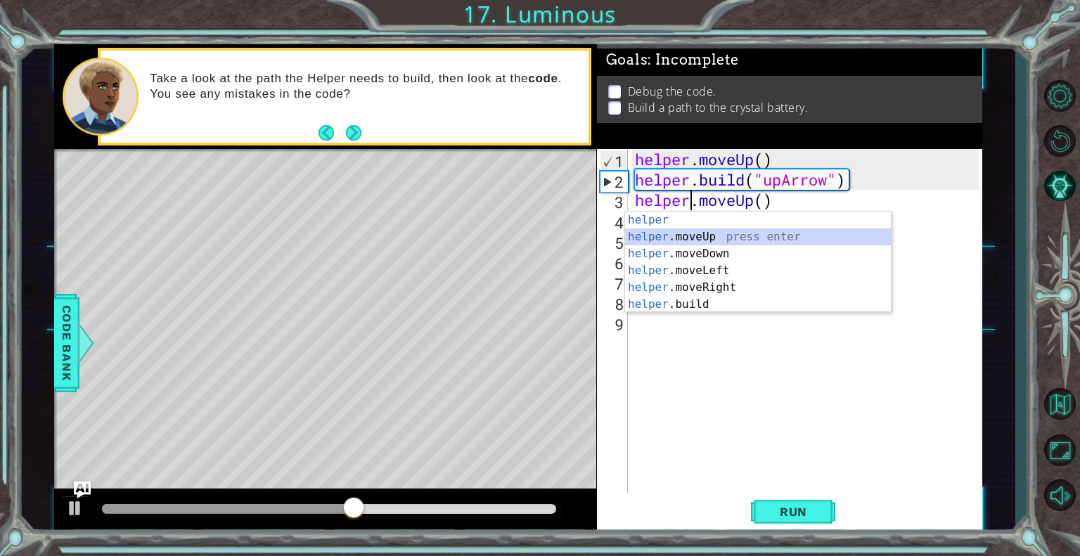
click at [714, 235] on div "helper press enter helper .moveUp press enter helper .moveDown press enter help…" at bounding box center [758, 279] width 266 height 135
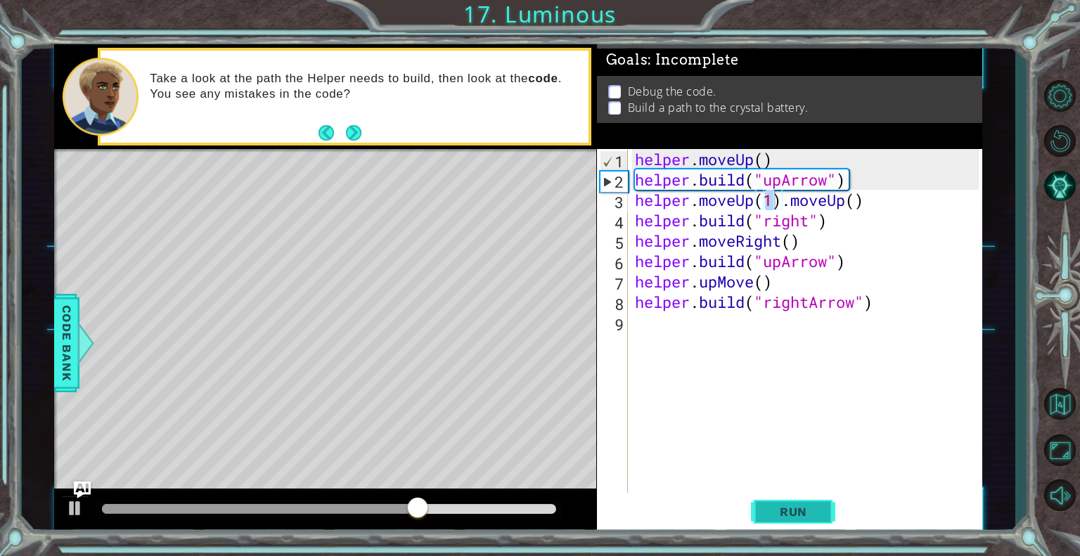
click at [777, 505] on span "Run" at bounding box center [794, 512] width 56 height 14
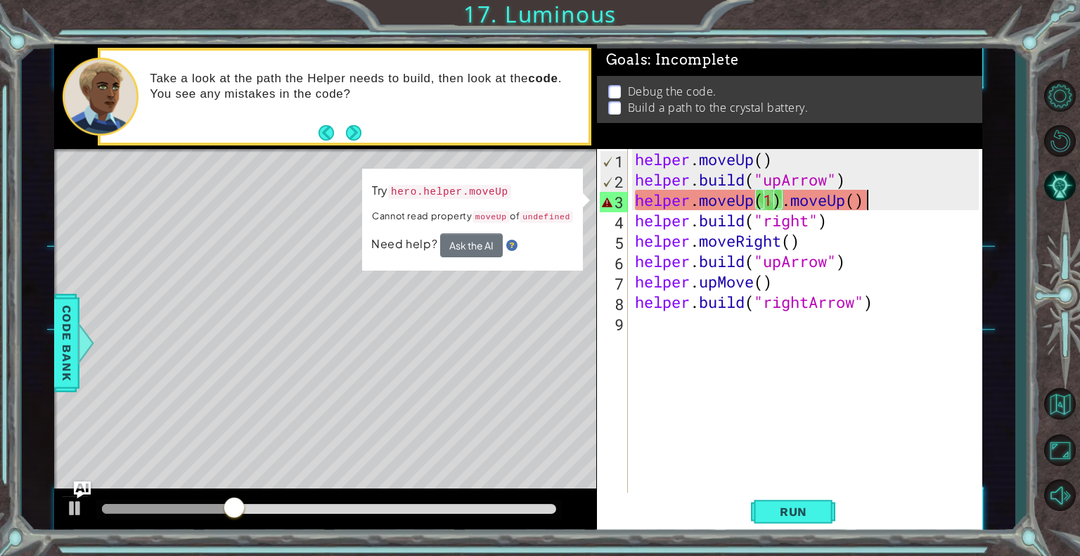
click at [874, 202] on div "helper . moveUp ( ) helper . build ( "upArrow" ) helper . moveUp ( 1 ) . moveUp…" at bounding box center [809, 342] width 354 height 387
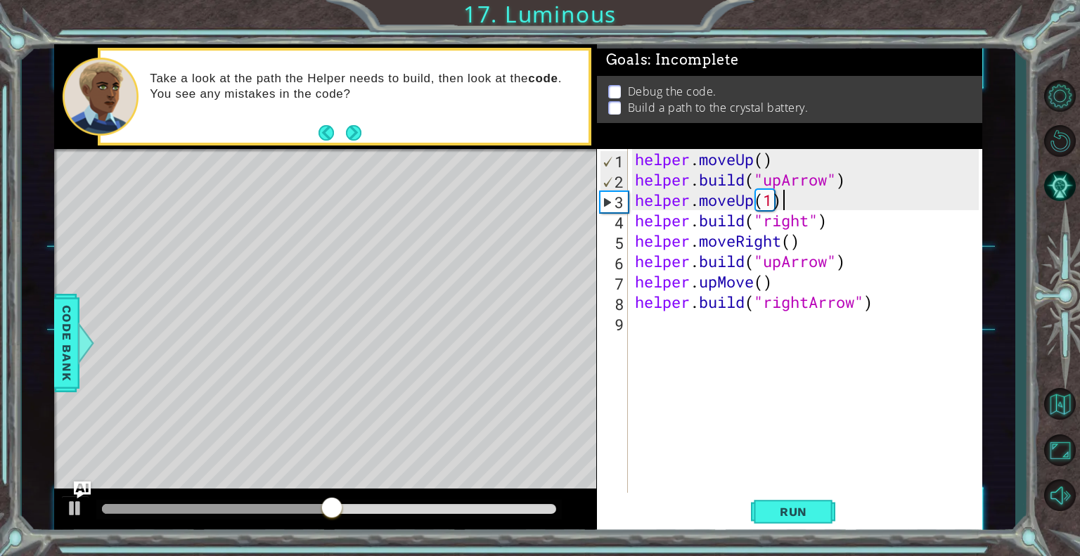
scroll to position [0, 6]
click at [822, 505] on button "Run" at bounding box center [793, 512] width 84 height 39
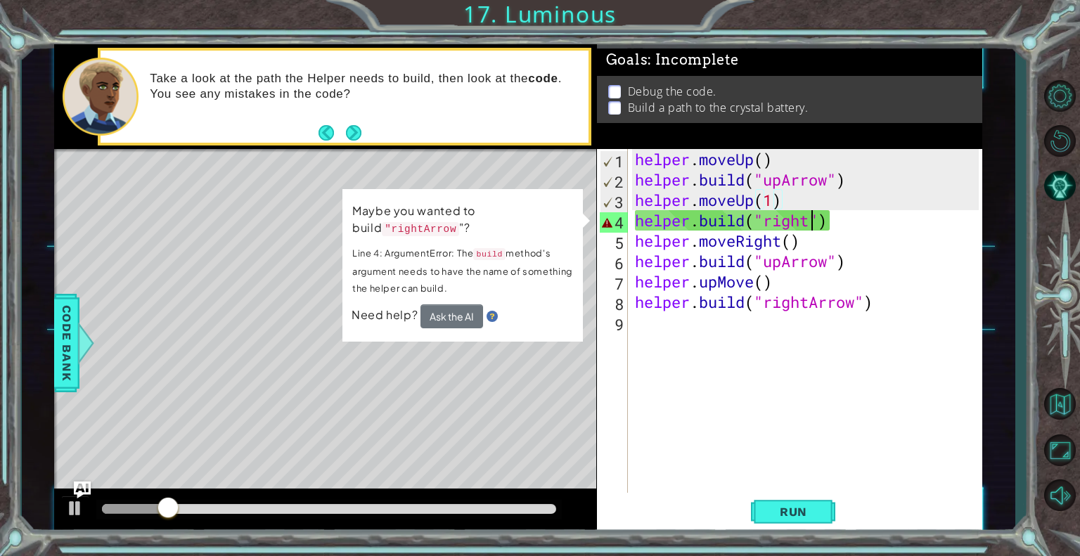
click at [809, 219] on div "helper . moveUp ( ) helper . build ( "upArrow" ) helper . moveUp ( 1 ) helper .…" at bounding box center [809, 342] width 354 height 387
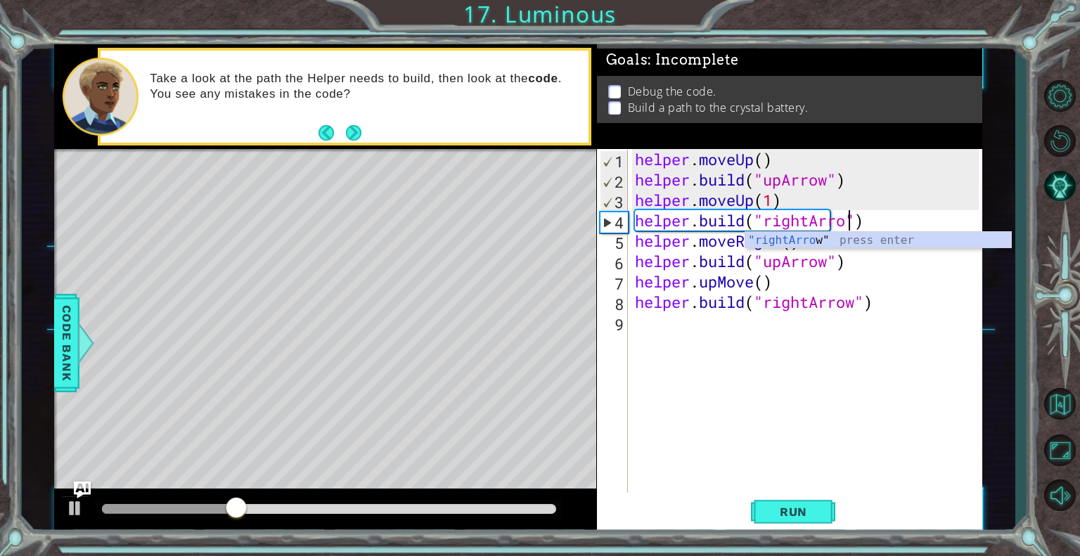
scroll to position [0, 9]
type textarea "[DOMAIN_NAME]("rightArrow")"
click at [917, 370] on div "helper . moveUp ( ) helper . build ( "upArrow" ) helper . moveUp ( 1 ) helper .…" at bounding box center [809, 342] width 354 height 387
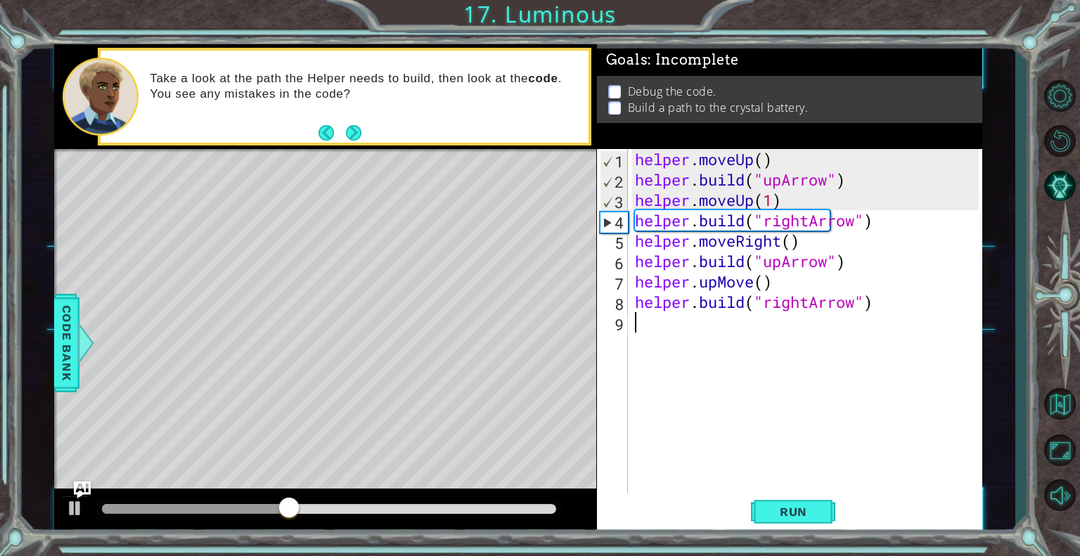
scroll to position [0, 0]
click at [816, 507] on span "Run" at bounding box center [794, 512] width 56 height 14
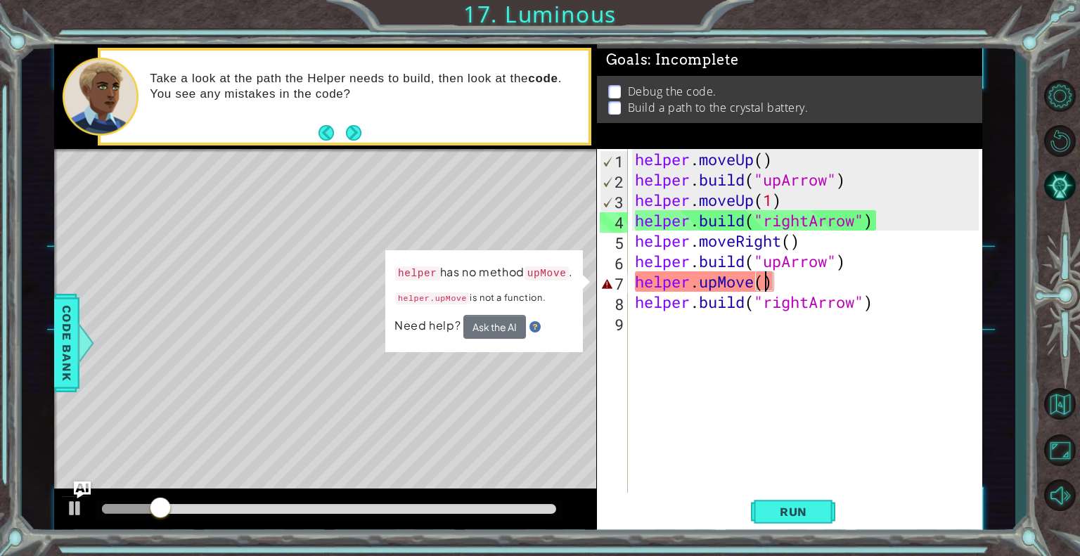
click at [767, 284] on div "helper . moveUp ( ) helper . build ( "upArrow" ) helper . moveUp ( 1 ) helper .…" at bounding box center [809, 342] width 354 height 387
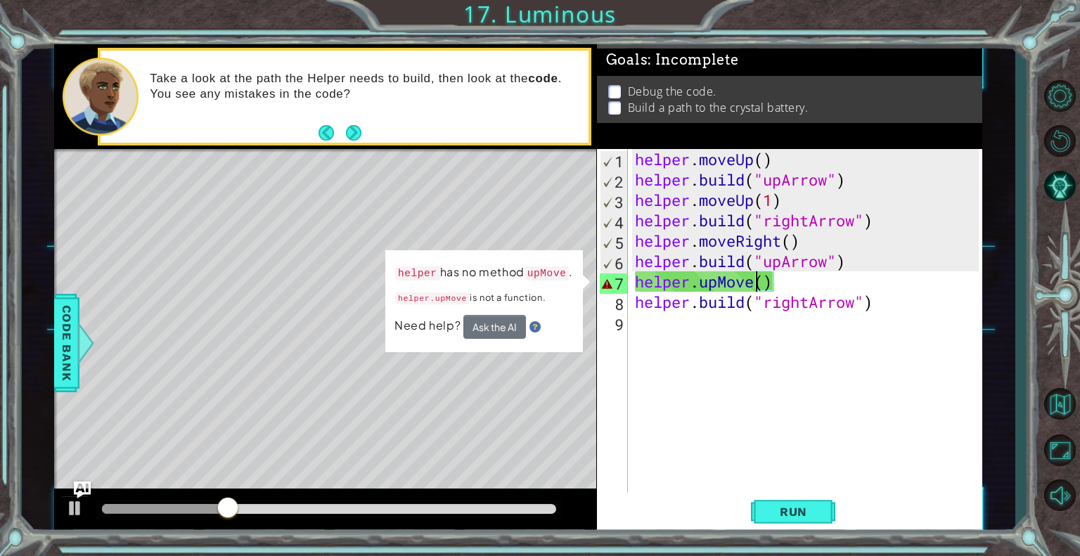
click at [754, 286] on div "helper . moveUp ( ) helper . build ( "upArrow" ) helper . moveUp ( 1 ) helper .…" at bounding box center [809, 342] width 354 height 387
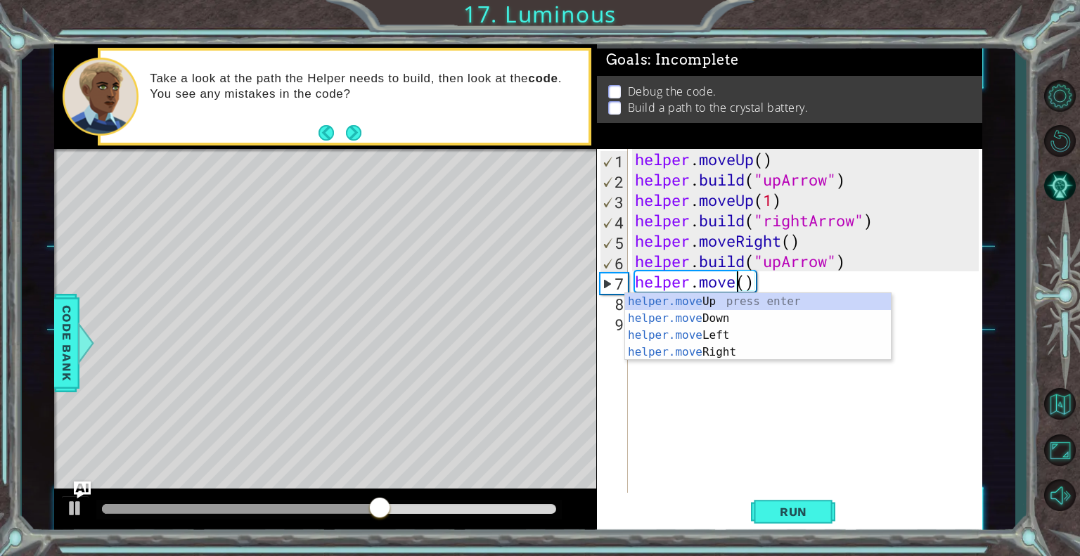
scroll to position [0, 5]
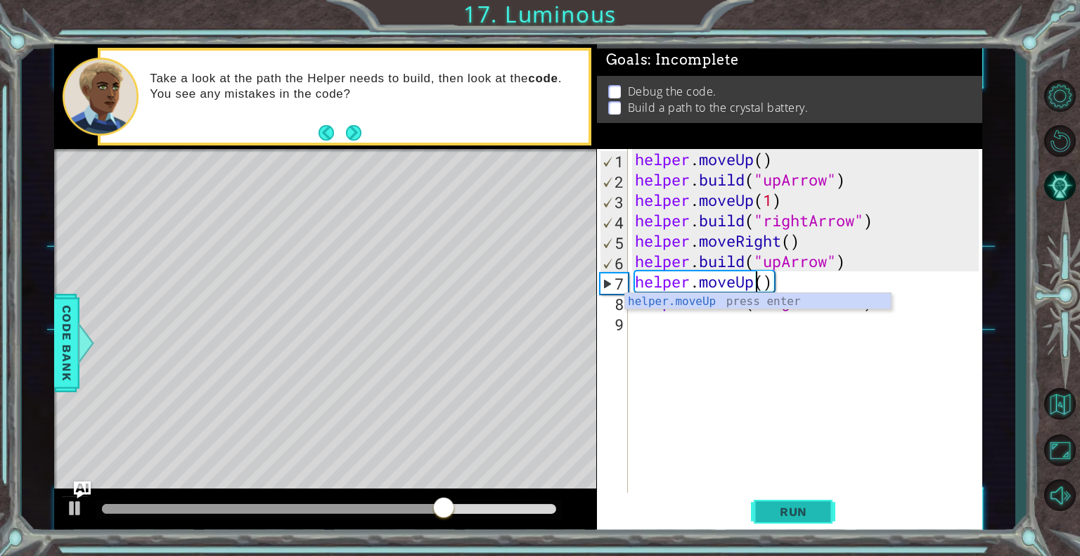
type textarea "helper.moveUp()"
click at [803, 503] on button "Run" at bounding box center [793, 512] width 84 height 39
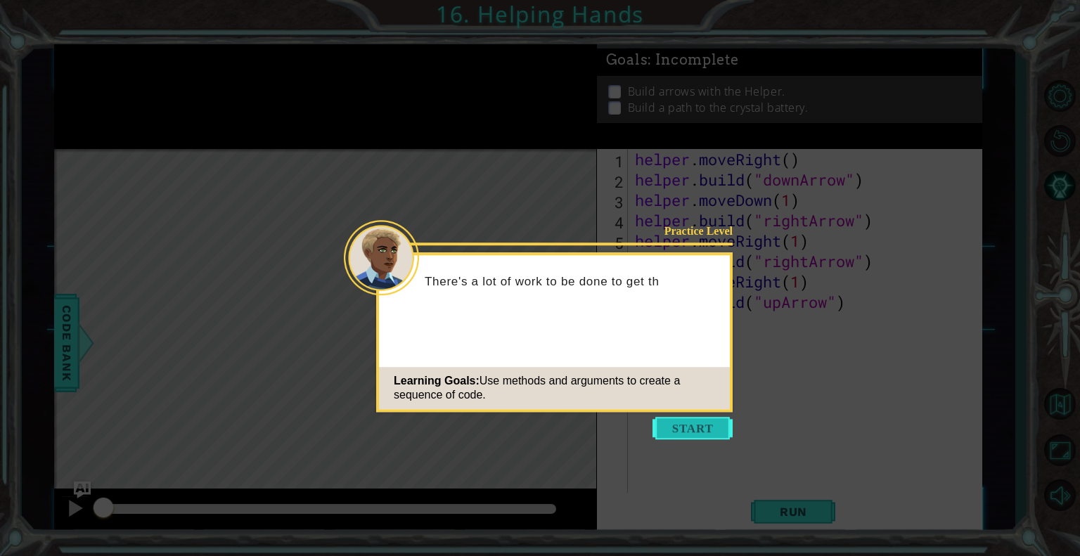
click at [704, 432] on button "Start" at bounding box center [692, 428] width 80 height 22
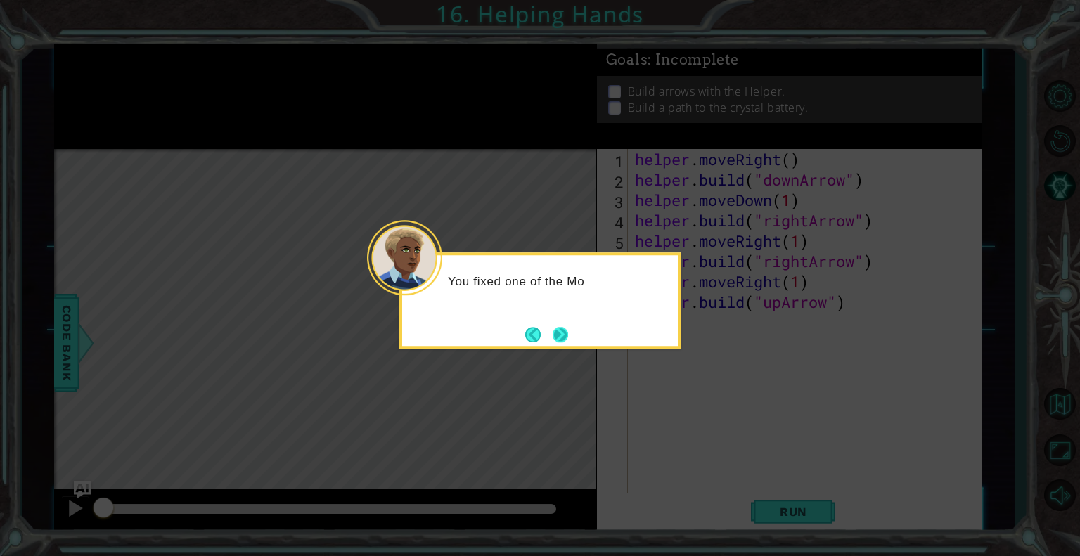
click at [564, 334] on button "Next" at bounding box center [560, 334] width 15 height 15
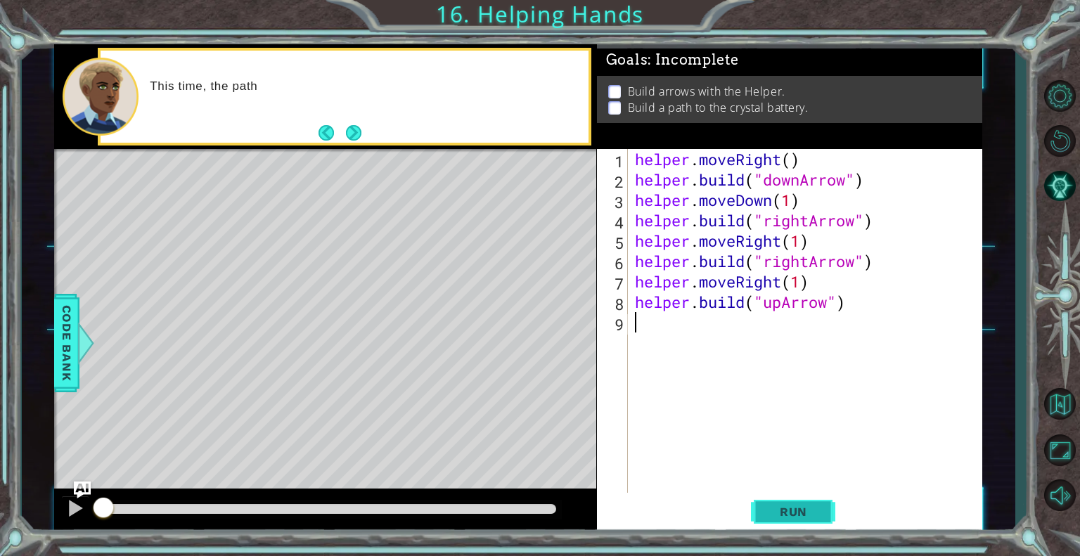
click at [813, 511] on span "Run" at bounding box center [794, 512] width 56 height 14
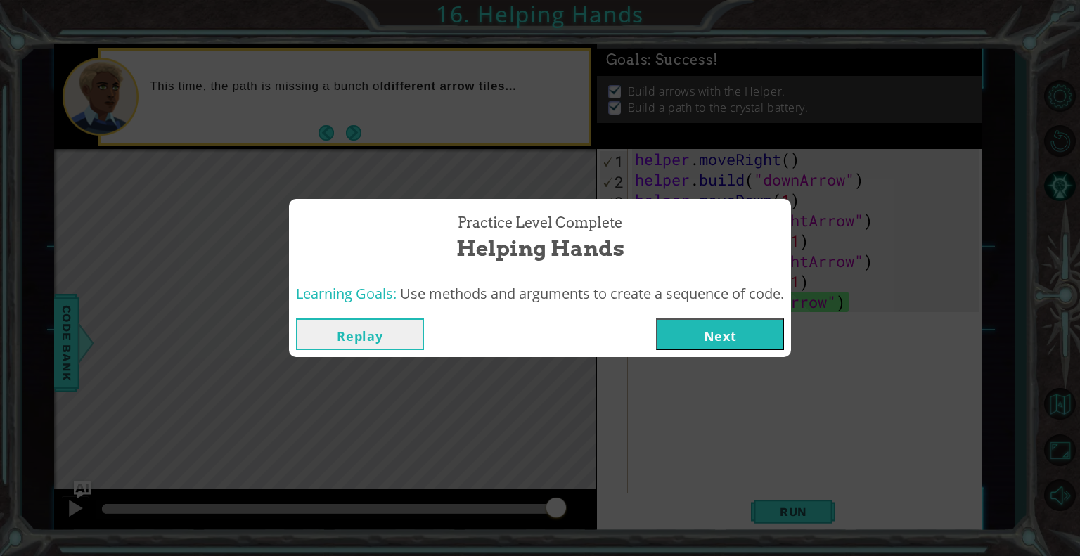
click at [736, 334] on button "Next" at bounding box center [720, 334] width 128 height 32
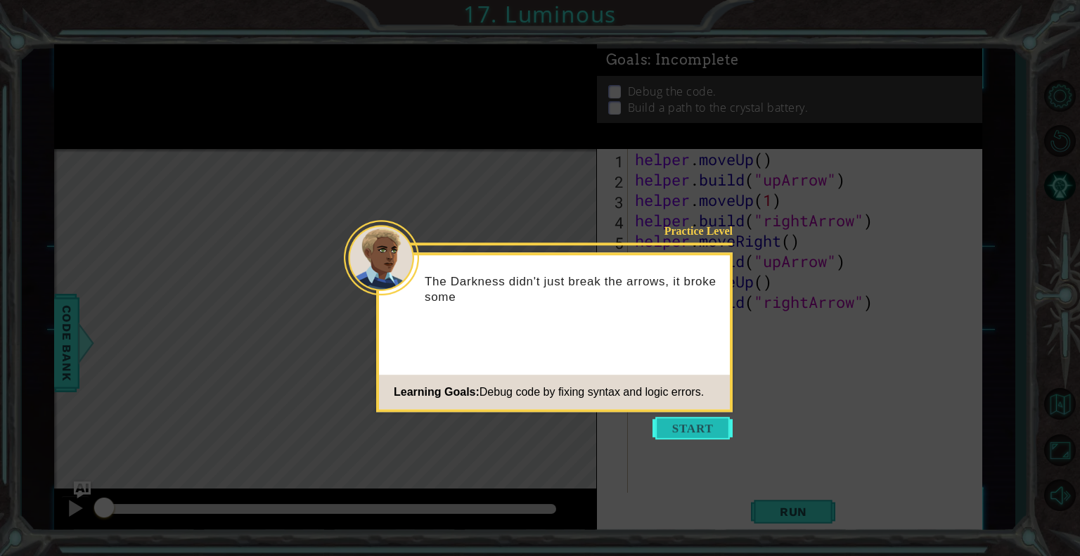
click at [696, 433] on button "Start" at bounding box center [692, 428] width 80 height 22
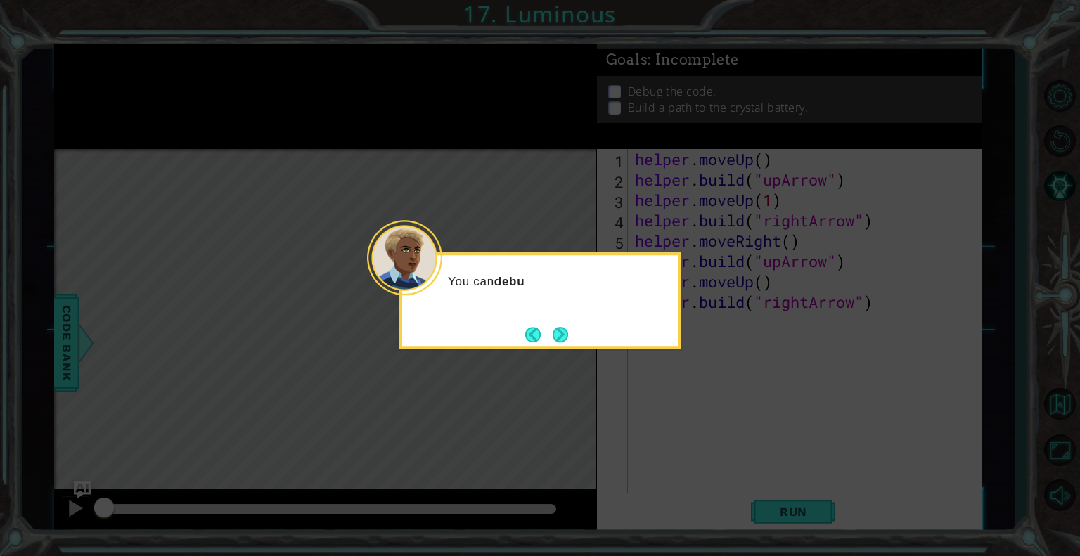
click at [700, 431] on icon at bounding box center [540, 278] width 1080 height 556
click at [742, 479] on icon at bounding box center [540, 278] width 1080 height 556
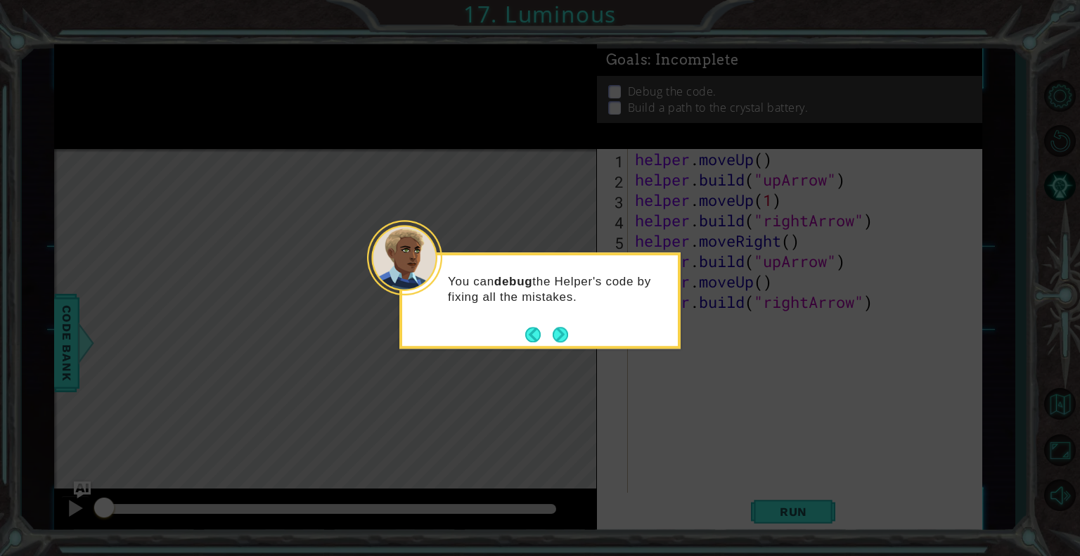
click at [568, 328] on button "Next" at bounding box center [560, 334] width 15 height 15
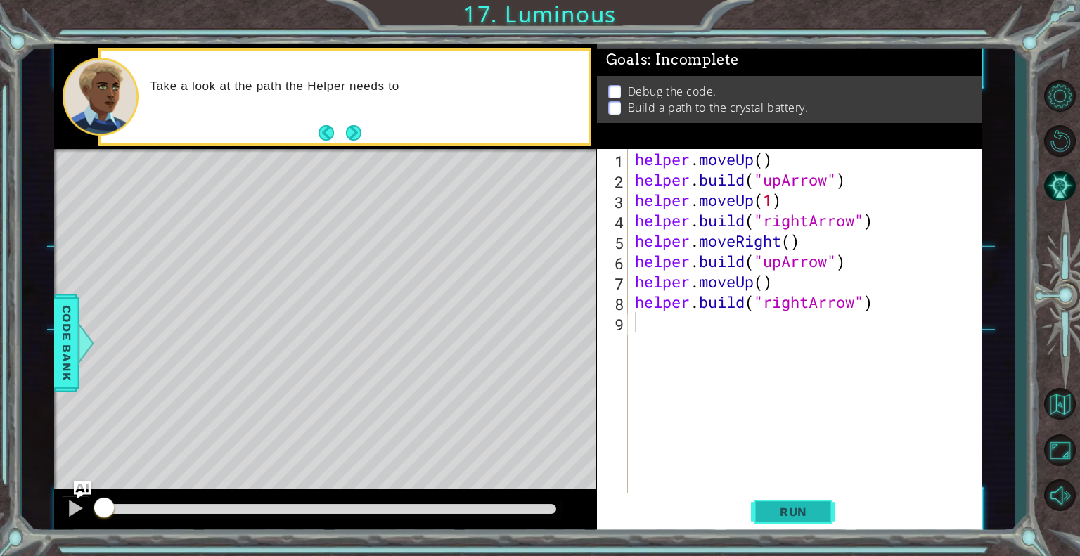
click at [810, 505] on span "Run" at bounding box center [794, 512] width 56 height 14
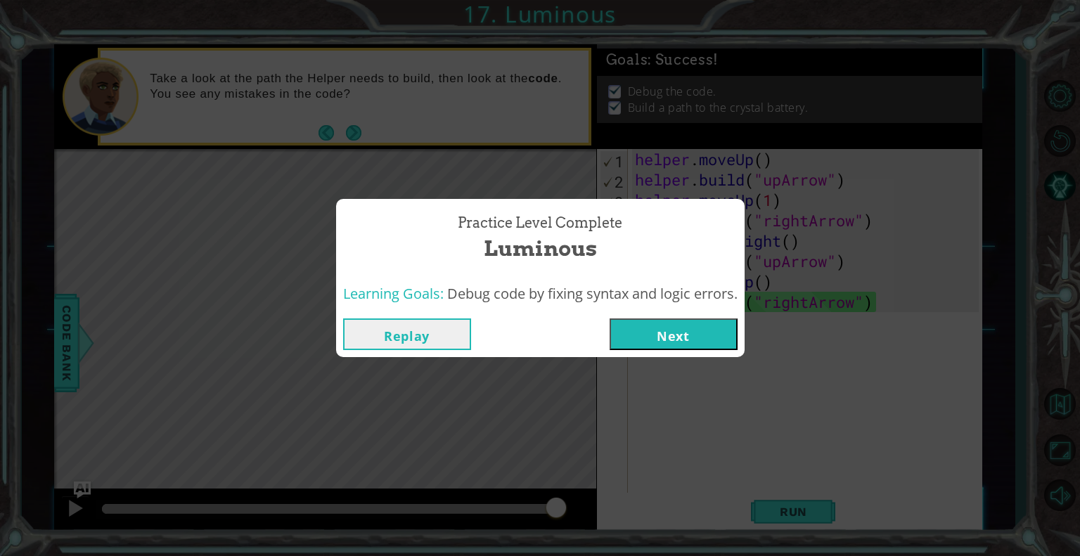
click at [704, 331] on button "Next" at bounding box center [673, 334] width 128 height 32
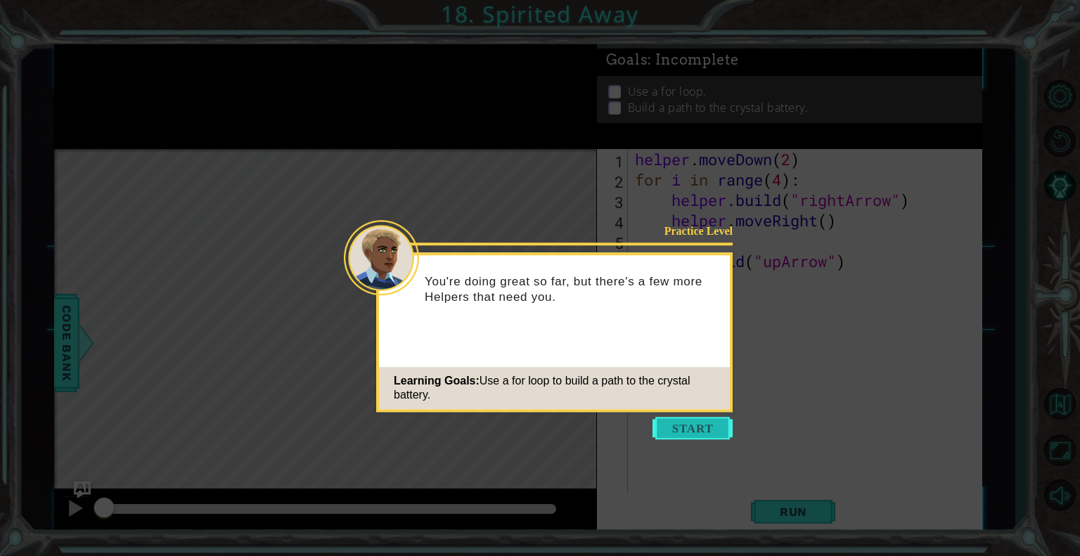
click at [705, 429] on button "Start" at bounding box center [692, 428] width 80 height 22
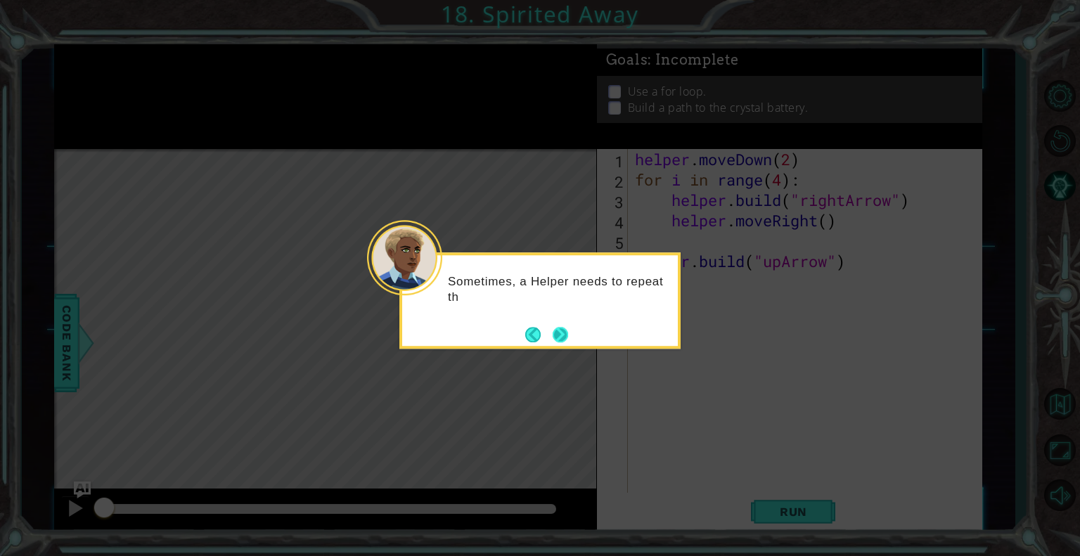
click at [558, 337] on button "Next" at bounding box center [560, 334] width 15 height 15
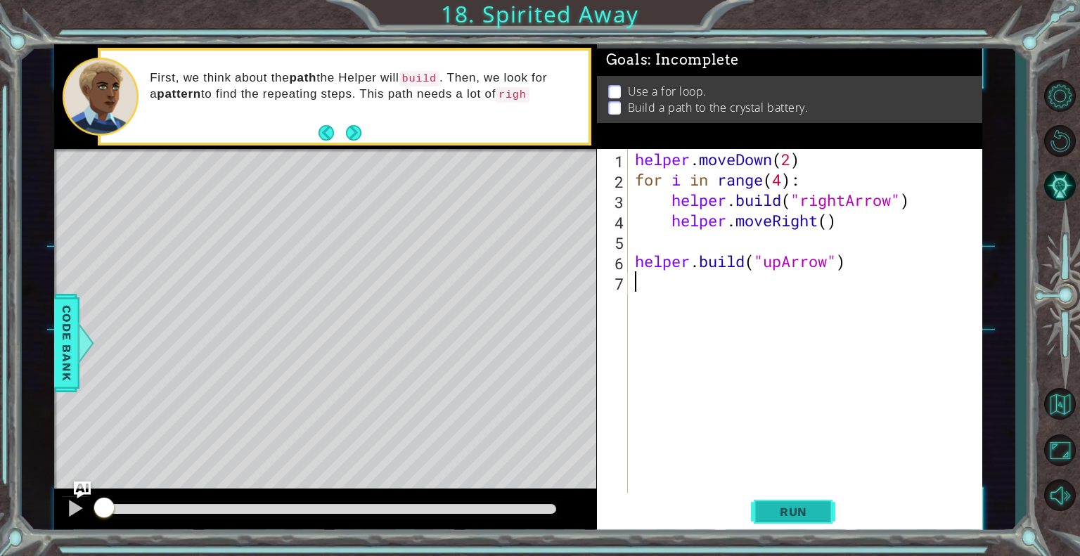
click at [790, 511] on span "Run" at bounding box center [794, 512] width 56 height 14
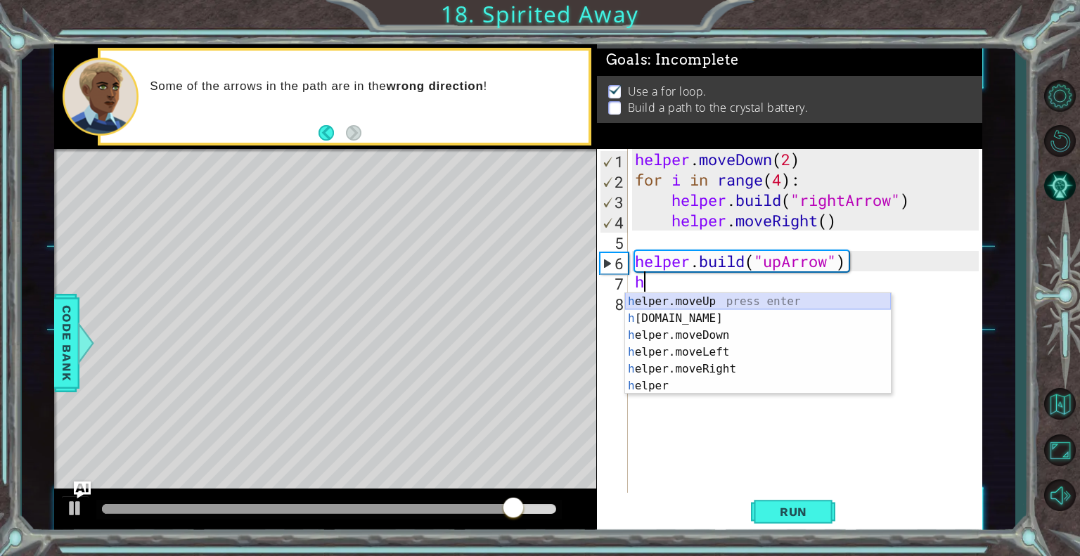
click at [704, 297] on div "h elper.moveUp press enter h [DOMAIN_NAME] press enter h elper.moveDown press e…" at bounding box center [758, 360] width 266 height 135
type textarea "helper.moveUp(1)"
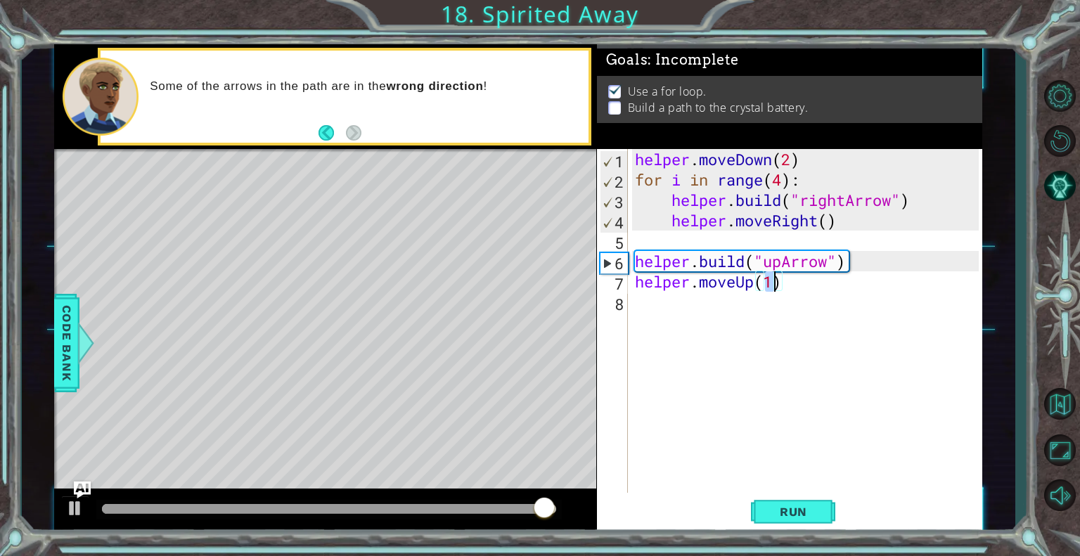
click at [695, 297] on div "helper . moveDown ( 2 ) for i in range ( 4 ) : helper . build ( "rightArrow" ) …" at bounding box center [809, 342] width 354 height 387
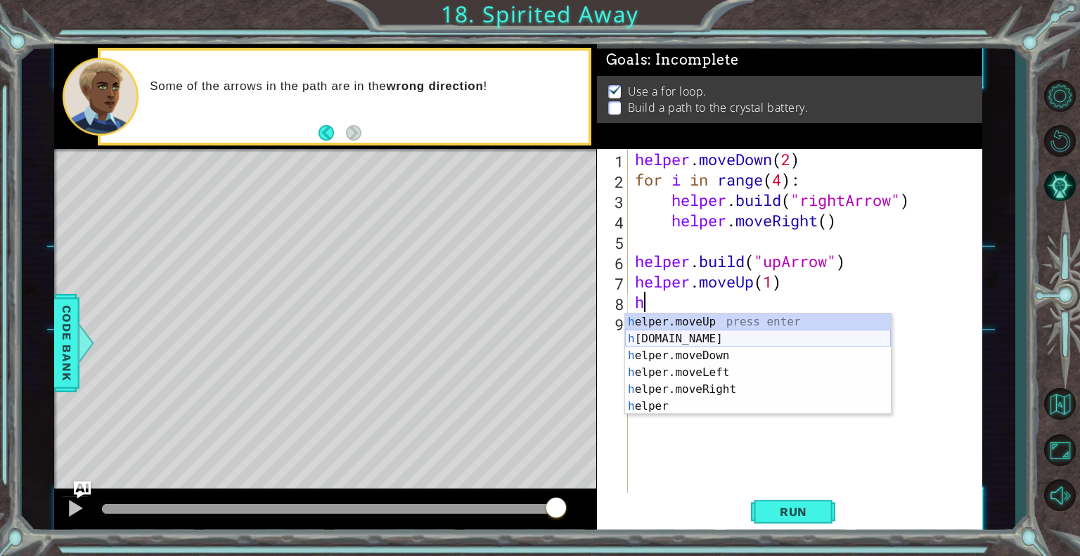
click at [705, 337] on div "h elper.moveUp press enter h [DOMAIN_NAME] press enter h elper.moveDown press e…" at bounding box center [758, 381] width 266 height 135
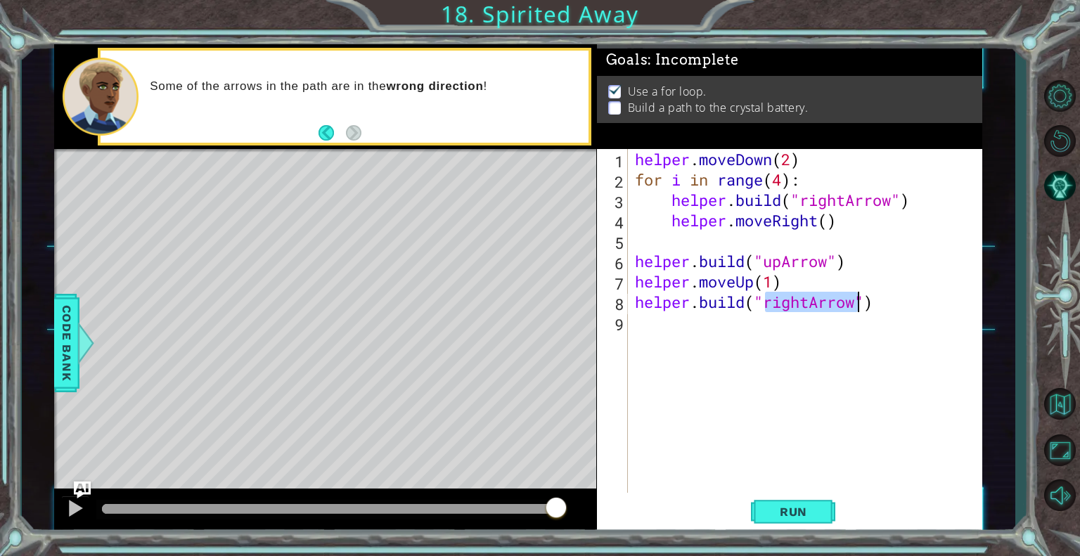
scroll to position [0, 6]
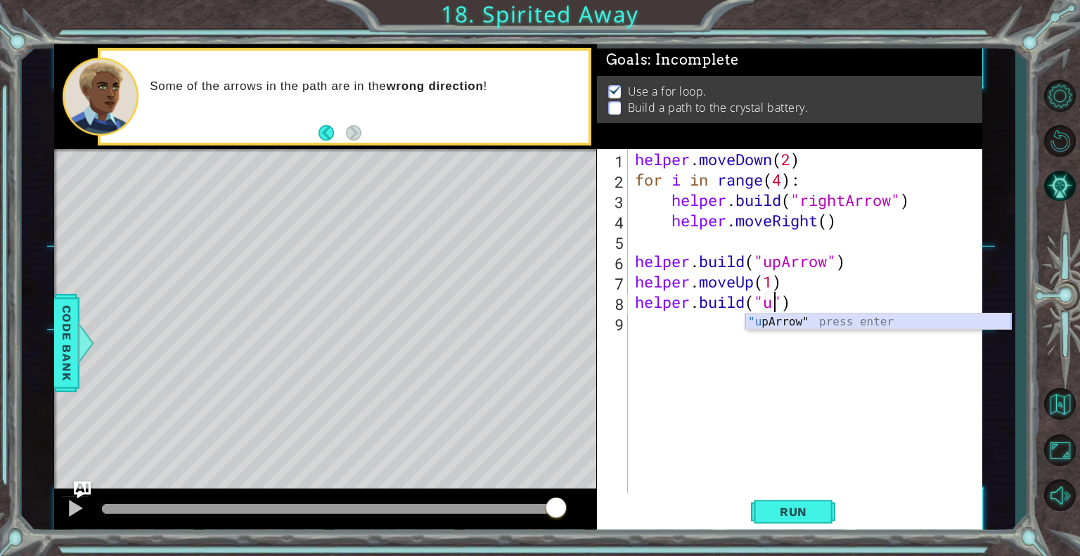
click at [796, 322] on div ""u pArrow" press enter" at bounding box center [878, 339] width 266 height 51
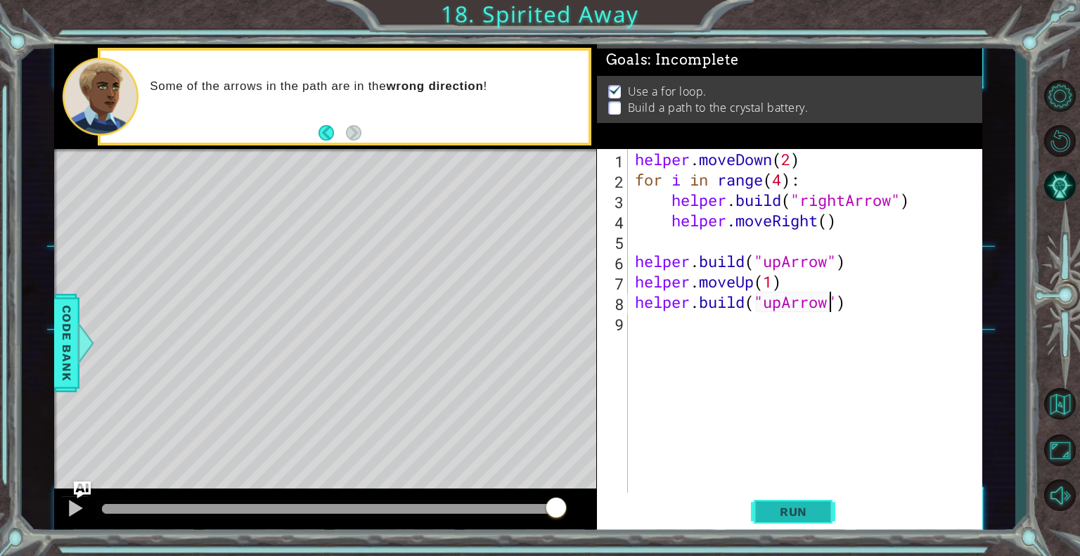
type textarea "[DOMAIN_NAME]("upArrow")"
click at [822, 508] on button "Run" at bounding box center [793, 512] width 84 height 39
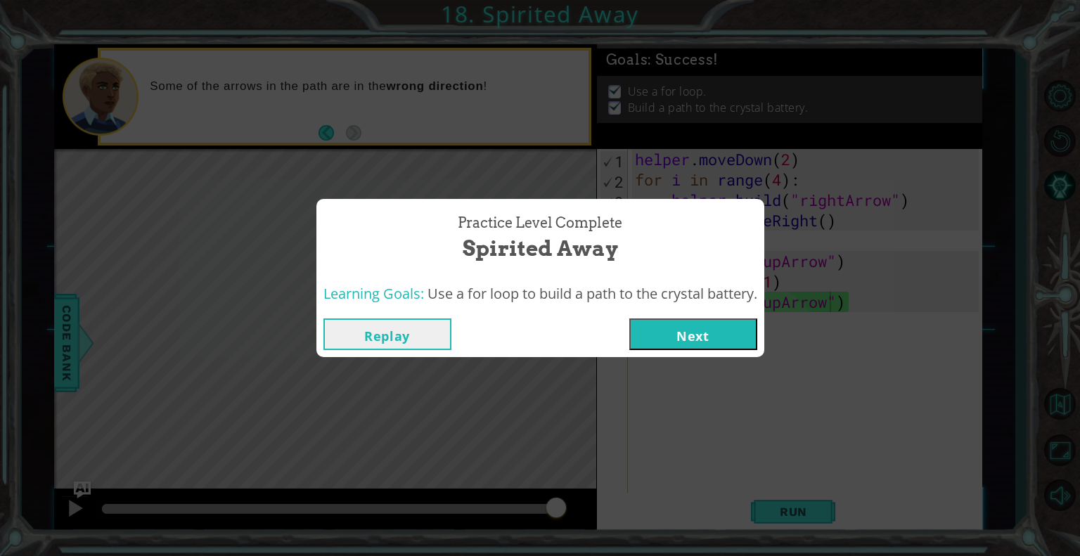
click at [717, 332] on button "Next" at bounding box center [693, 334] width 128 height 32
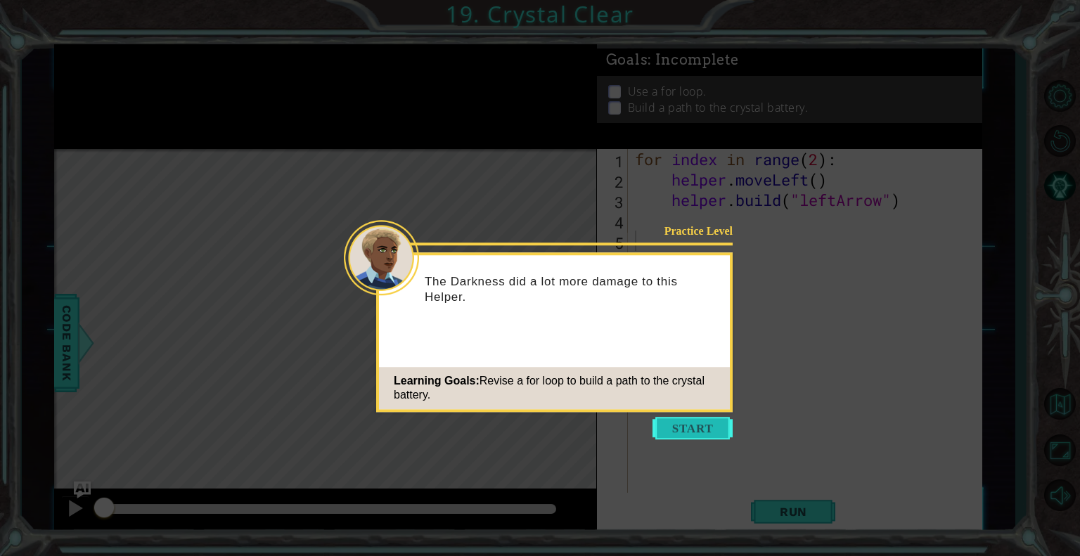
click at [702, 429] on button "Start" at bounding box center [692, 428] width 80 height 22
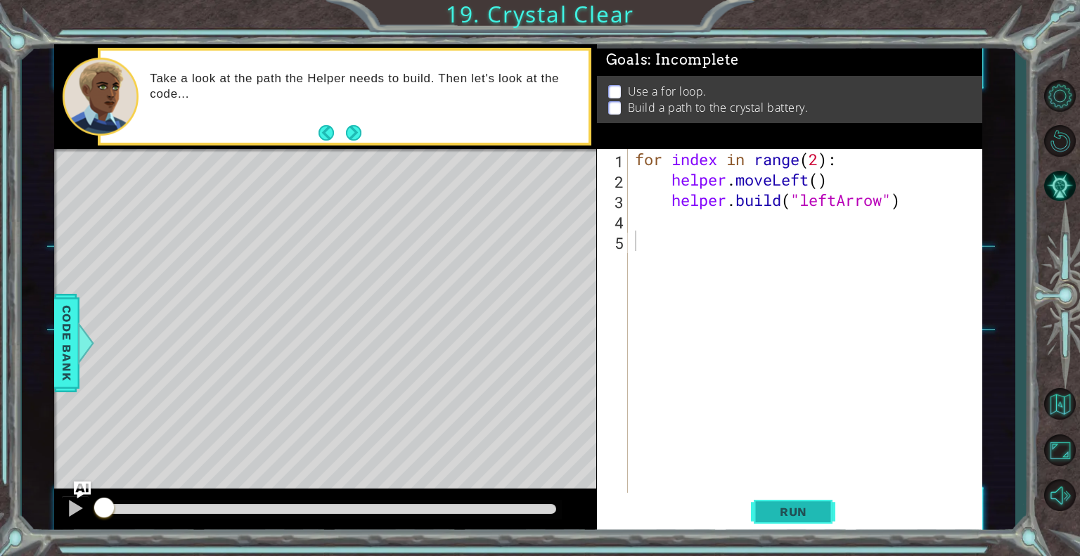
click at [815, 510] on span "Run" at bounding box center [794, 512] width 56 height 14
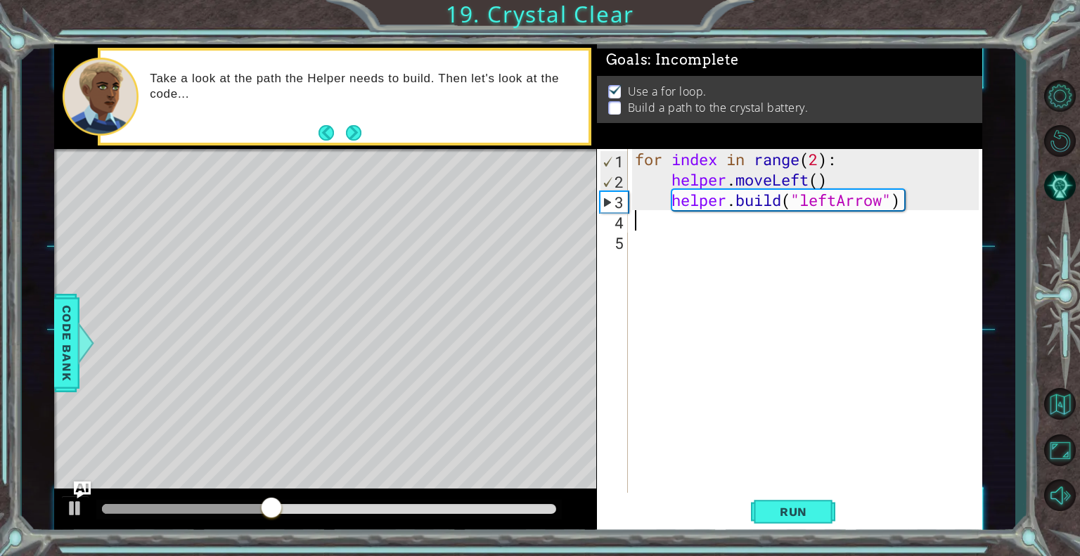
click at [689, 229] on div "for index in range ( 2 ) : helper . moveLeft ( ) helper . build ( "leftArrow" )" at bounding box center [809, 342] width 354 height 387
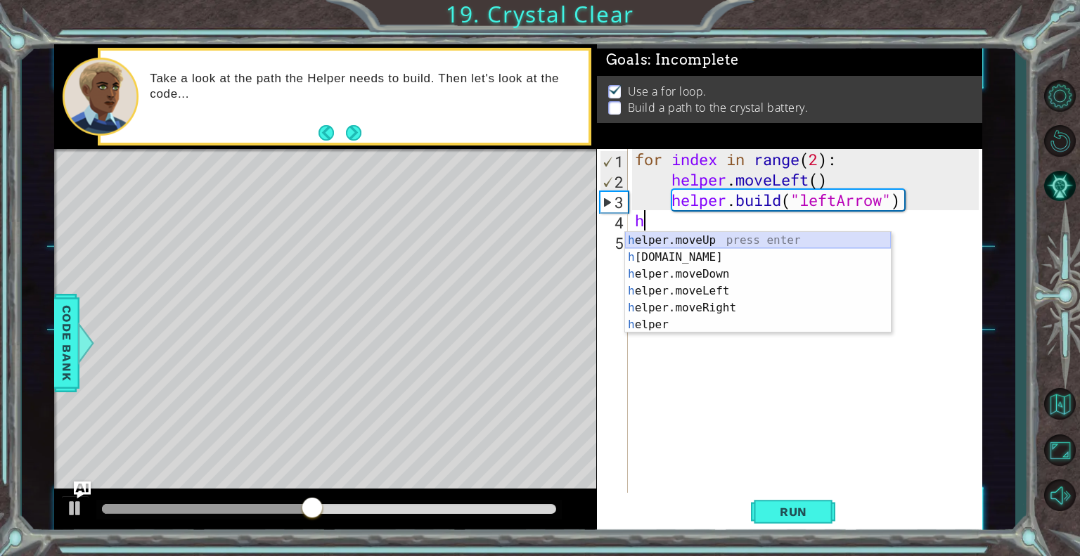
click at [709, 236] on div "h elper.moveUp press enter h [DOMAIN_NAME] press enter h elper.moveDown press e…" at bounding box center [758, 299] width 266 height 135
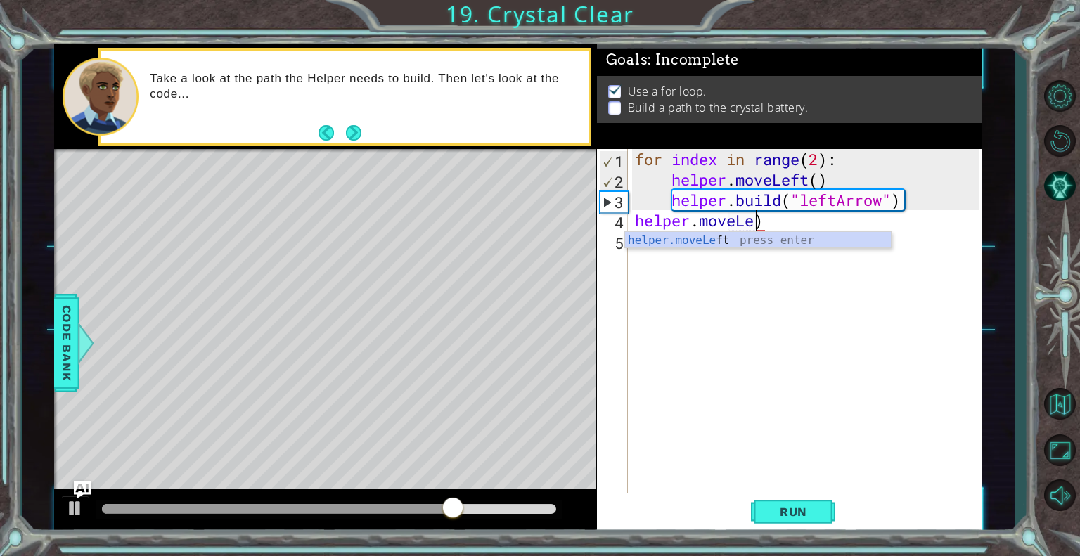
scroll to position [0, 6]
click at [709, 236] on div "helper.moveLeft press enter" at bounding box center [758, 257] width 266 height 51
type textarea "helper.moveLeft(1)"
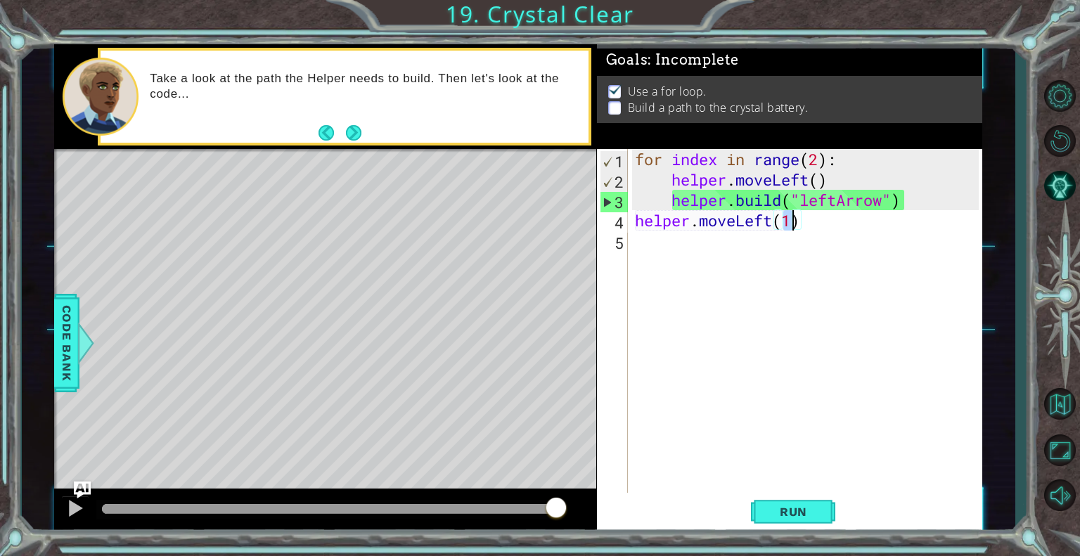
click at [718, 247] on div "for index in range ( 2 ) : helper . moveLeft ( ) helper . build ( "leftArrow" )…" at bounding box center [809, 342] width 354 height 387
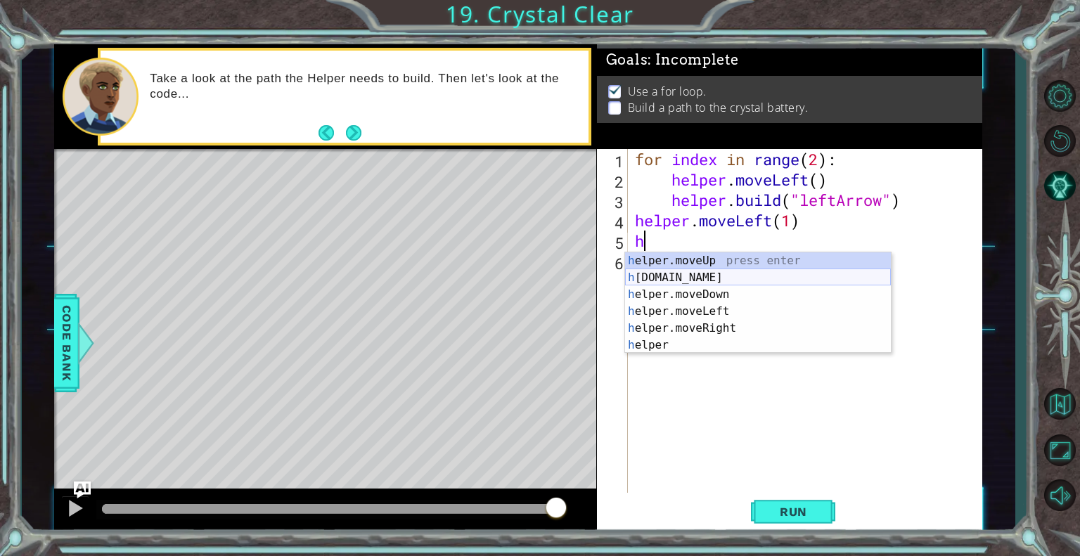
click at [714, 275] on div "h elper.moveUp press enter h [DOMAIN_NAME] press enter h elper.moveDown press e…" at bounding box center [758, 319] width 266 height 135
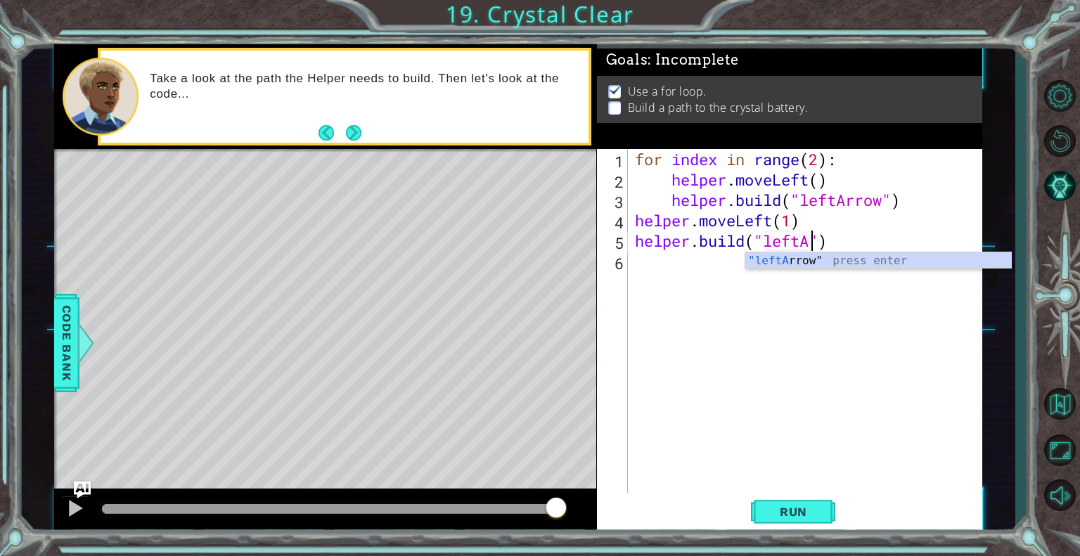
scroll to position [0, 8]
type textarea "helper.build("leftArrow")"
click at [661, 269] on div "for index in range ( 2 ) : helper . moveLeft ( ) helper . build ( "leftArrow" )…" at bounding box center [809, 342] width 354 height 387
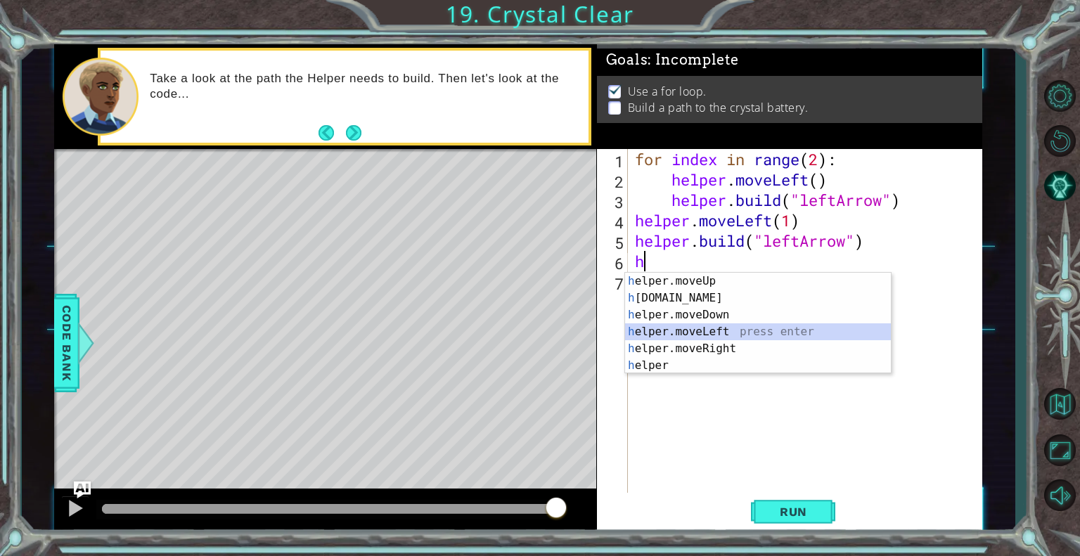
click at [689, 330] on div "h elper.moveUp press enter h [DOMAIN_NAME] press enter h elper.moveDown press e…" at bounding box center [758, 340] width 266 height 135
type textarea "helper.moveLeft(1)"
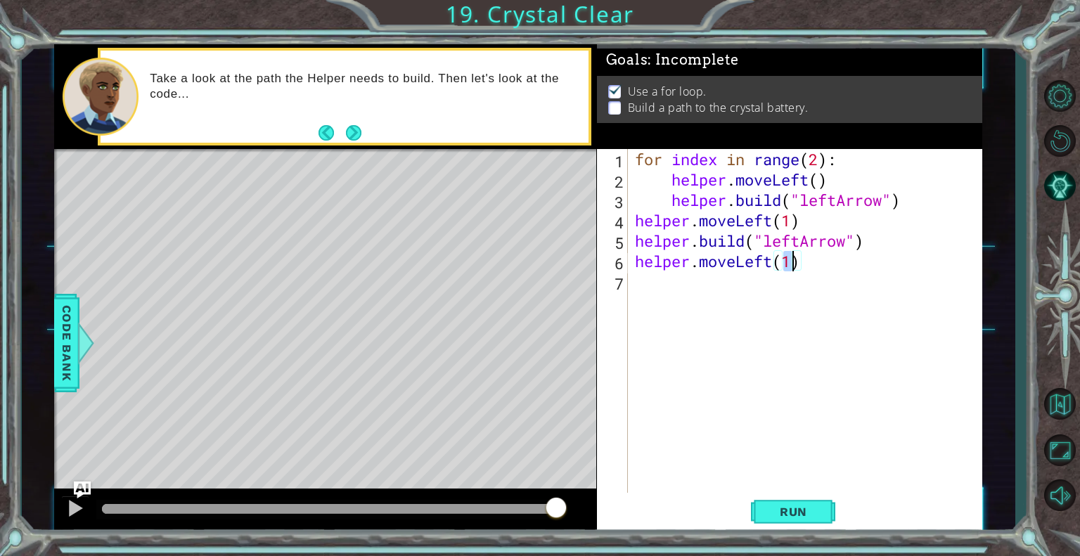
click at [654, 280] on div "for index in range ( 2 ) : helper . moveLeft ( ) helper . build ( "leftArrow" )…" at bounding box center [809, 342] width 354 height 387
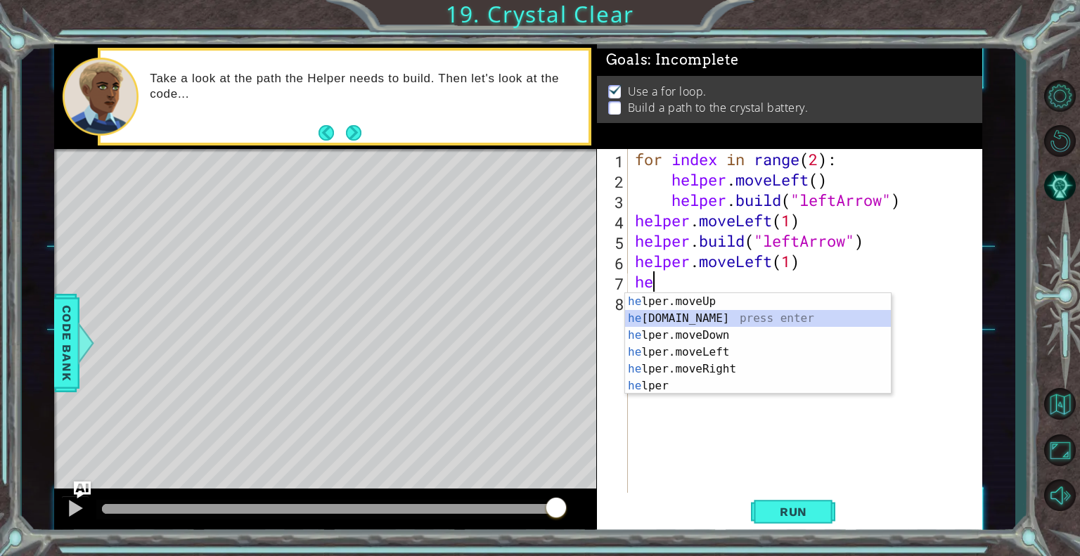
click at [673, 318] on div "he lper.moveUp press enter he lper.build press enter he lper.moveDown press ent…" at bounding box center [758, 360] width 266 height 135
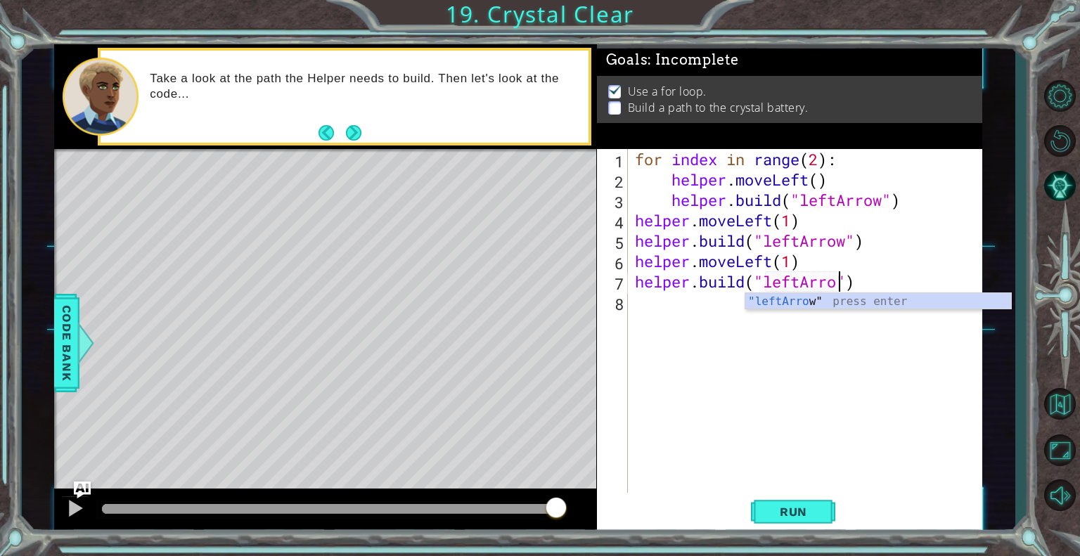
scroll to position [0, 9]
type textarea "helper.build("leftArrow")"
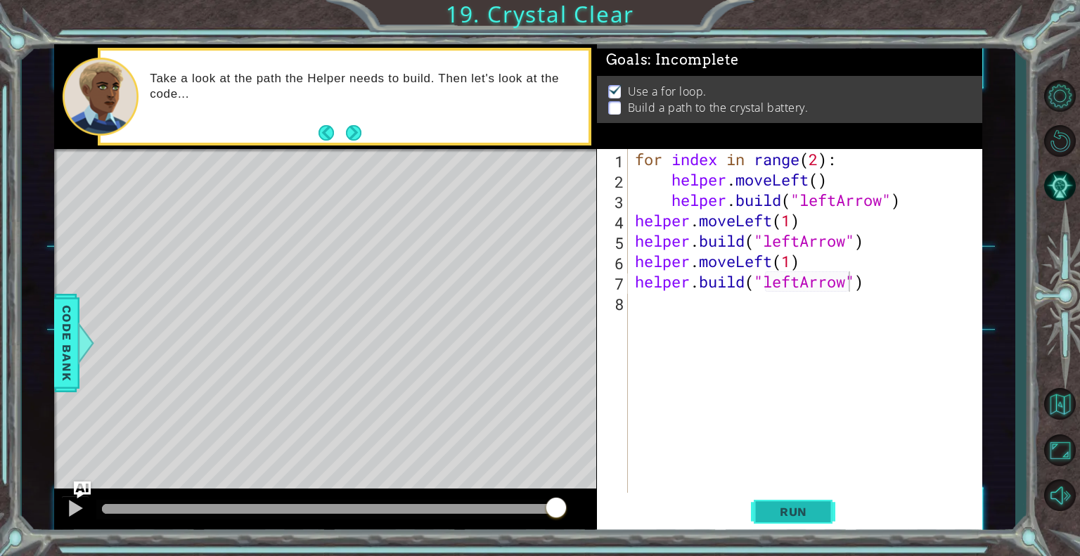
click at [768, 511] on span "Run" at bounding box center [794, 512] width 56 height 14
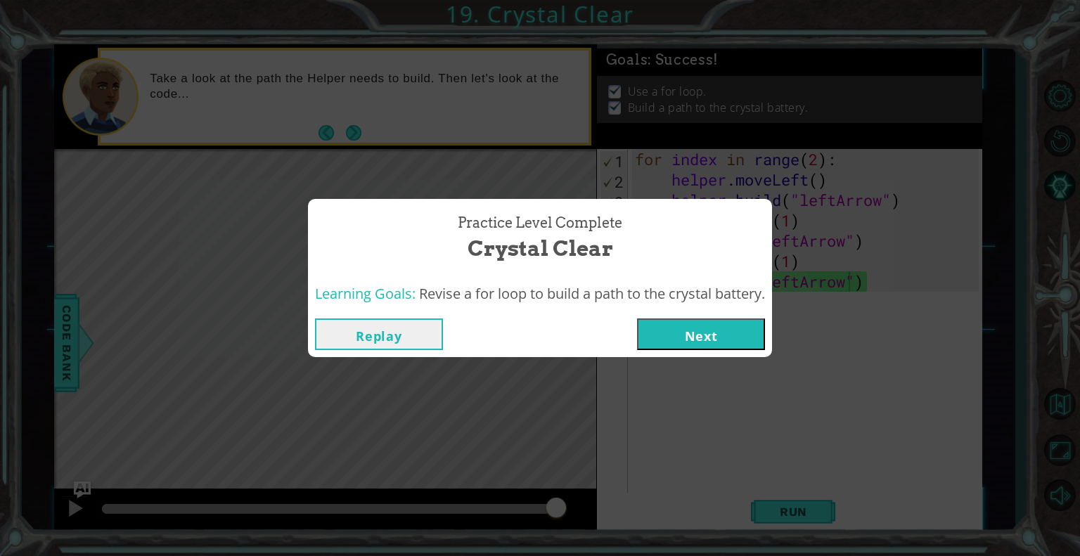
click at [743, 330] on button "Next" at bounding box center [701, 334] width 128 height 32
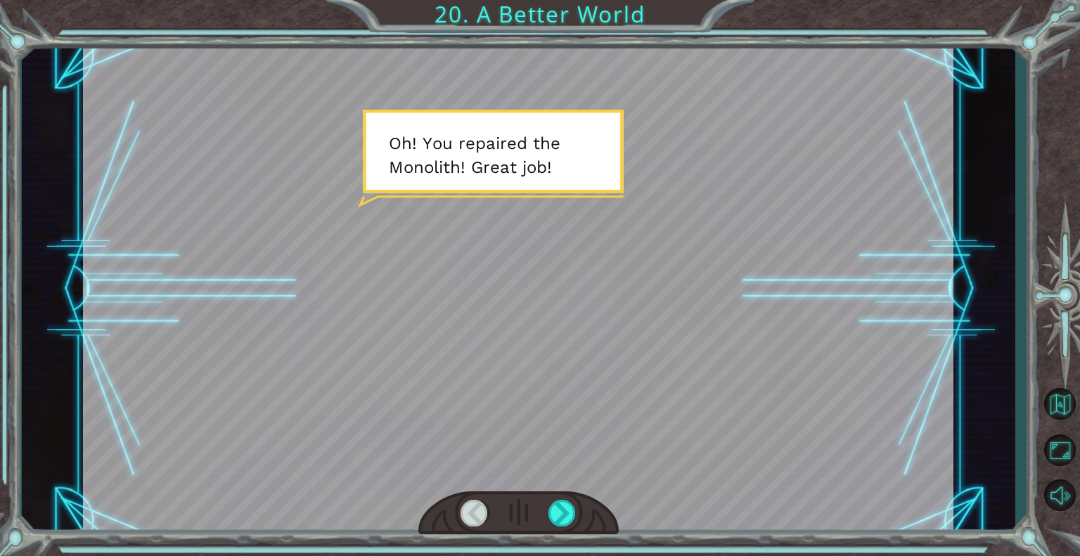
click at [743, 330] on div at bounding box center [518, 288] width 870 height 489
click at [571, 517] on div at bounding box center [562, 513] width 28 height 27
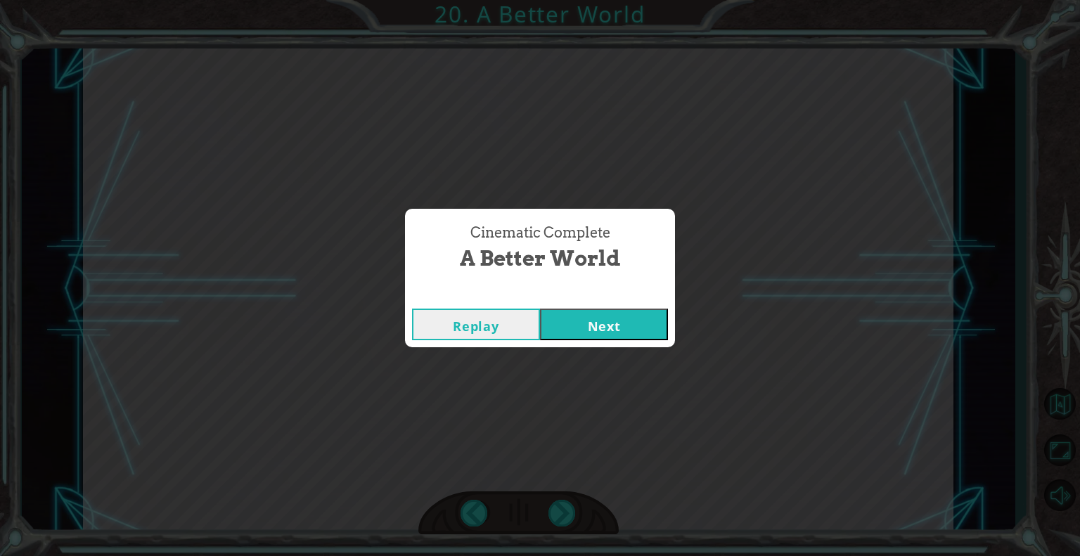
click at [622, 325] on button "Next" at bounding box center [604, 325] width 128 height 32
